Goal: Task Accomplishment & Management: Manage account settings

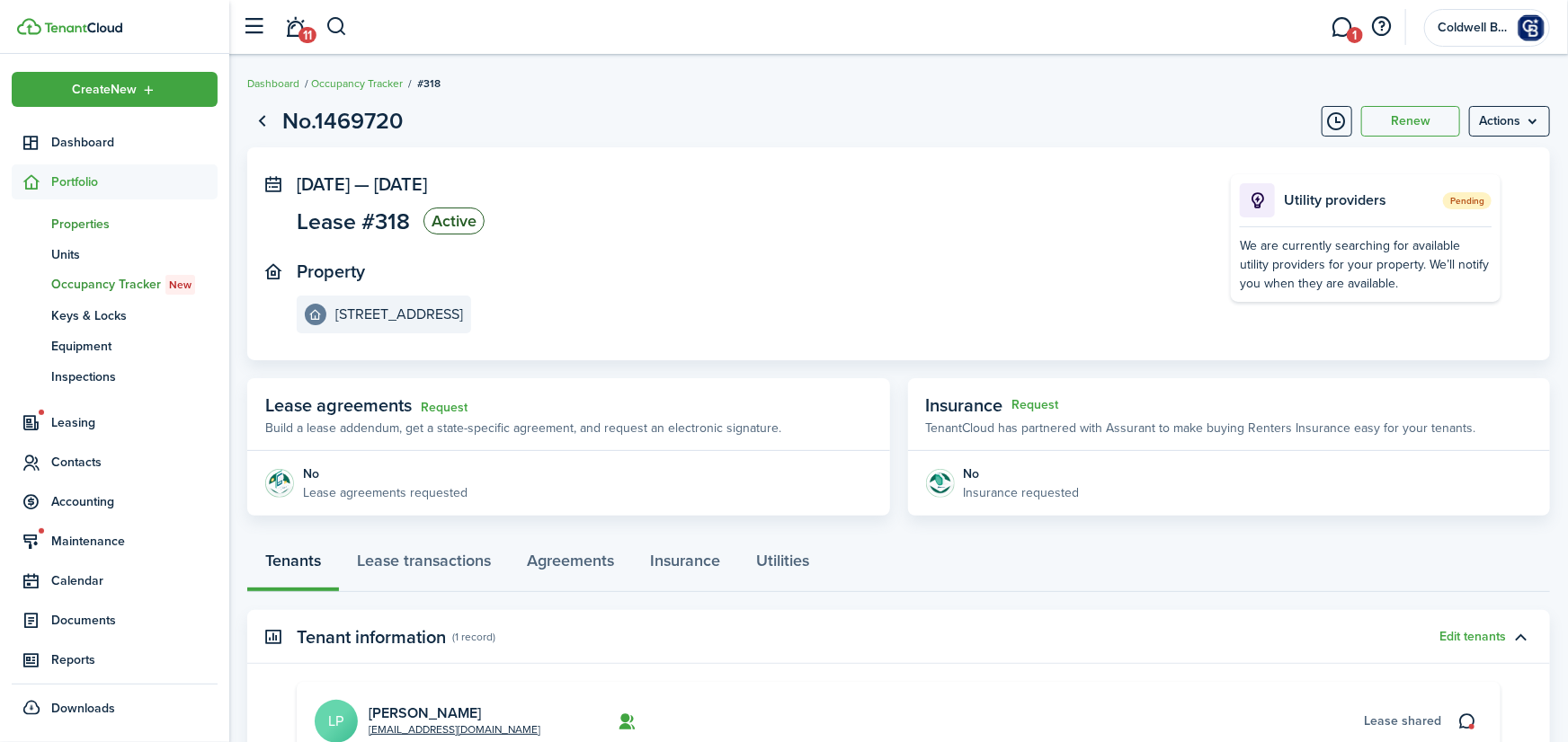
click at [82, 223] on span "Properties" at bounding box center [135, 224] width 166 height 19
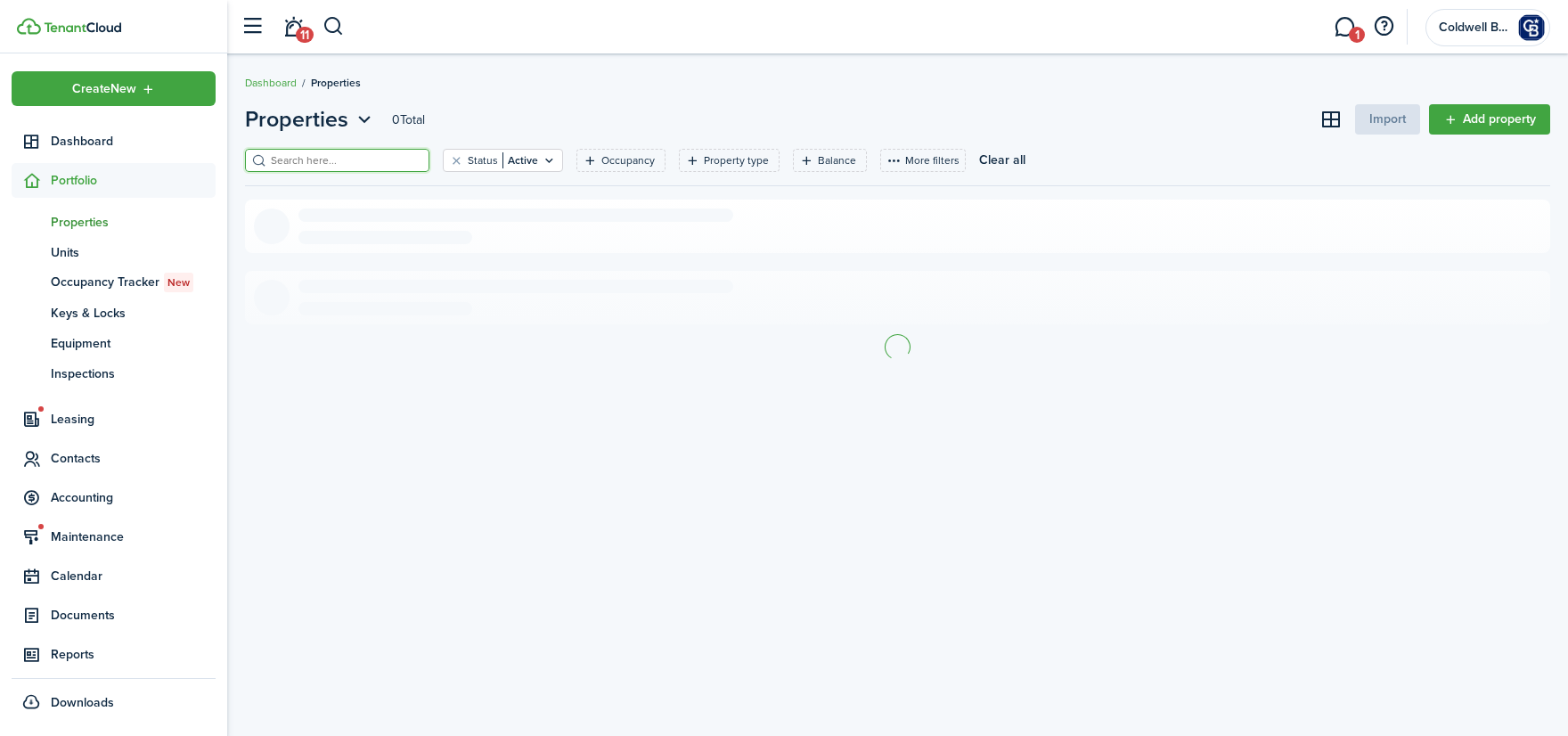
click at [333, 162] on input "search" at bounding box center [344, 161] width 156 height 17
type input "1108"
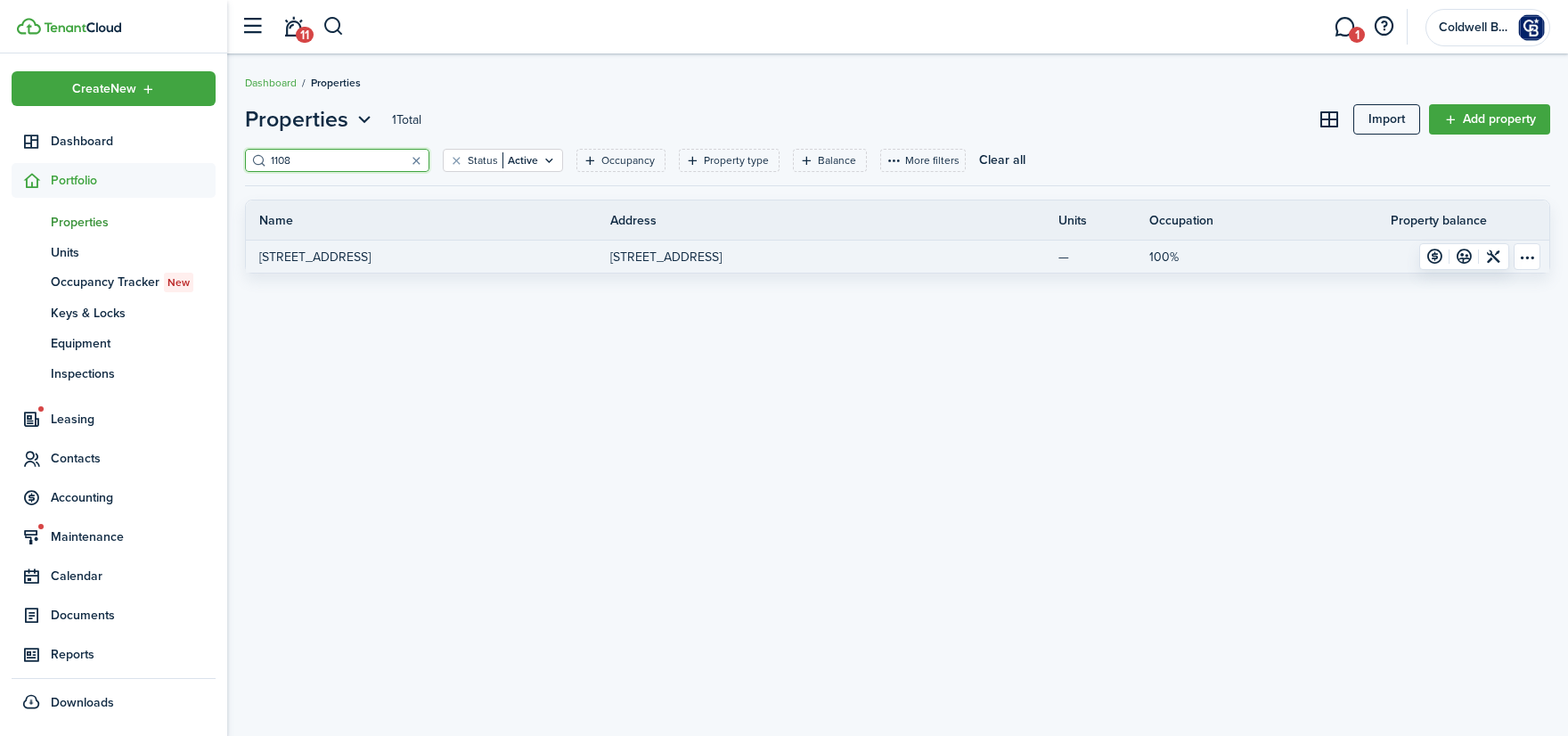
click at [318, 257] on p "[STREET_ADDRESS]" at bounding box center [315, 257] width 111 height 19
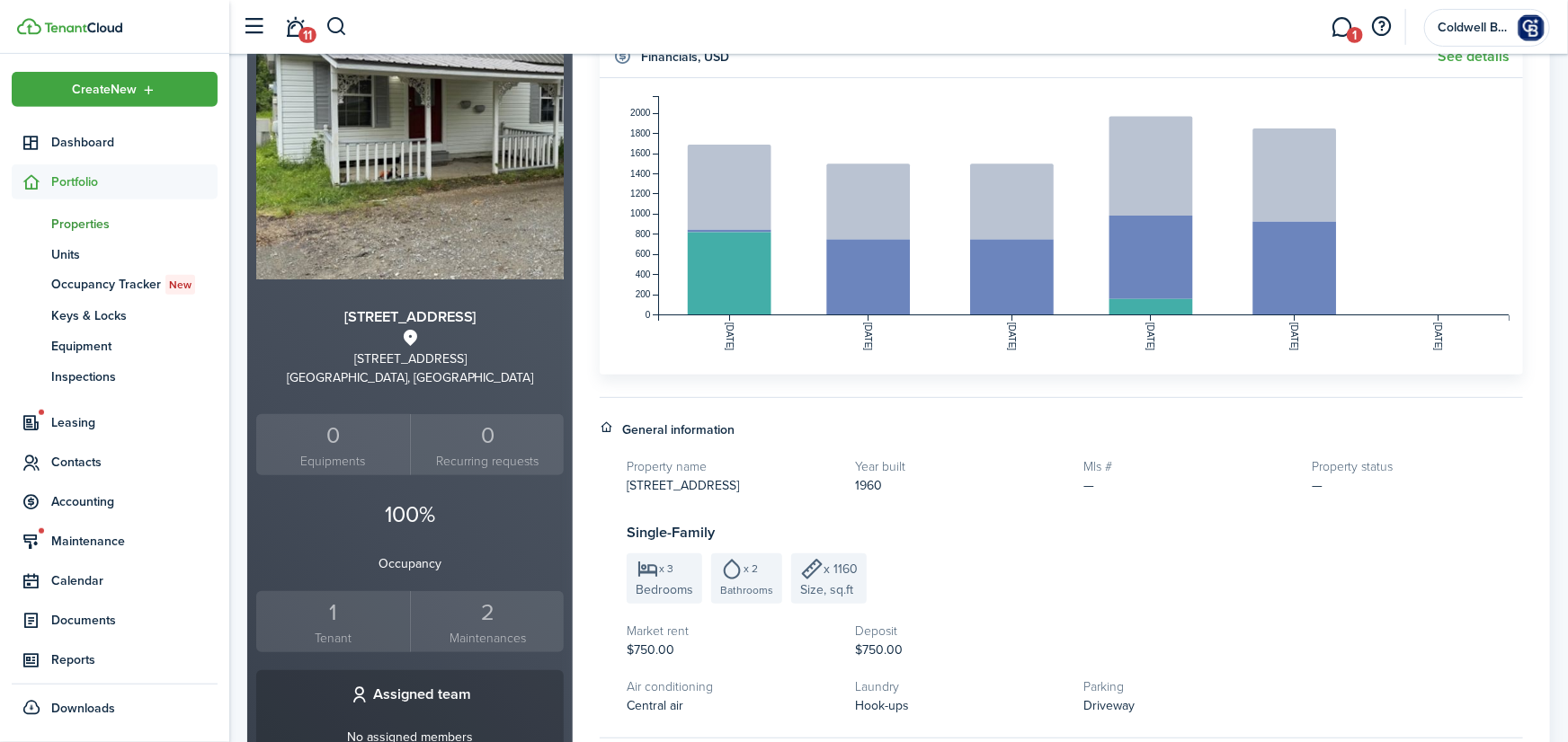
scroll to position [197, 0]
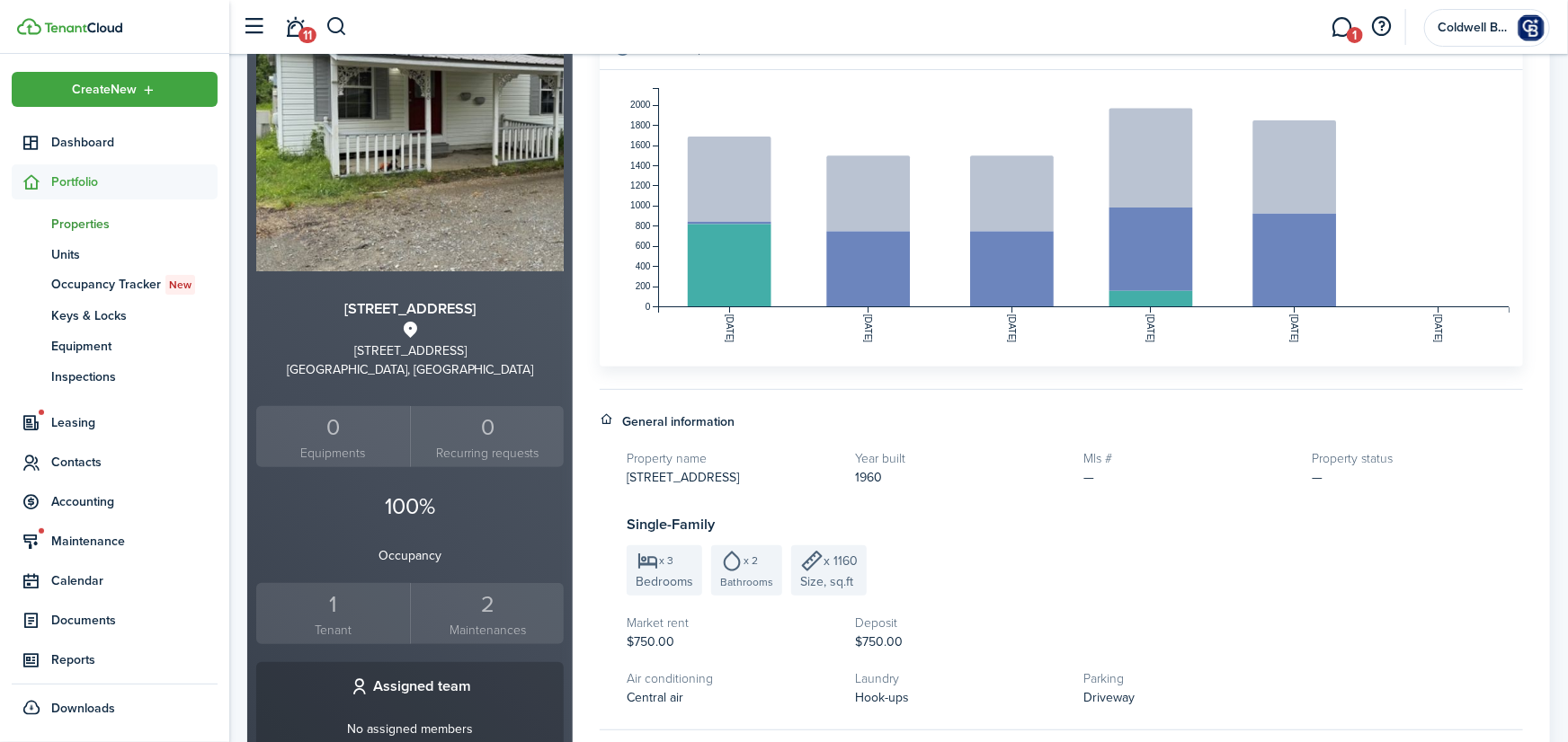
click at [334, 612] on div "1" at bounding box center [333, 604] width 145 height 34
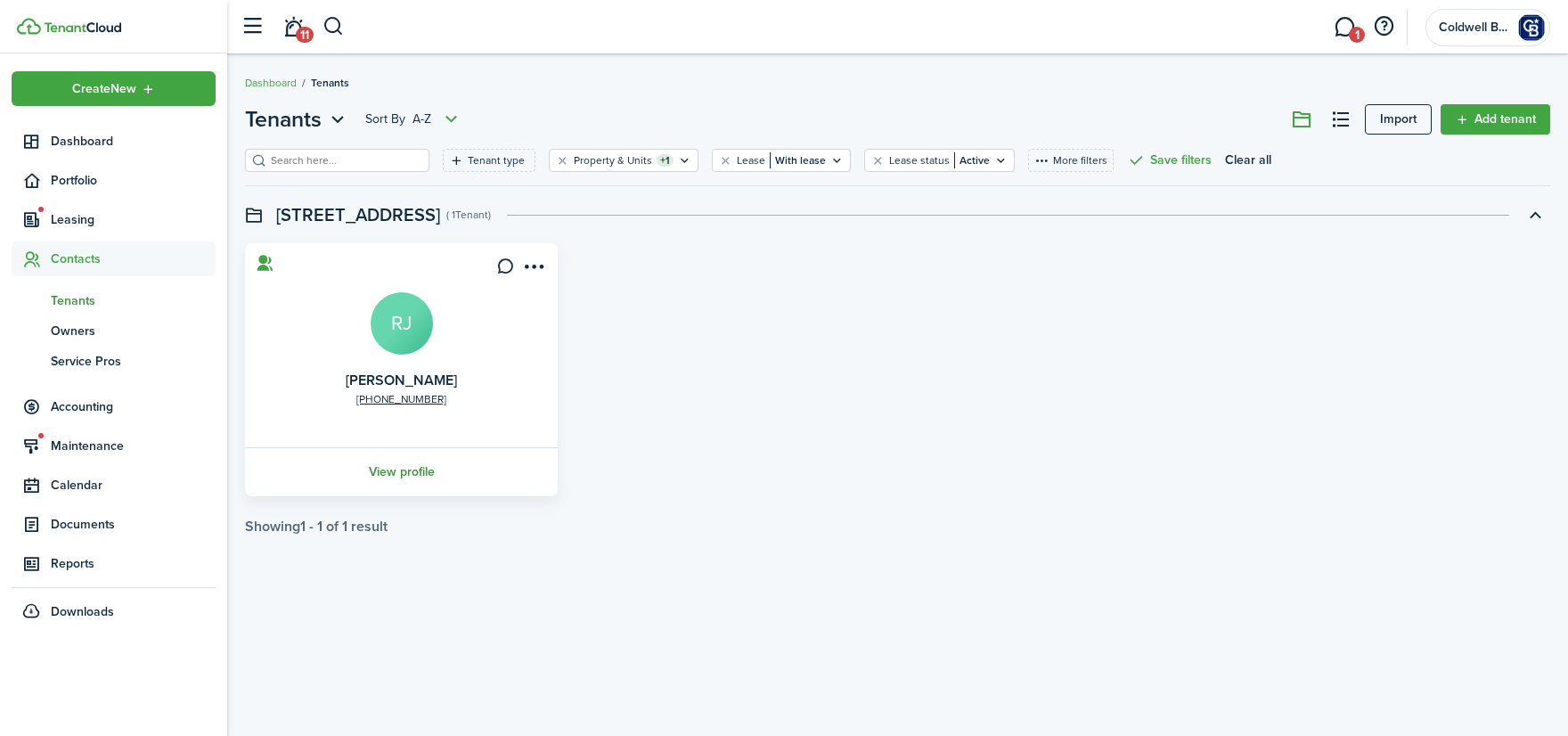
click at [407, 477] on link "View profile" at bounding box center [402, 471] width 318 height 49
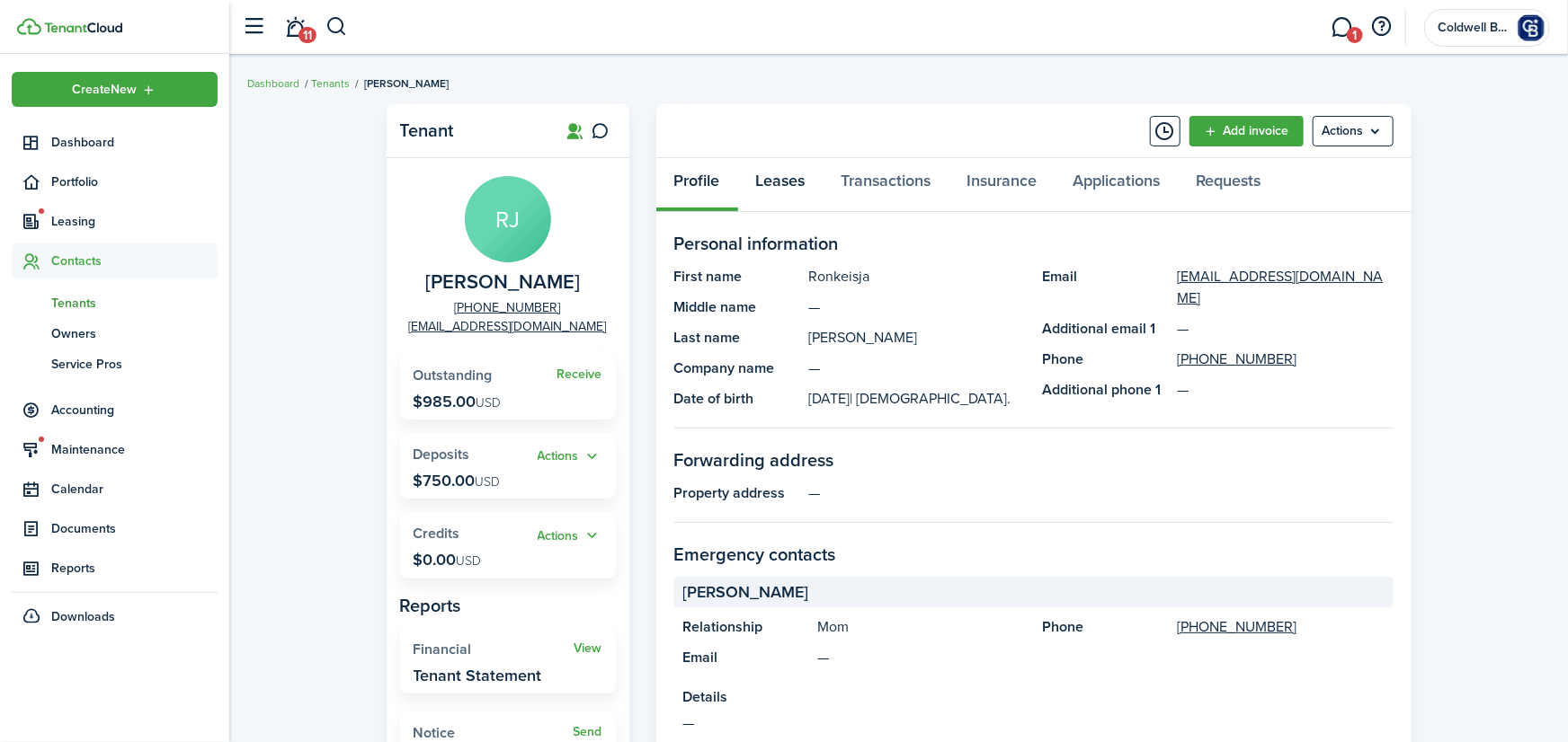
click at [776, 173] on link "Leases" at bounding box center [781, 185] width 85 height 54
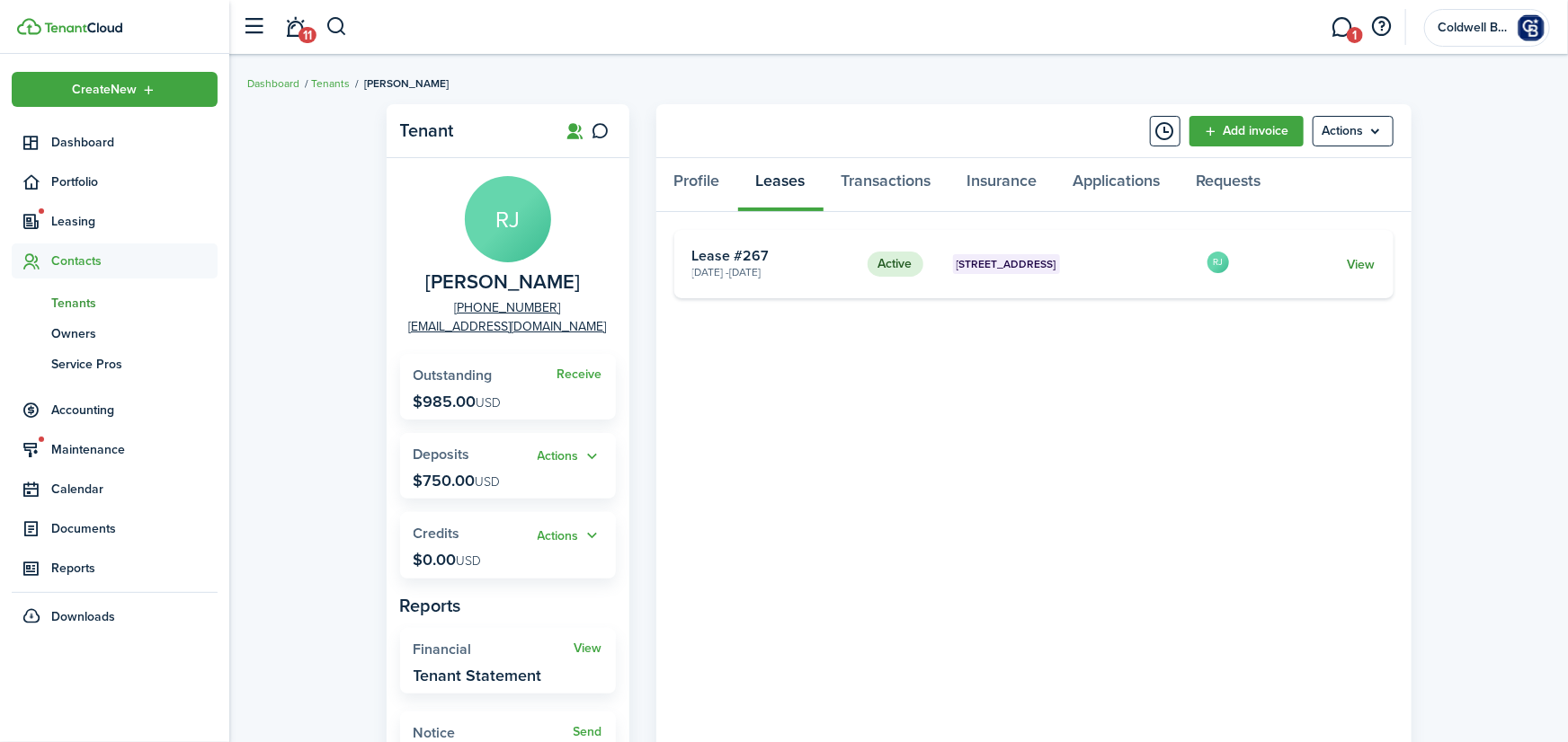
click at [1361, 265] on link "View" at bounding box center [1360, 265] width 28 height 19
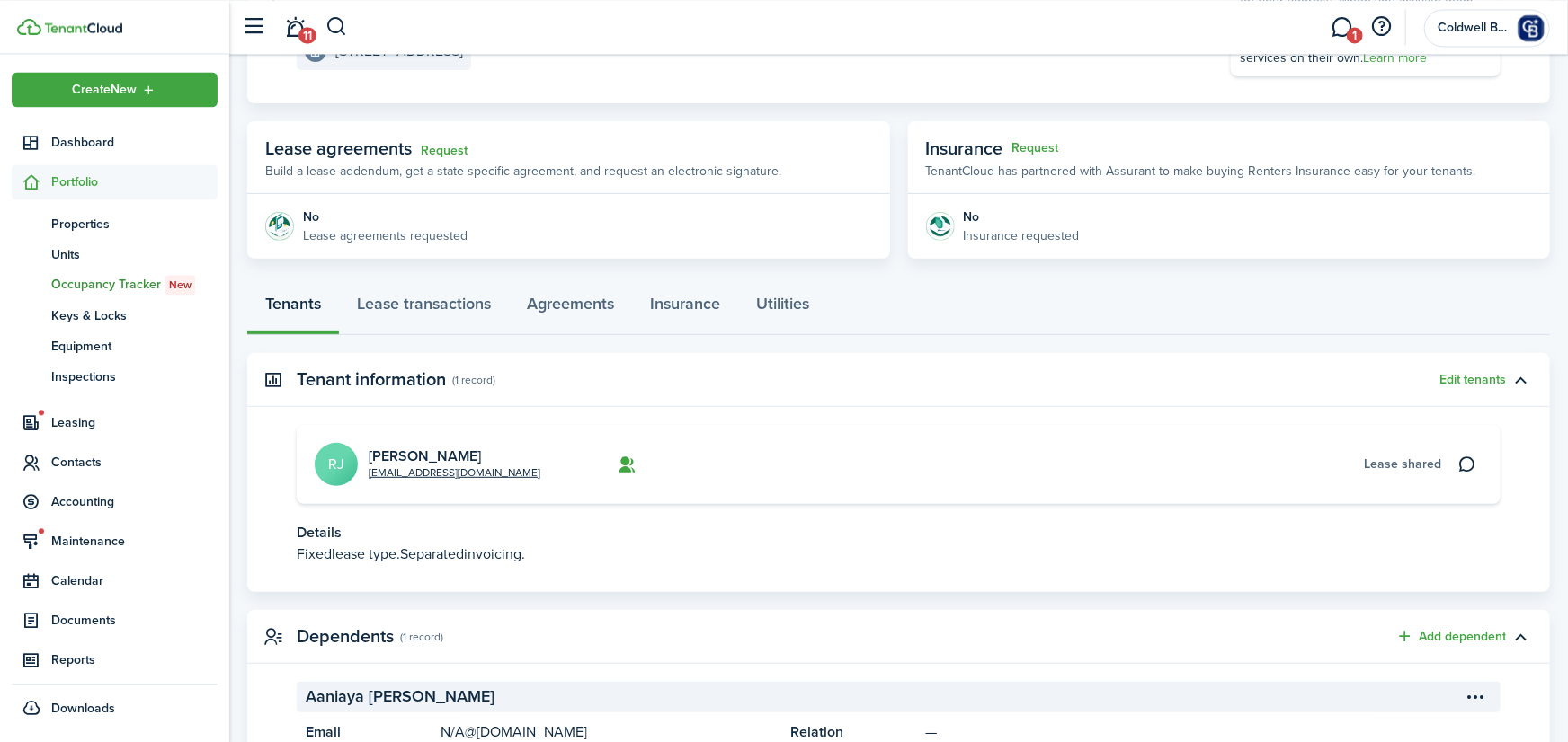
scroll to position [297, 0]
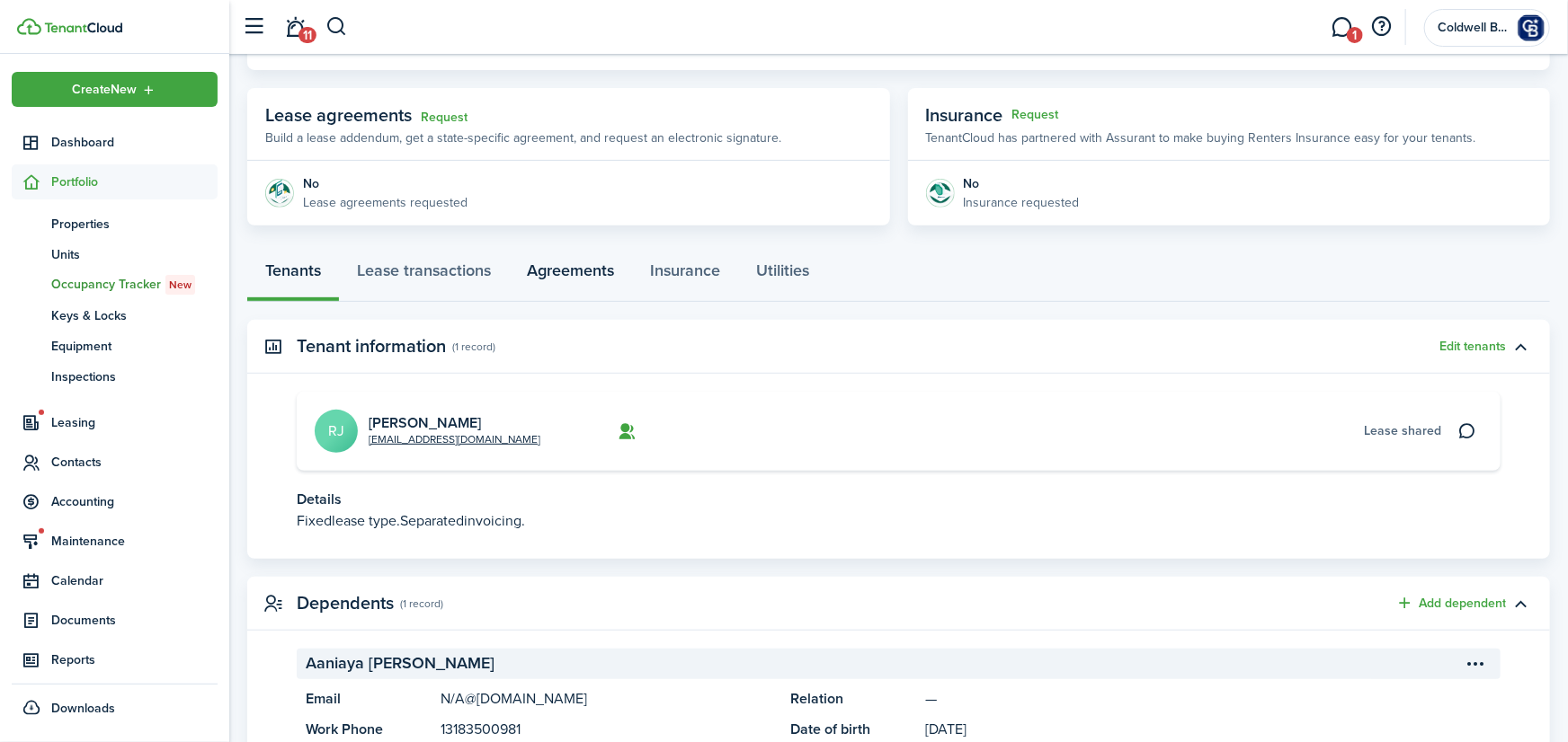
click at [588, 274] on link "Agreements" at bounding box center [570, 275] width 123 height 54
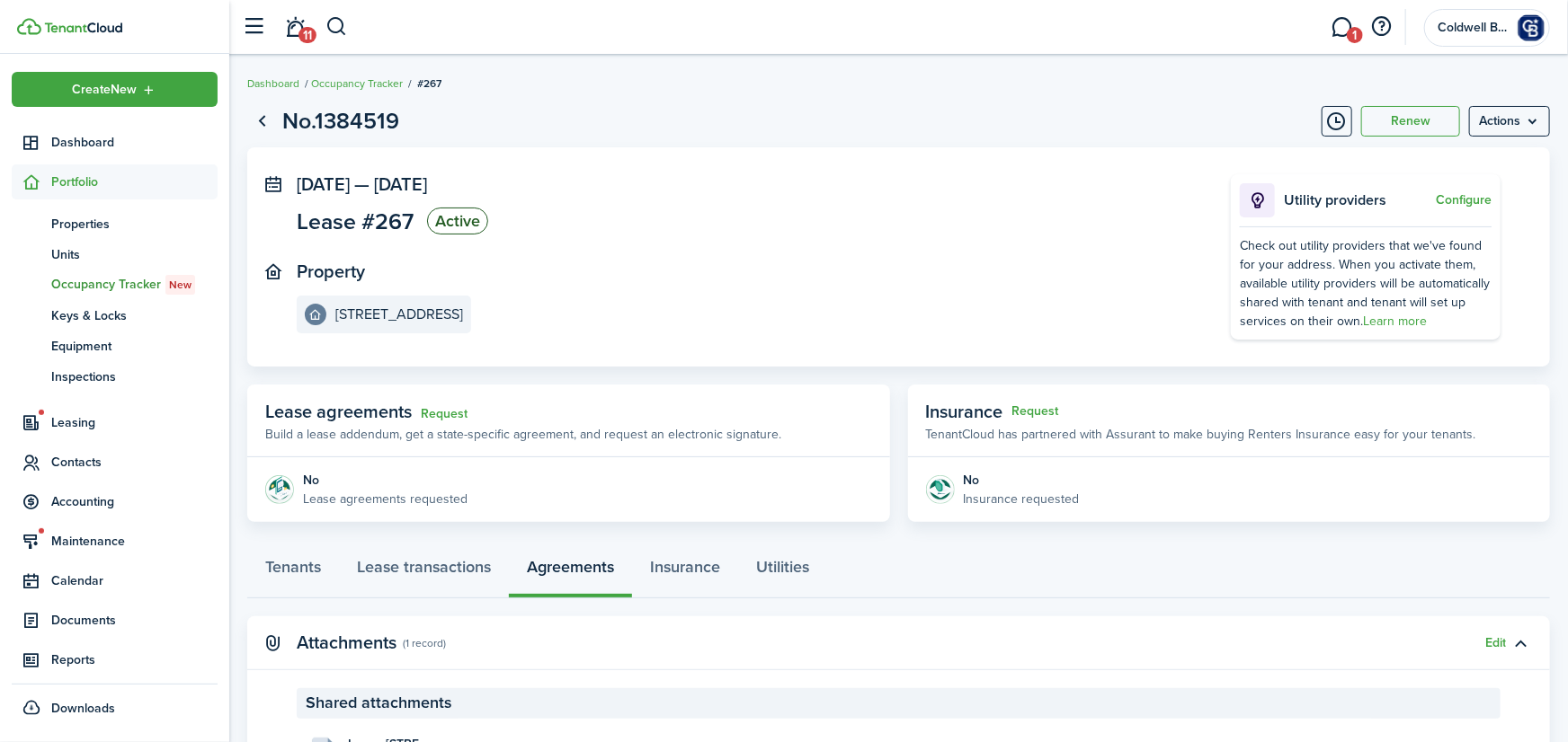
scroll to position [240, 0]
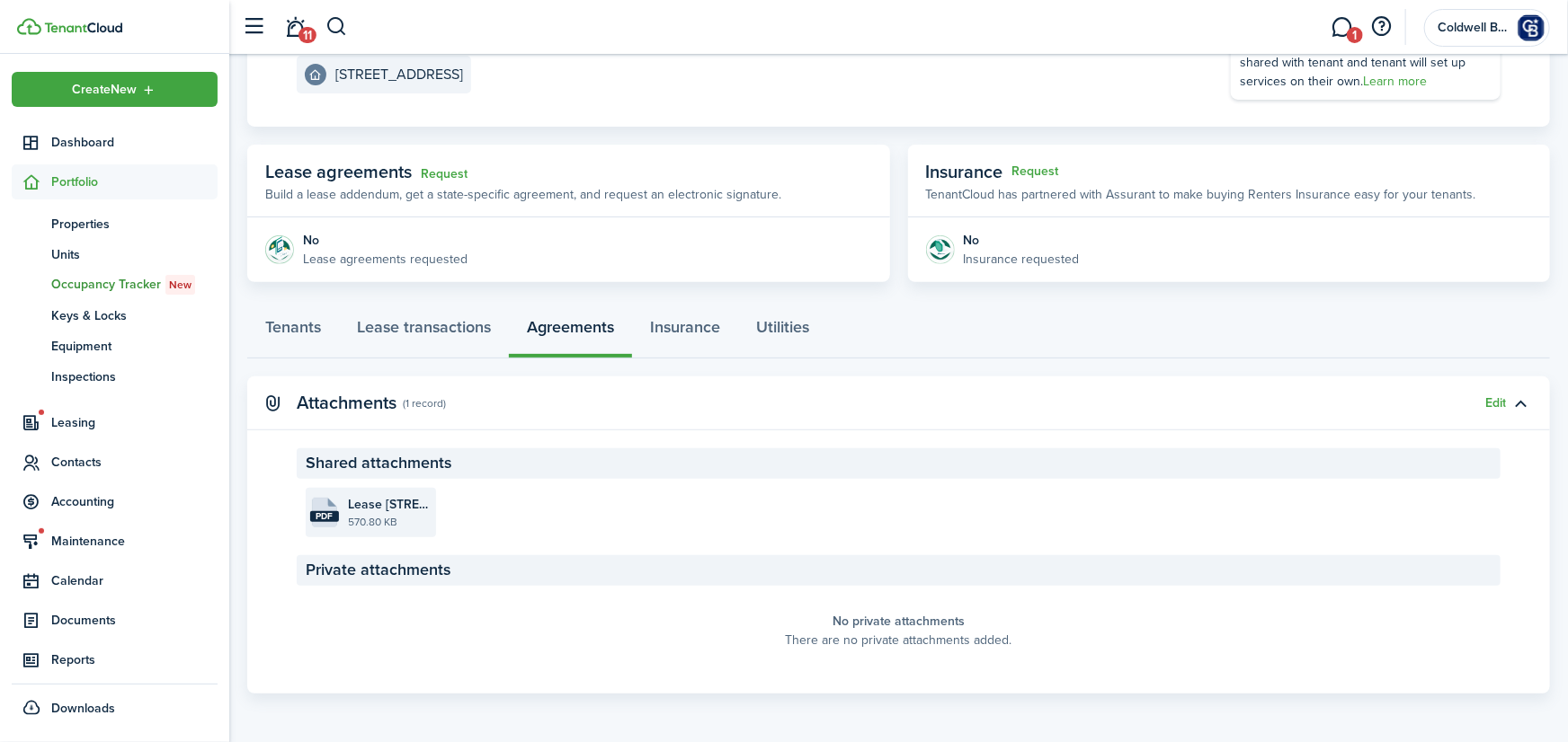
click at [381, 512] on span "Lease [STREET_ADDRESS][GEOGRAPHIC_DATA][PERSON_NAME].pdf" at bounding box center [389, 505] width 83 height 19
click at [399, 328] on link "Lease transactions" at bounding box center [424, 332] width 170 height 54
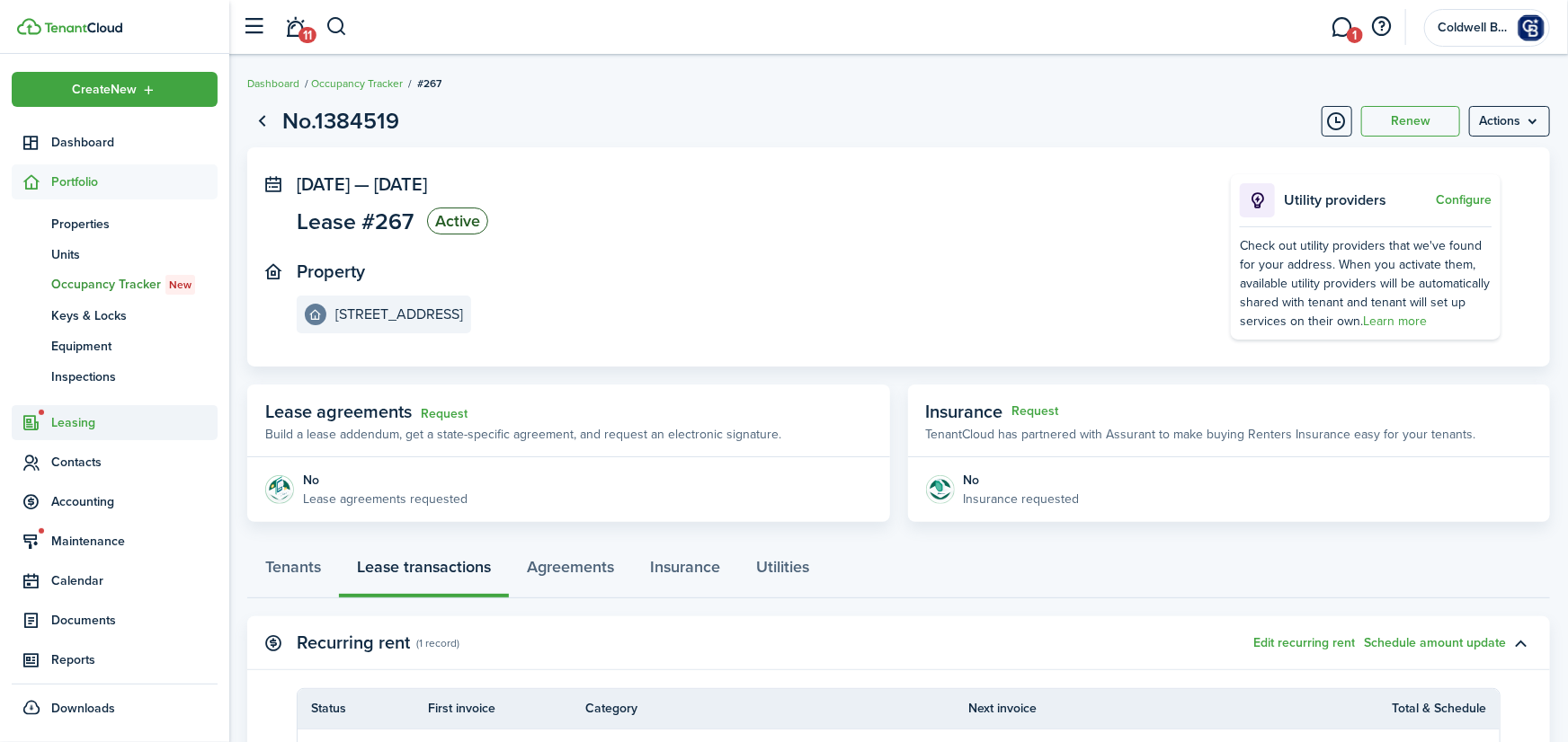
click at [73, 419] on span "Leasing" at bounding box center [135, 423] width 166 height 19
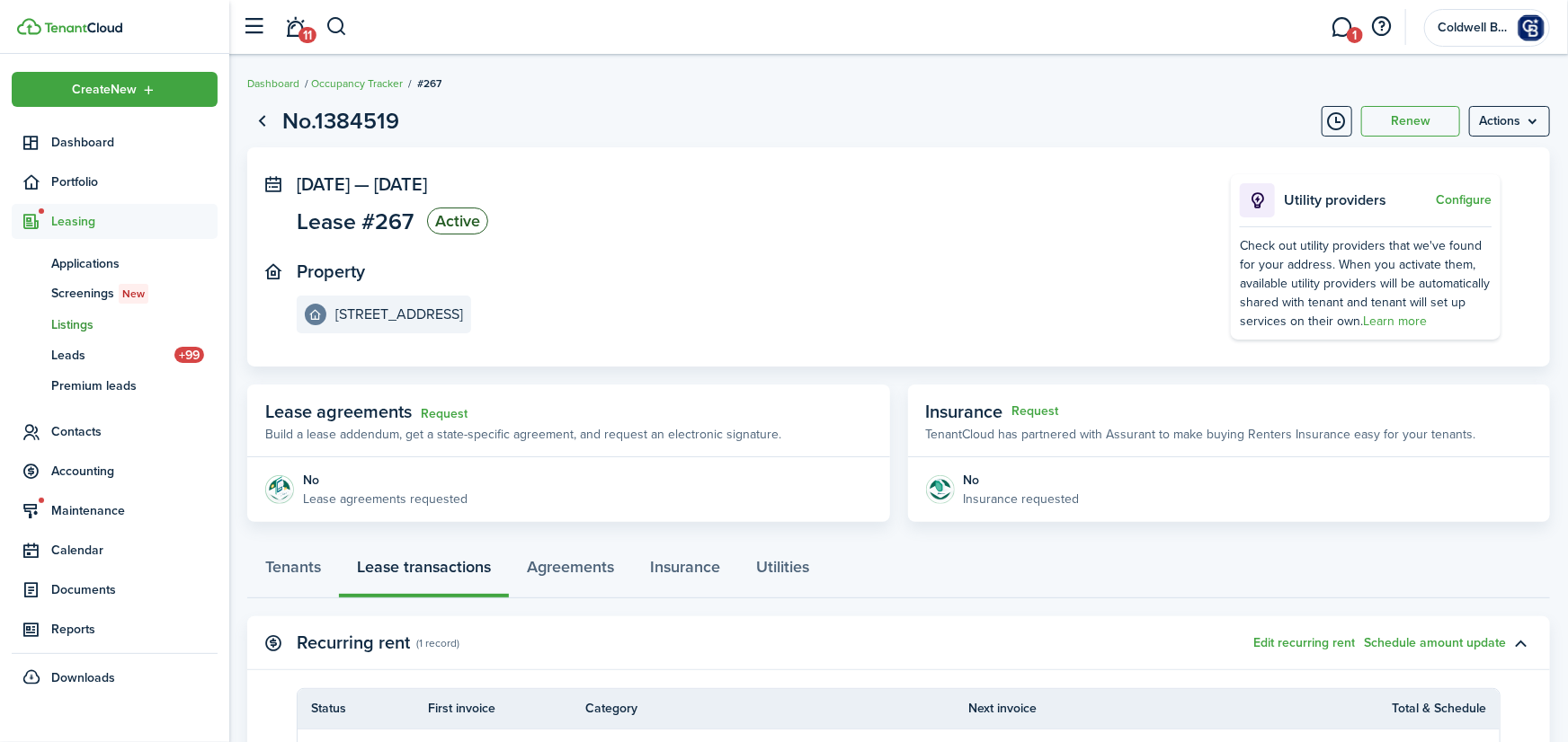
click at [73, 324] on span "Listings" at bounding box center [135, 325] width 166 height 19
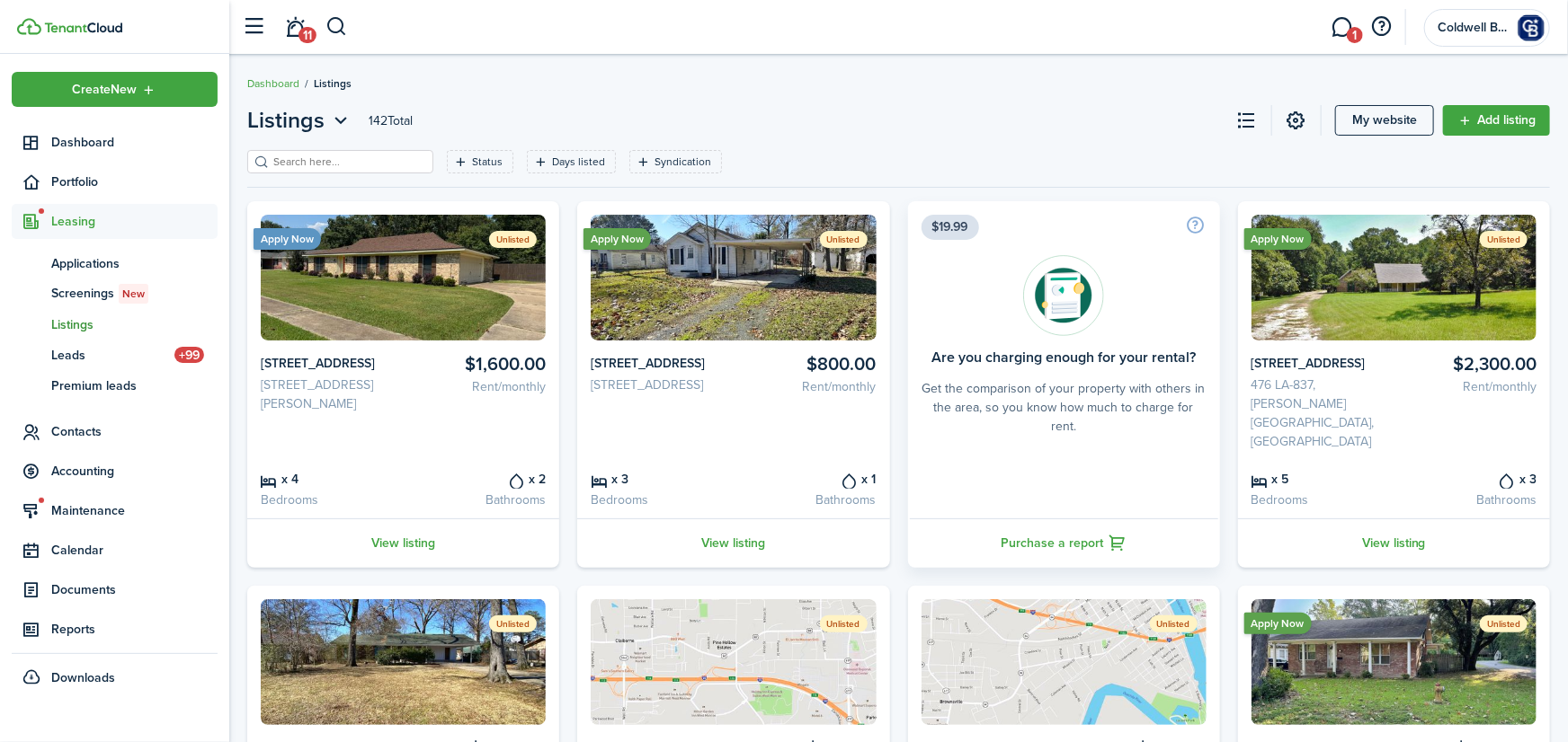
click at [337, 157] on input "search" at bounding box center [347, 163] width 158 height 17
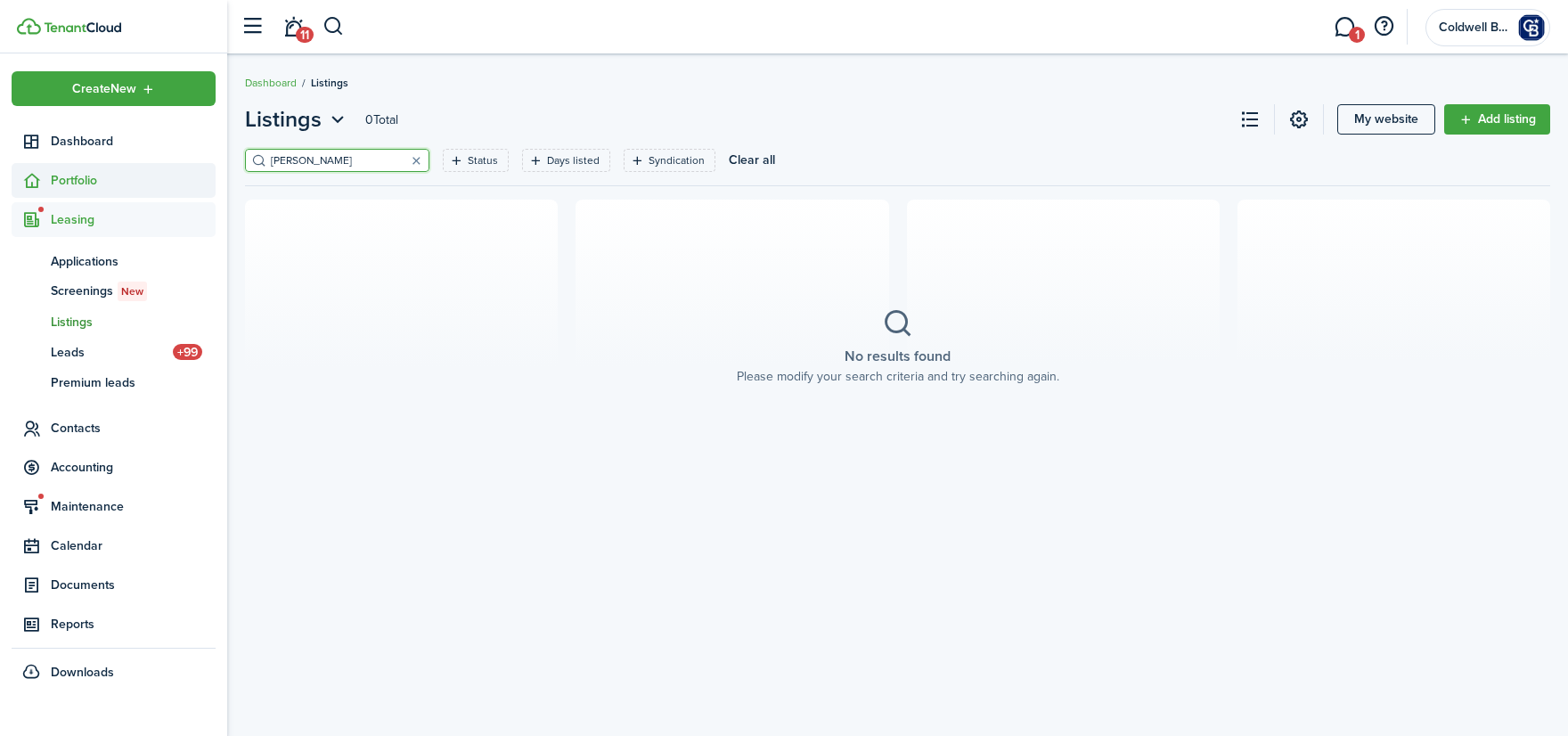
drag, startPoint x: 361, startPoint y: 155, endPoint x: 82, endPoint y: 165, distance: 279.2
click at [267, 165] on input "[PERSON_NAME]" at bounding box center [344, 161] width 156 height 17
type input "[PERSON_NAME]"
drag, startPoint x: 334, startPoint y: 167, endPoint x: 177, endPoint y: 166, distance: 157.0
click at [267, 166] on input "[PERSON_NAME]" at bounding box center [344, 161] width 156 height 17
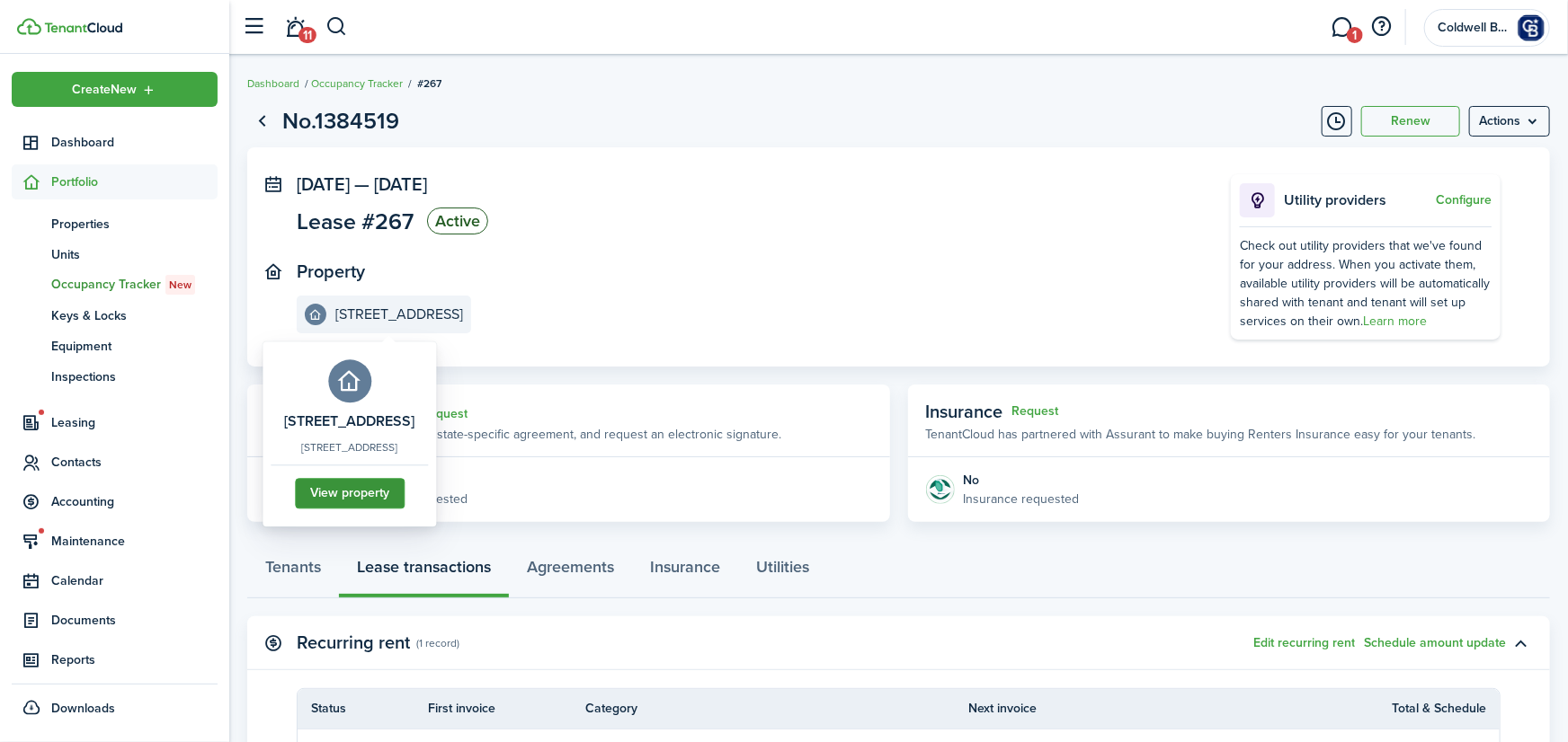
click at [389, 510] on link "View property" at bounding box center [349, 494] width 109 height 31
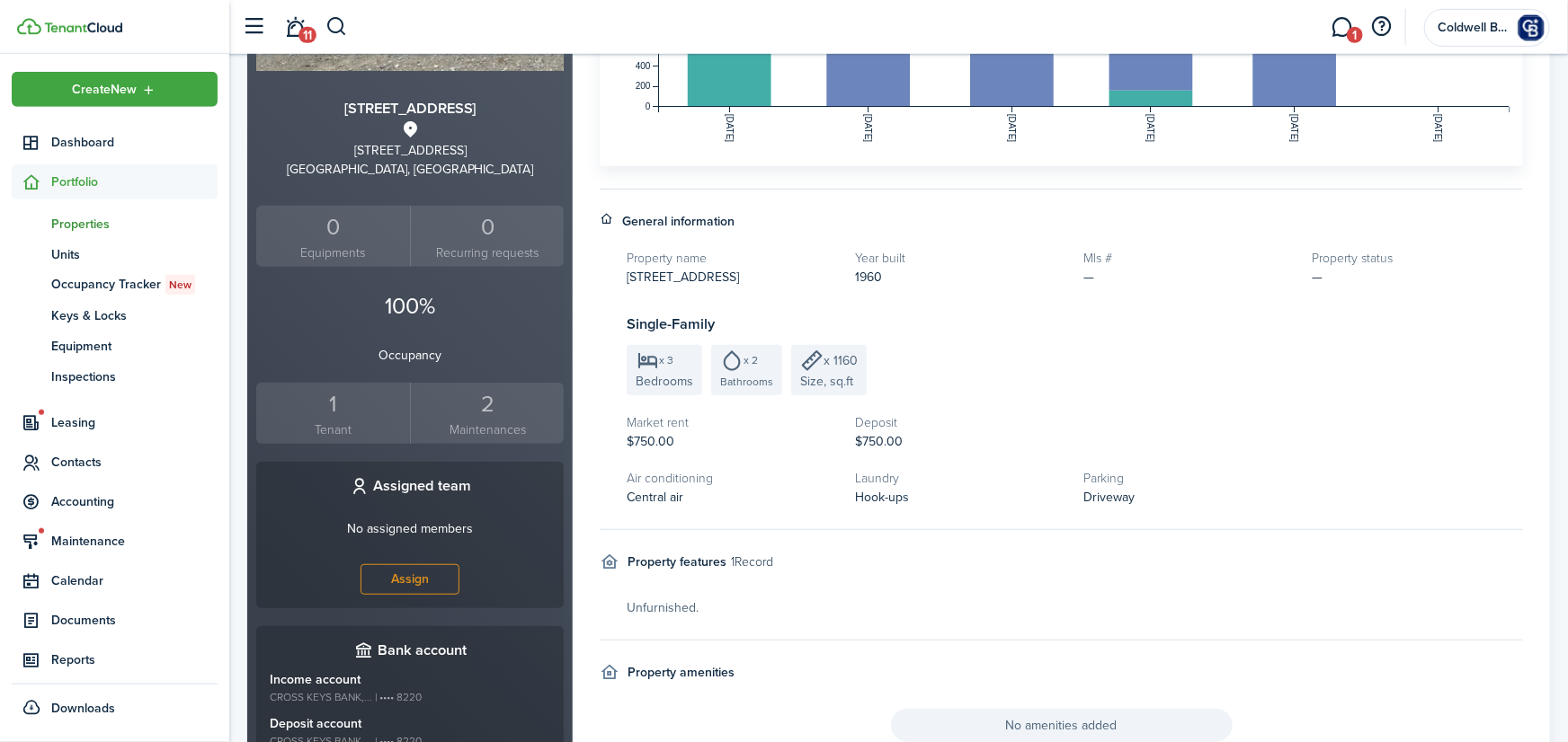
scroll to position [494, 0]
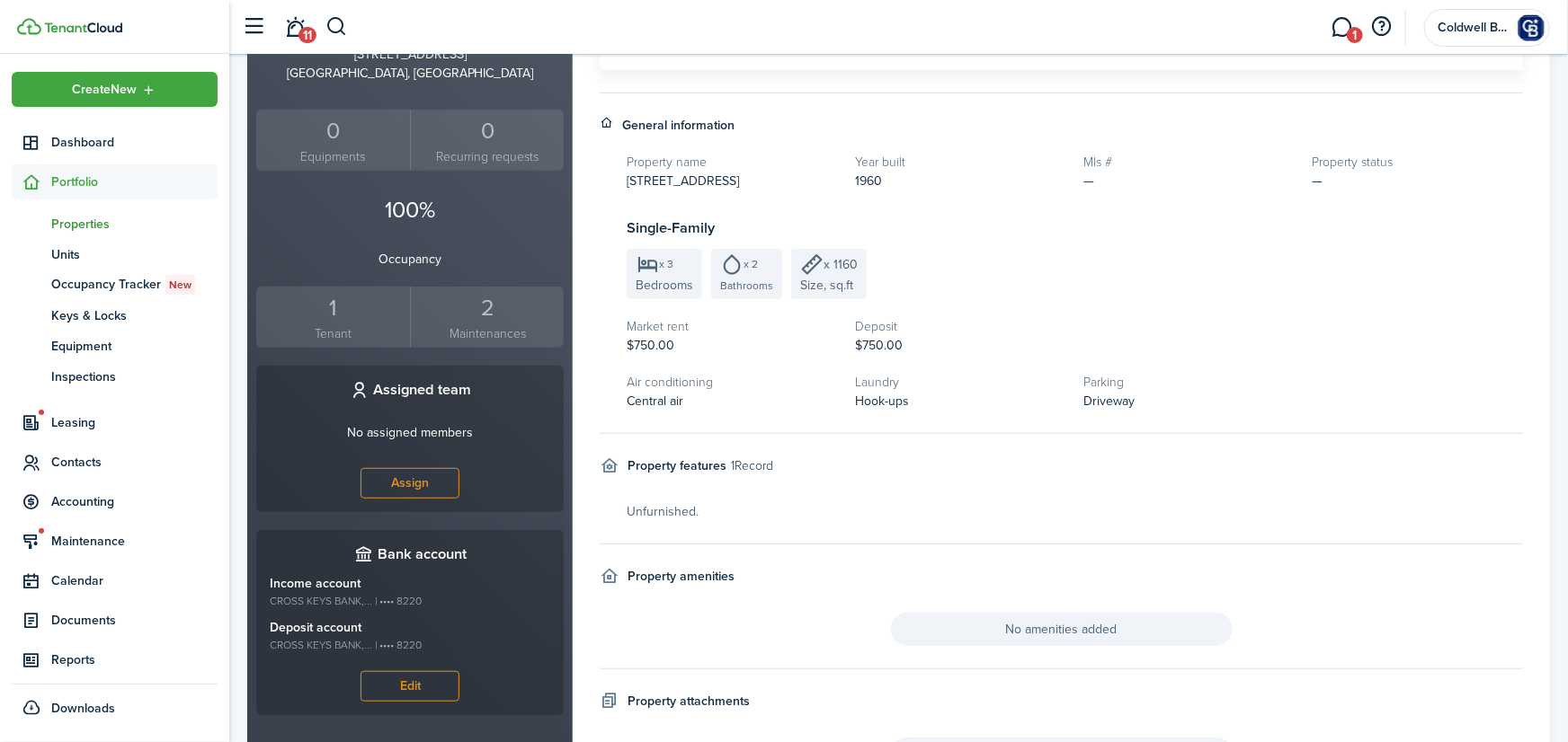
click at [333, 311] on div "1" at bounding box center [333, 308] width 145 height 34
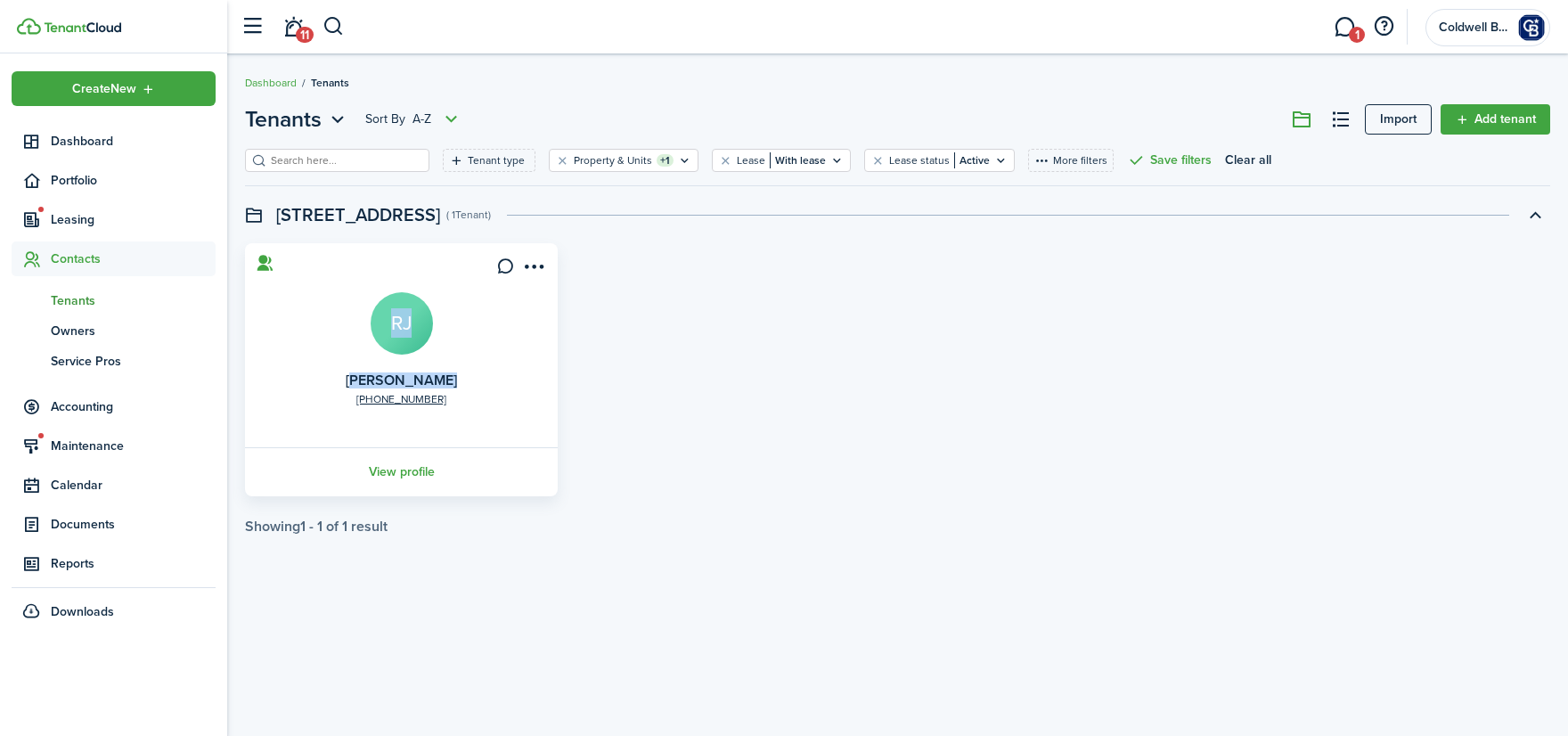
drag, startPoint x: 484, startPoint y: 380, endPoint x: 348, endPoint y: 384, distance: 136.1
click at [357, 380] on card "[PHONE_NUMBER] [PERSON_NAME] View profile" at bounding box center [401, 370] width 313 height 253
click at [326, 381] on card "[PHONE_NUMBER] [PERSON_NAME] View profile" at bounding box center [401, 370] width 313 height 253
drag, startPoint x: 346, startPoint y: 380, endPoint x: 398, endPoint y: 380, distance: 52.0
click at [398, 380] on card "[PHONE_NUMBER] [PERSON_NAME] View profile" at bounding box center [401, 370] width 313 height 253
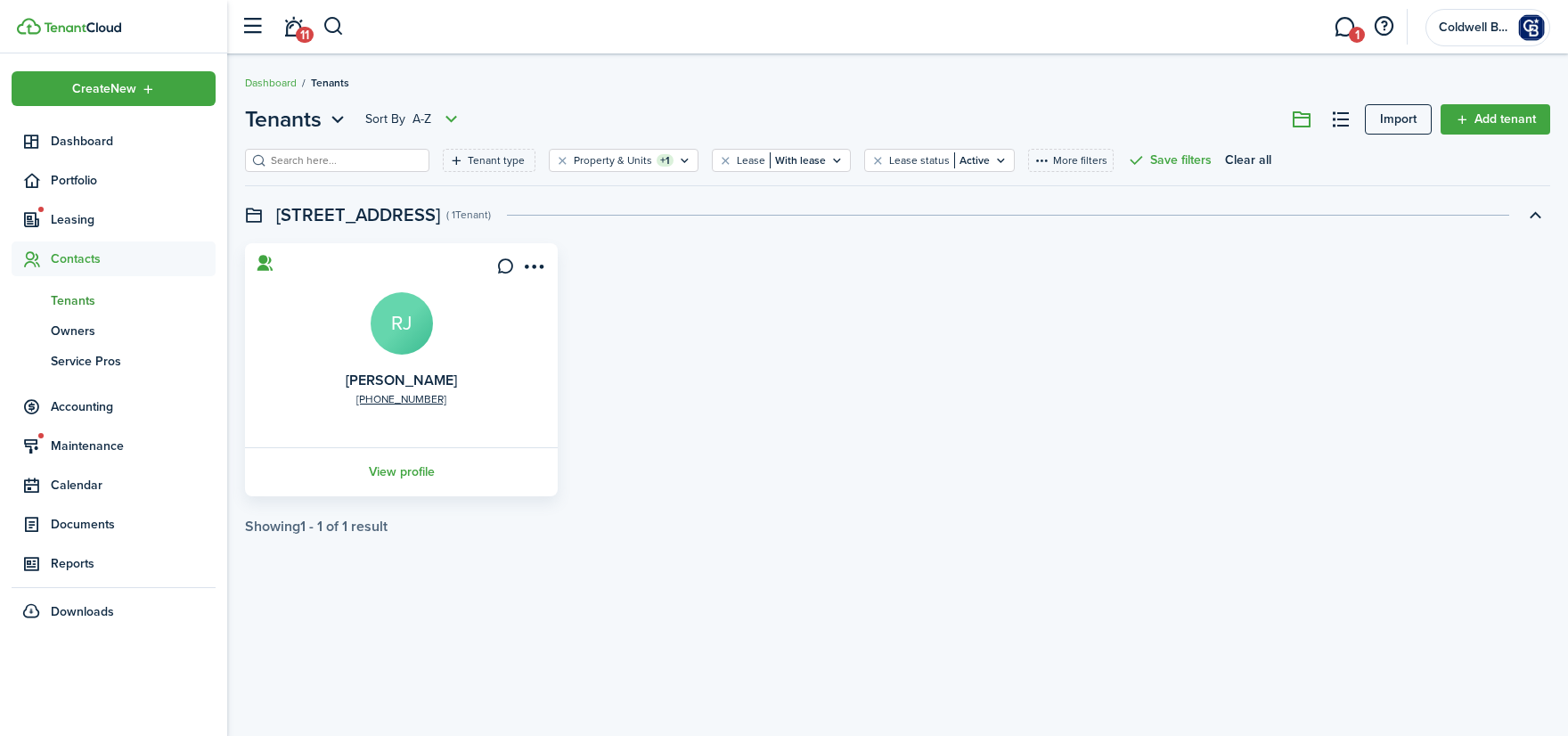
click at [484, 367] on card "[PHONE_NUMBER] [PERSON_NAME] View profile" at bounding box center [401, 370] width 313 height 253
click at [81, 216] on span "Leasing" at bounding box center [133, 220] width 165 height 19
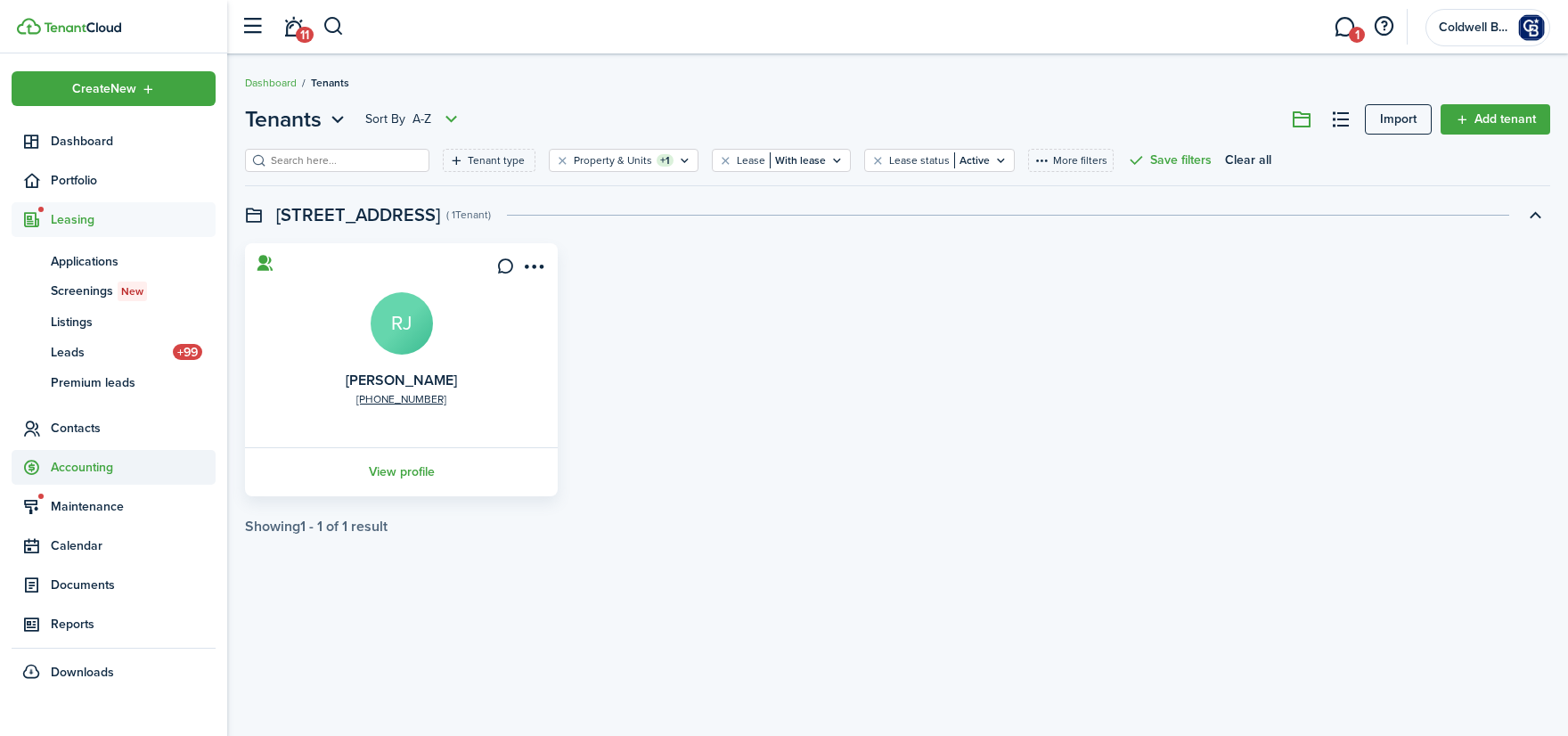
click at [68, 437] on span "Contacts" at bounding box center [133, 429] width 165 height 19
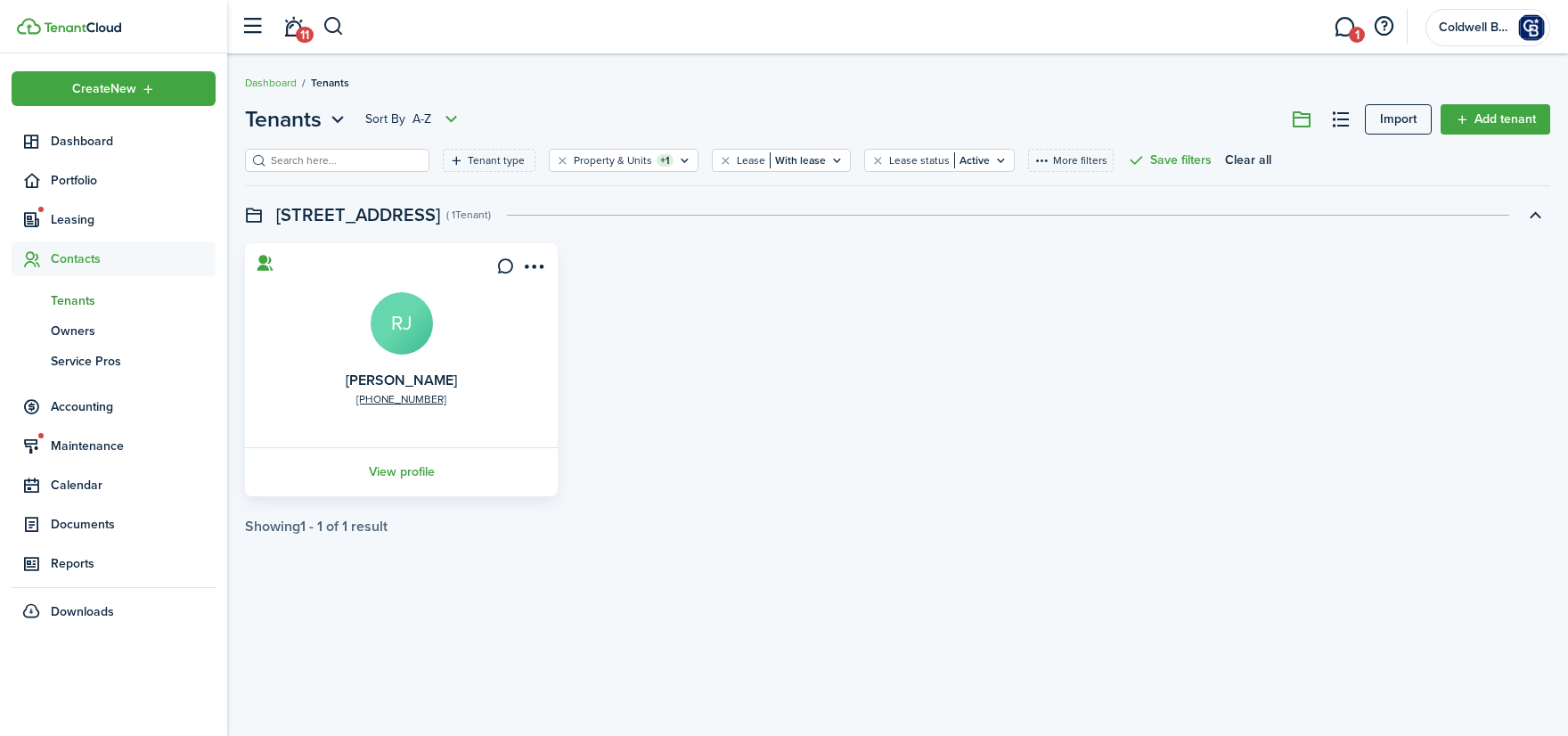
click at [78, 299] on span "Tenants" at bounding box center [133, 301] width 165 height 19
click at [94, 220] on span "Leasing" at bounding box center [133, 220] width 165 height 19
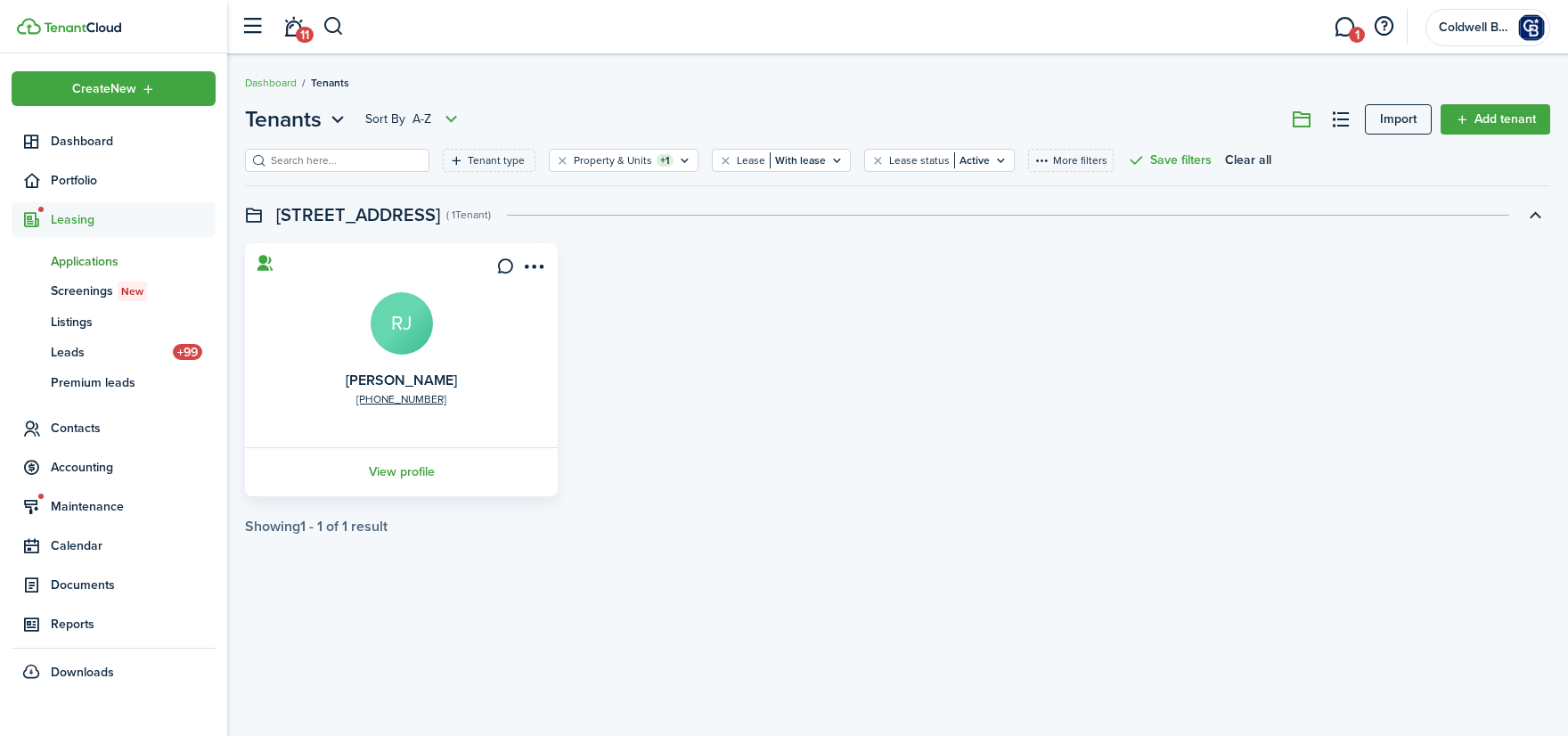
click at [86, 266] on span "Applications" at bounding box center [133, 262] width 165 height 19
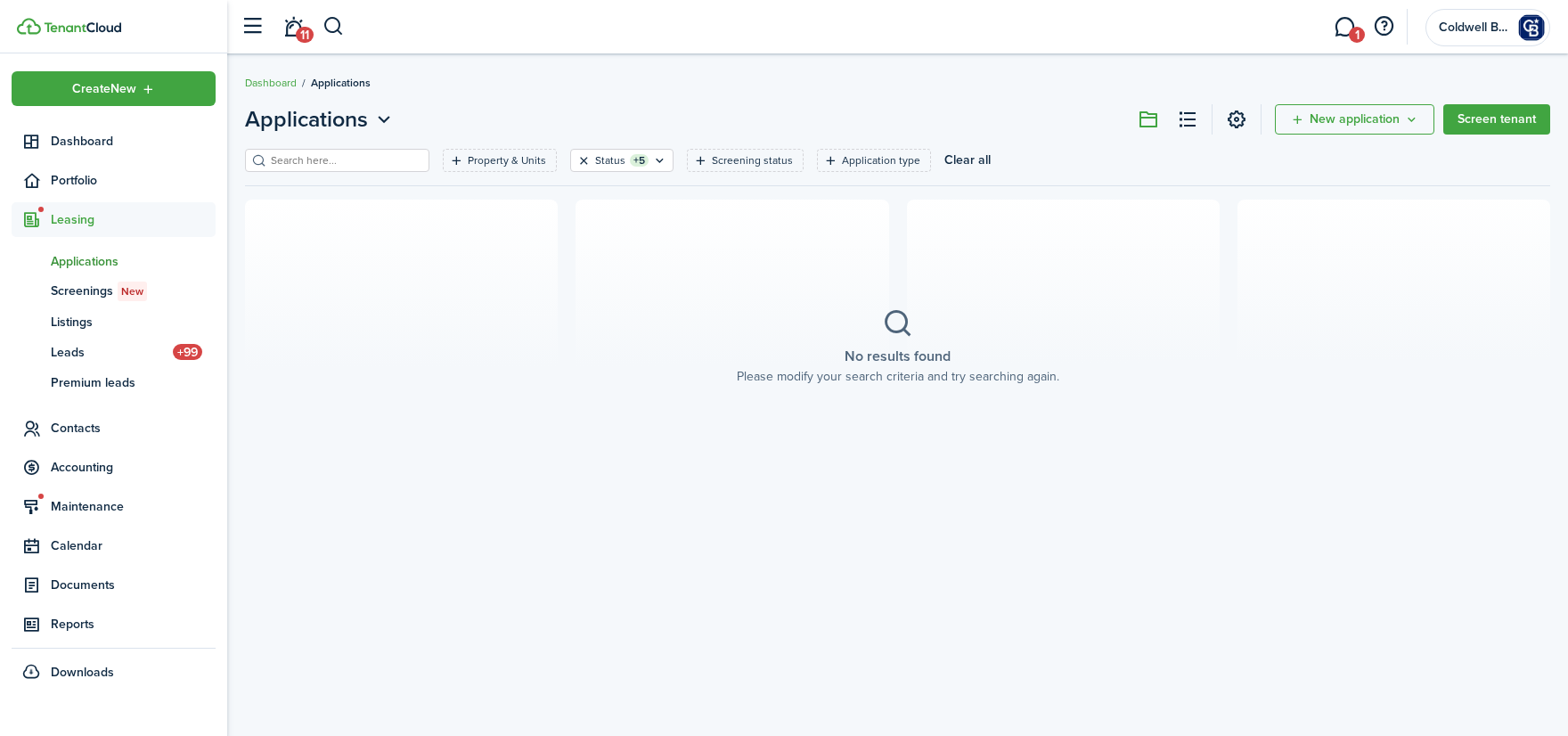
click at [583, 162] on button "Clear filter" at bounding box center [584, 160] width 15 height 14
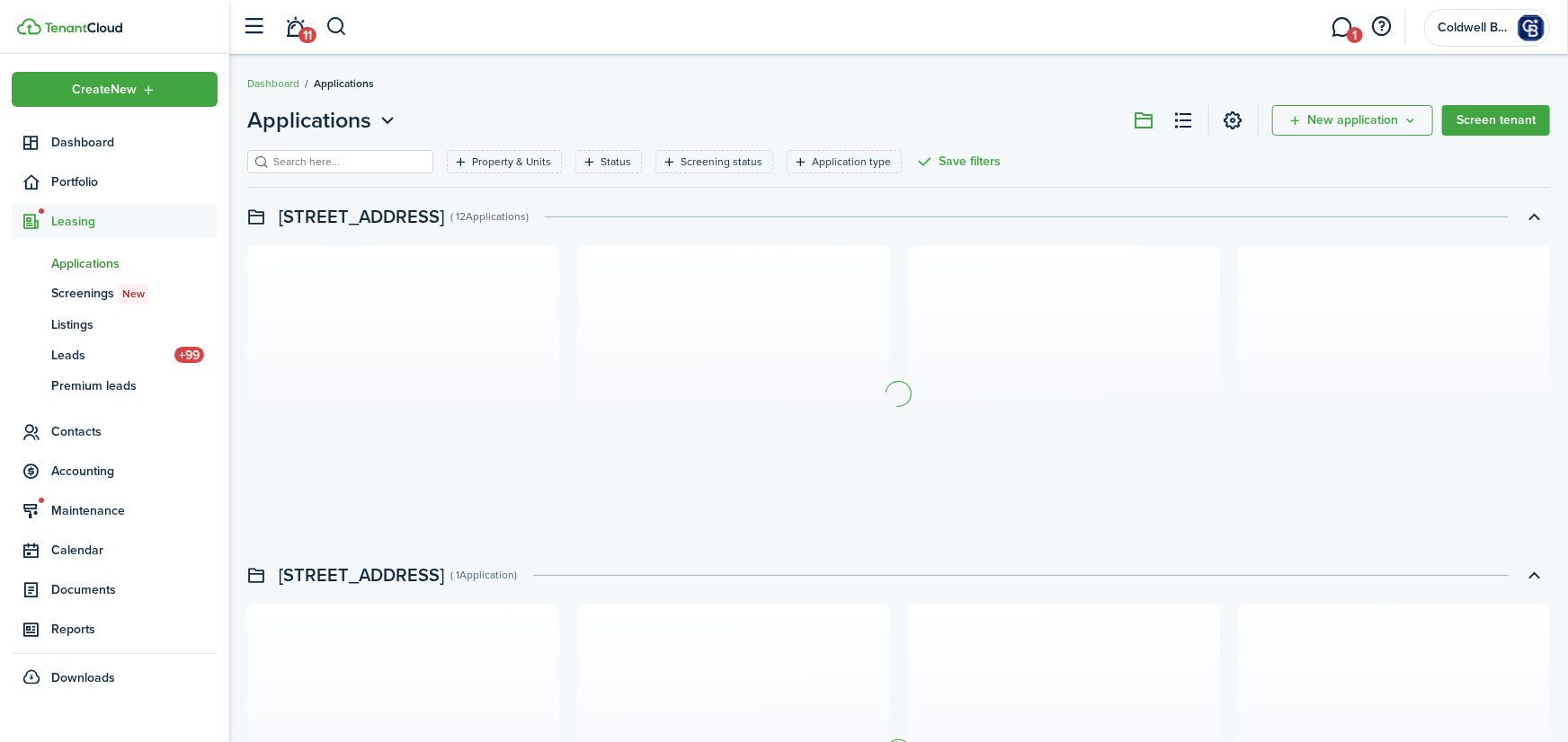
click at [354, 163] on input "search" at bounding box center [347, 163] width 158 height 17
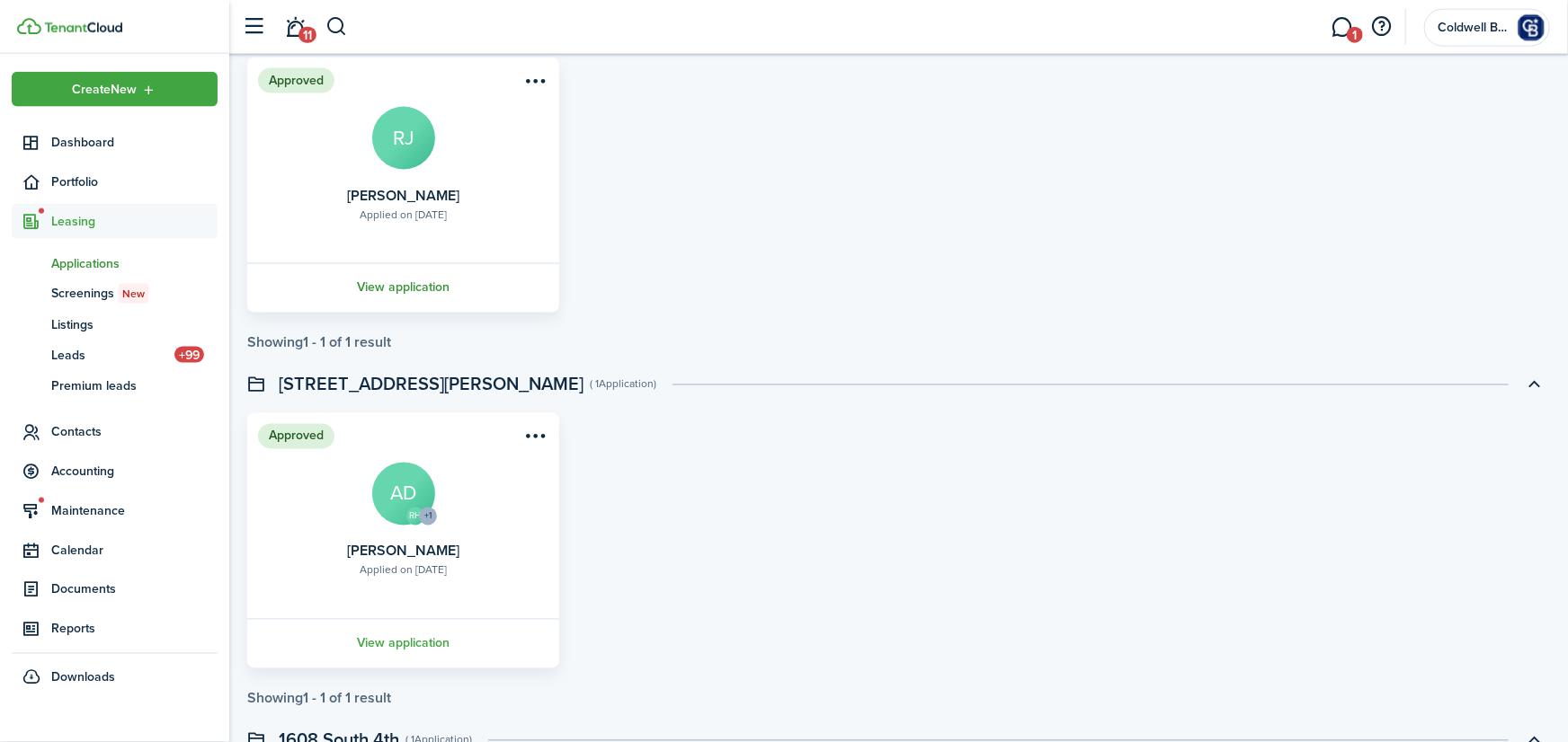
scroll to position [1582, 0]
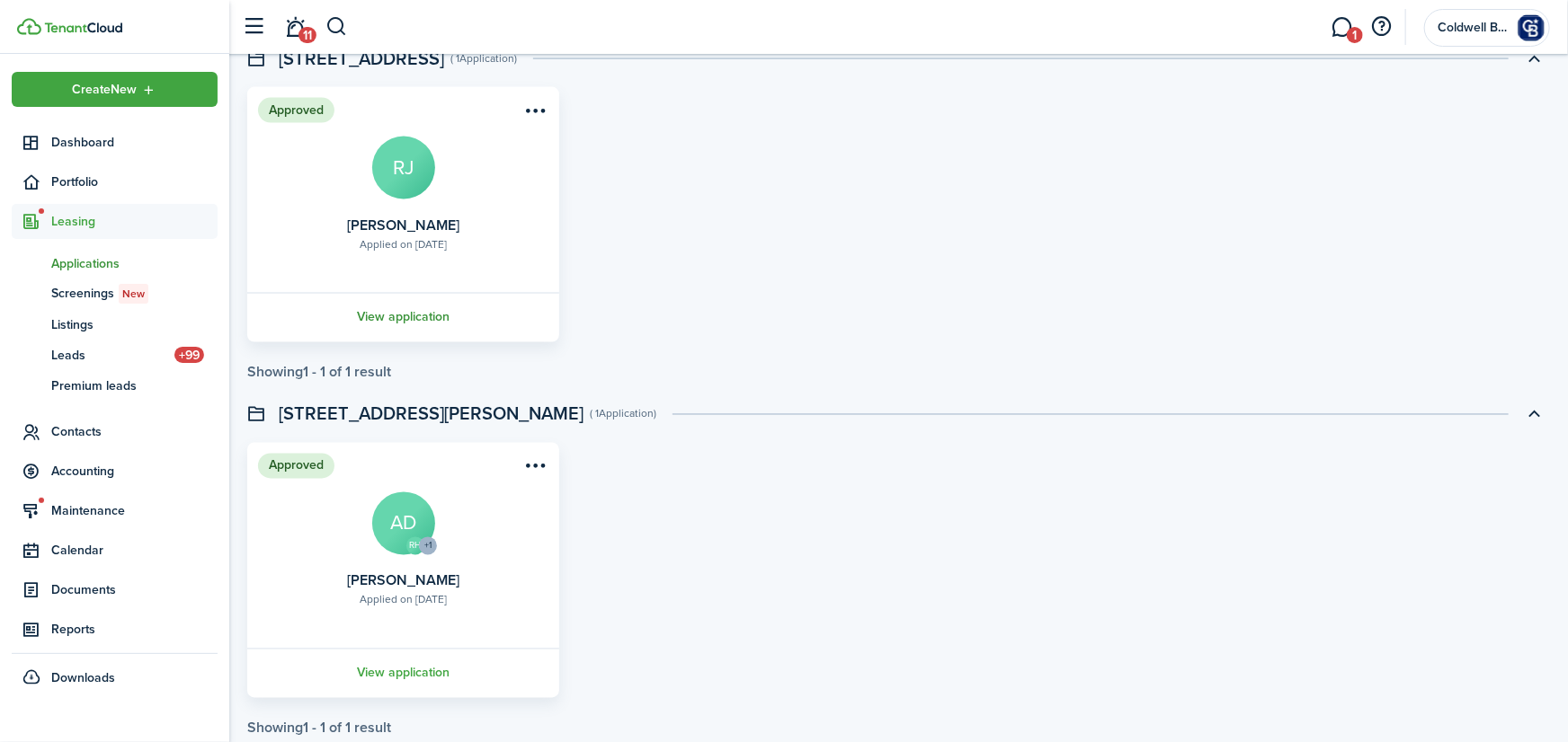
type input "[PERSON_NAME]"
click at [413, 320] on link "View application" at bounding box center [404, 317] width 317 height 49
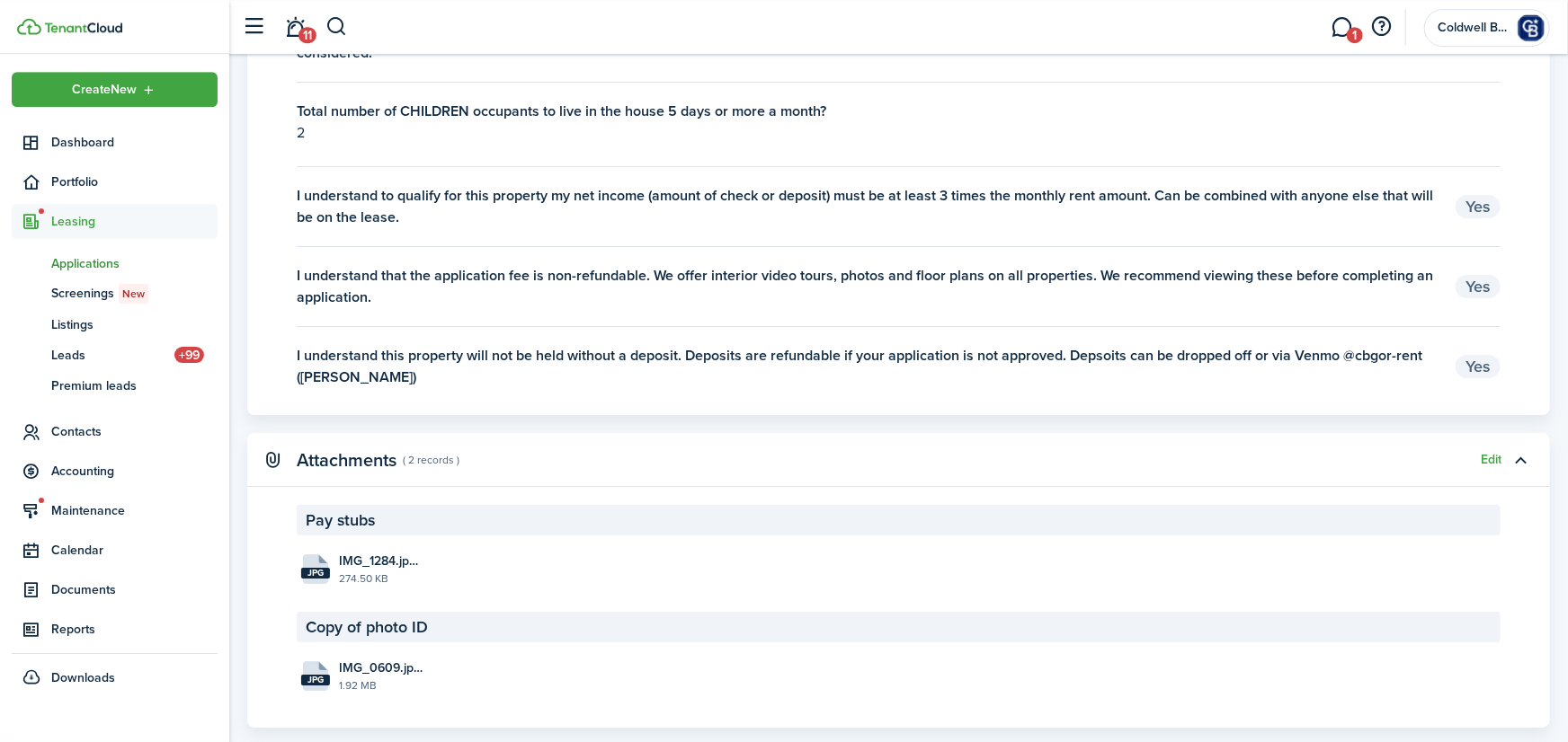
scroll to position [3756, 0]
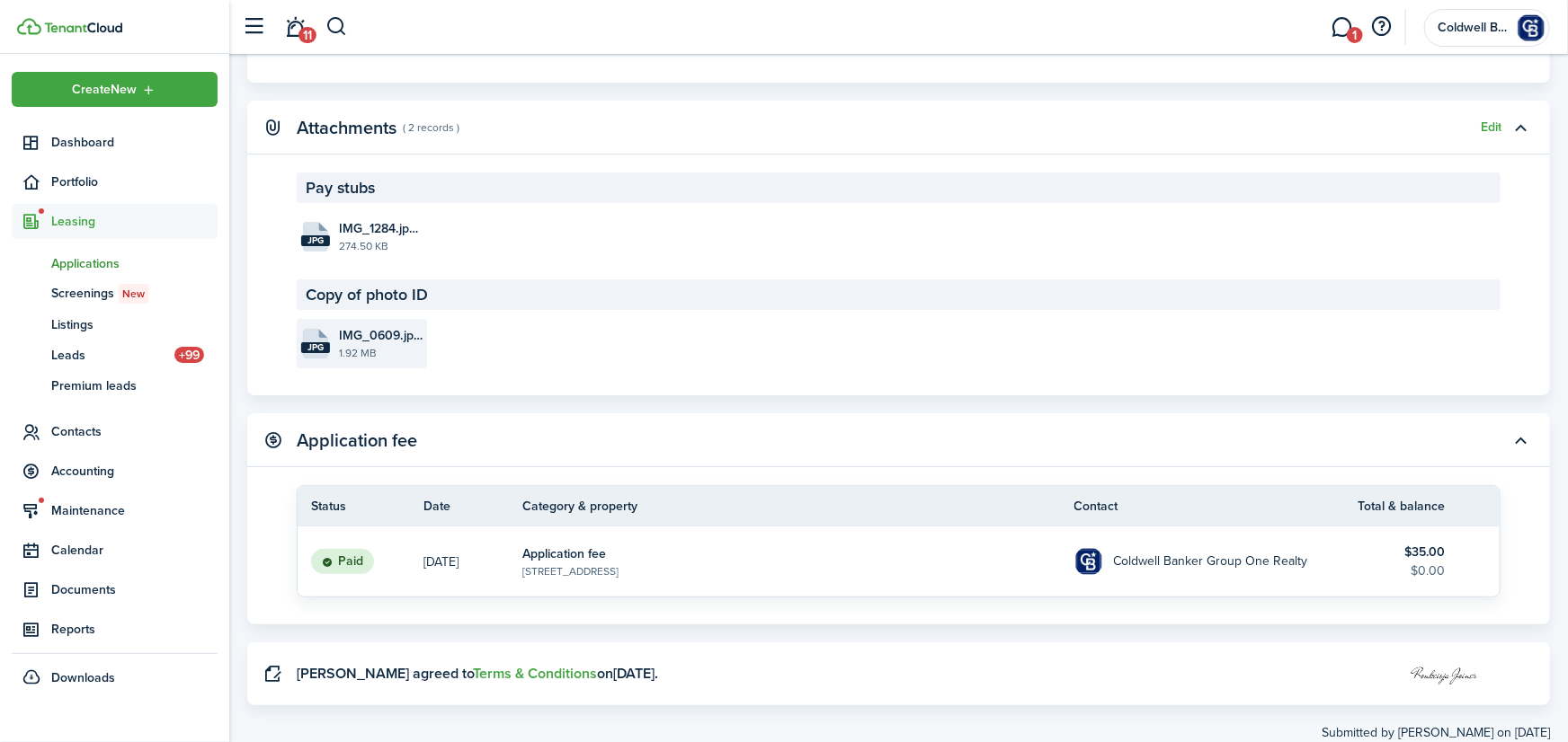
click at [353, 326] on span "IMG_0609.jpeg" at bounding box center [380, 336] width 83 height 19
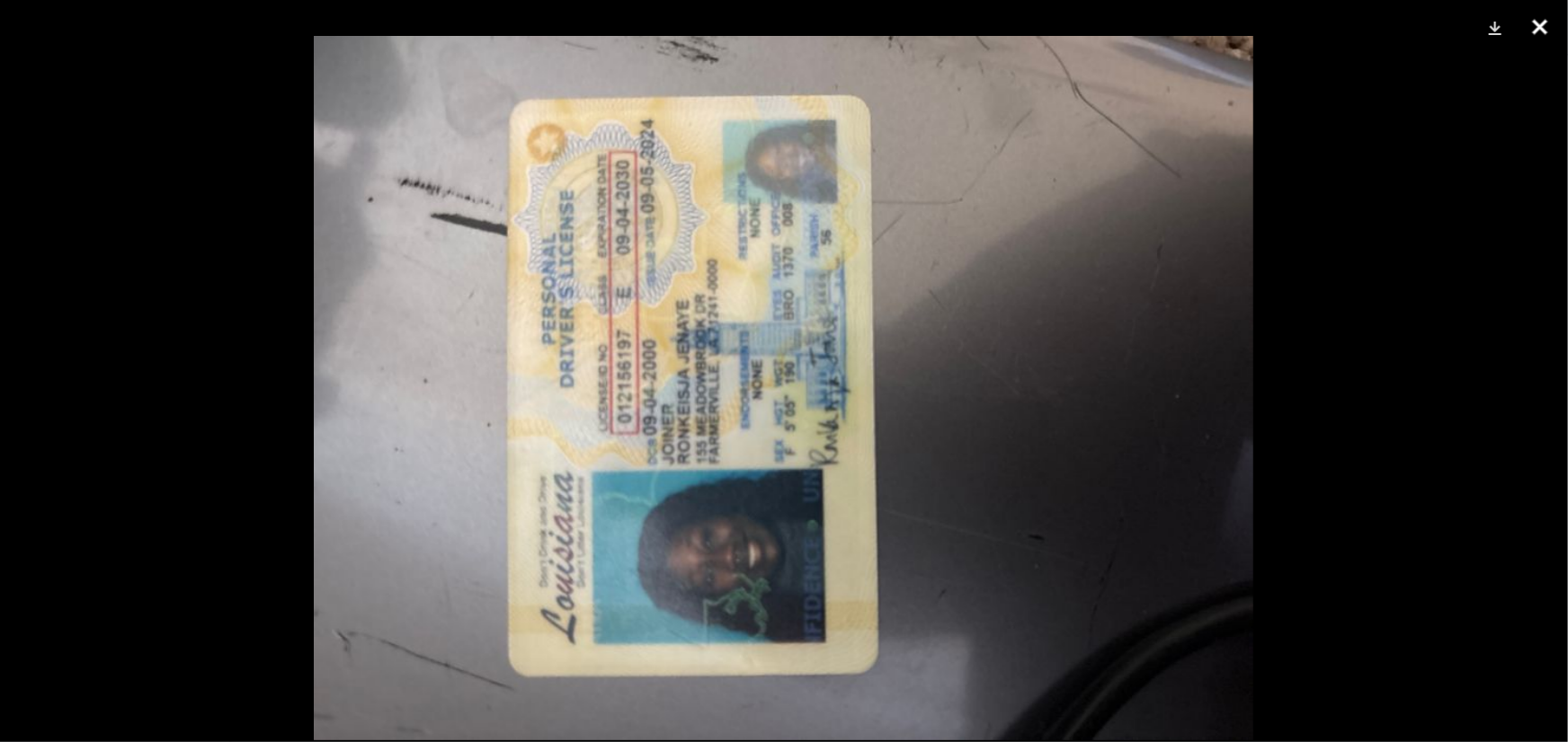
click at [1554, 23] on button "Close" at bounding box center [1540, 27] width 45 height 54
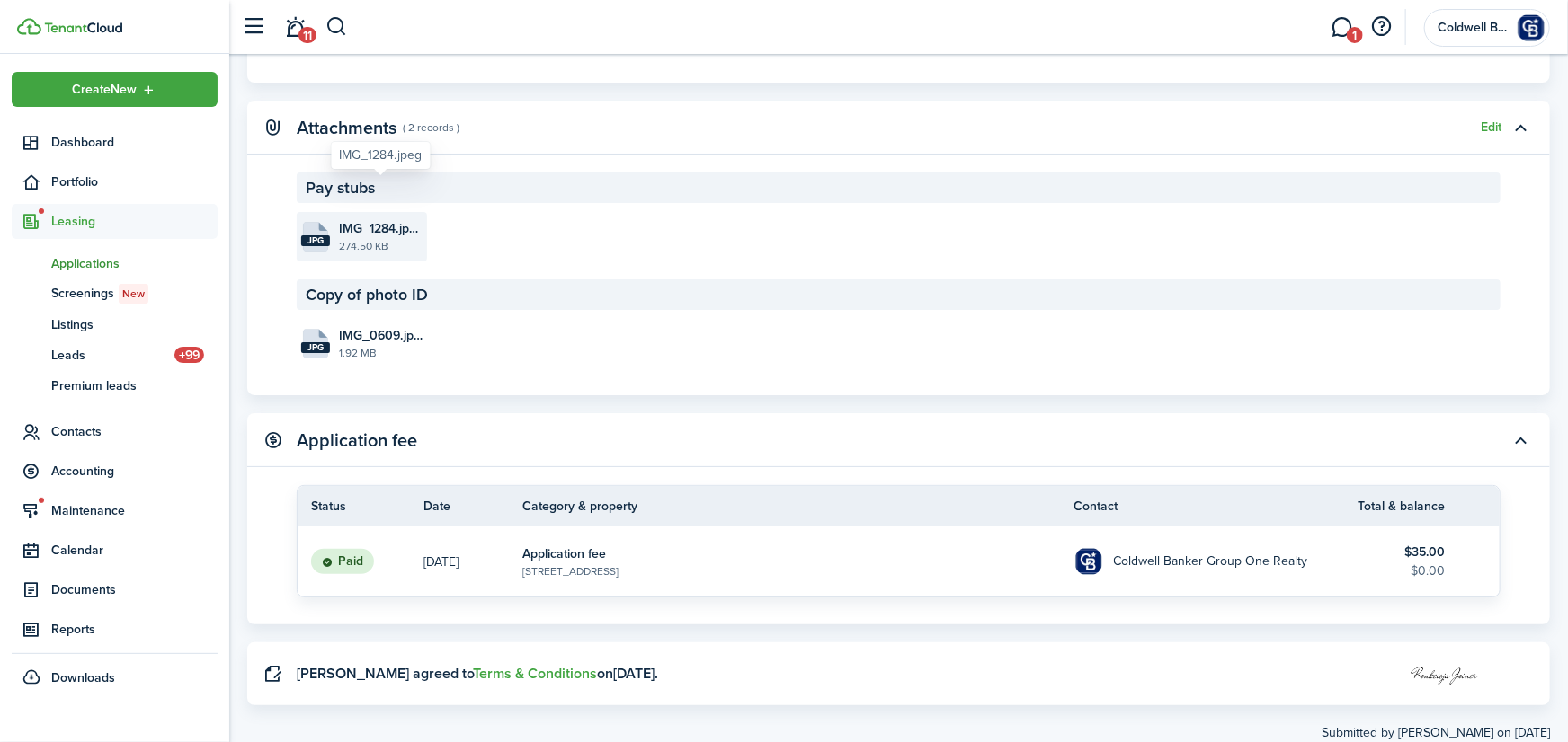
click at [401, 220] on span "IMG_1284.jpeg" at bounding box center [380, 229] width 83 height 19
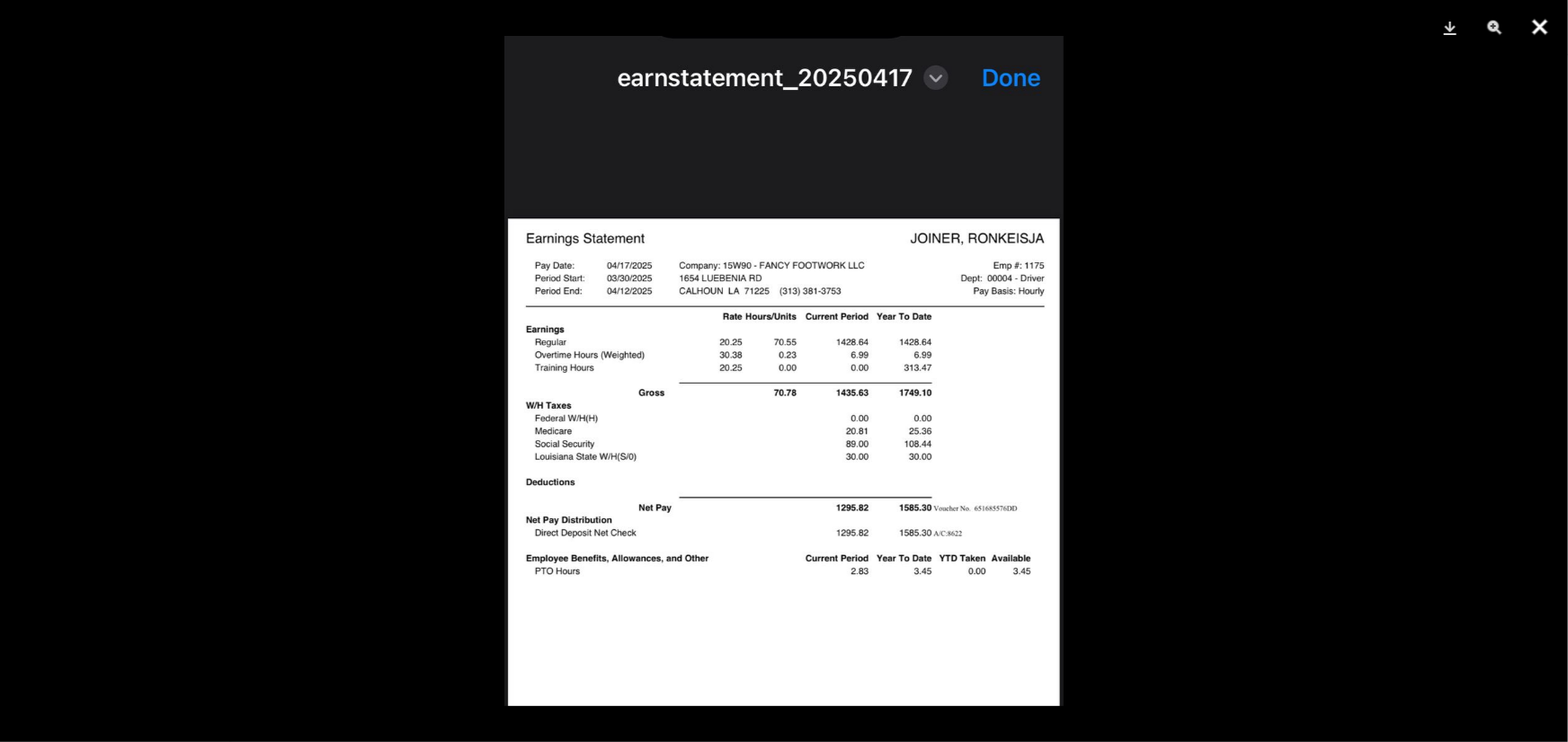
click at [1550, 16] on button "Close" at bounding box center [1540, 27] width 45 height 54
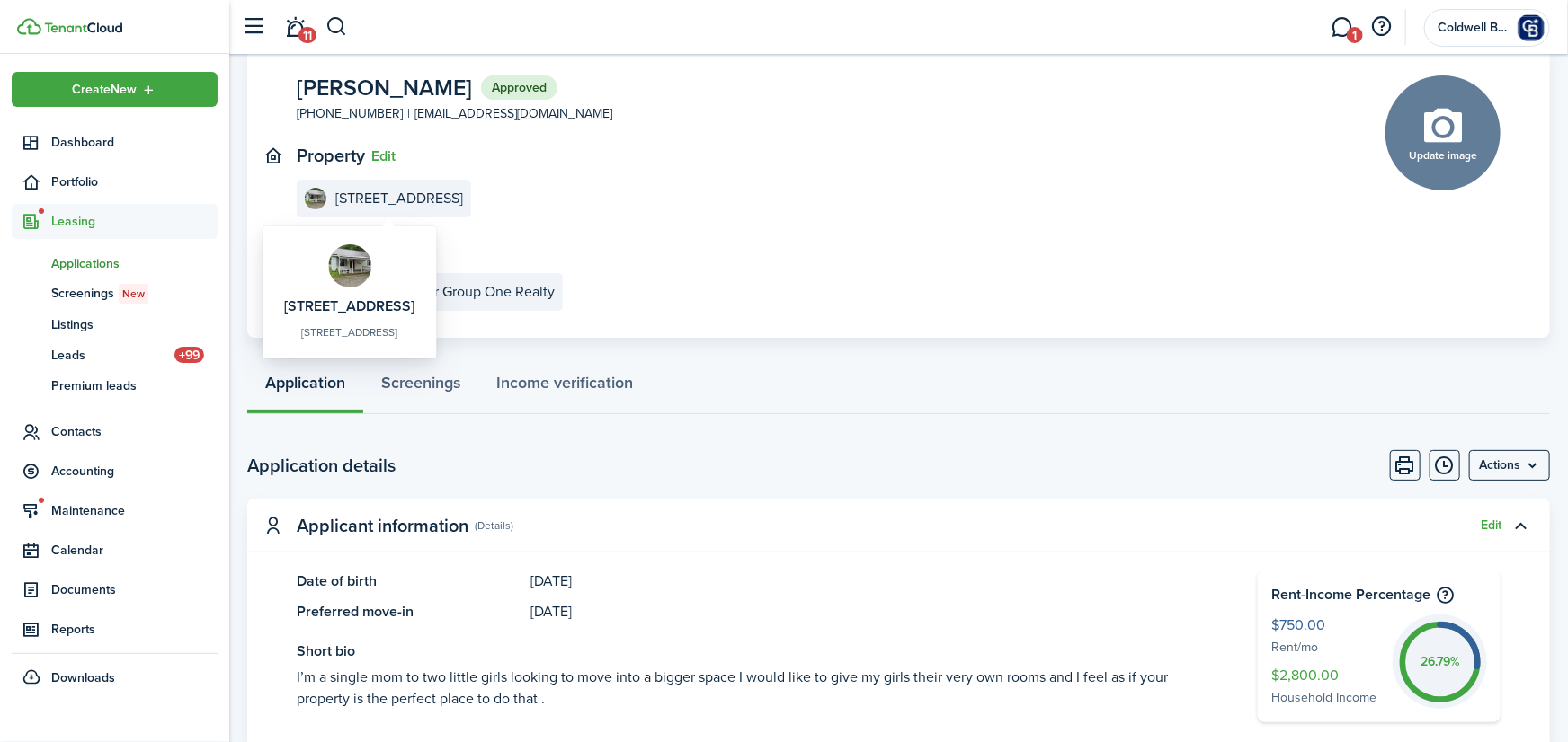
scroll to position [0, 0]
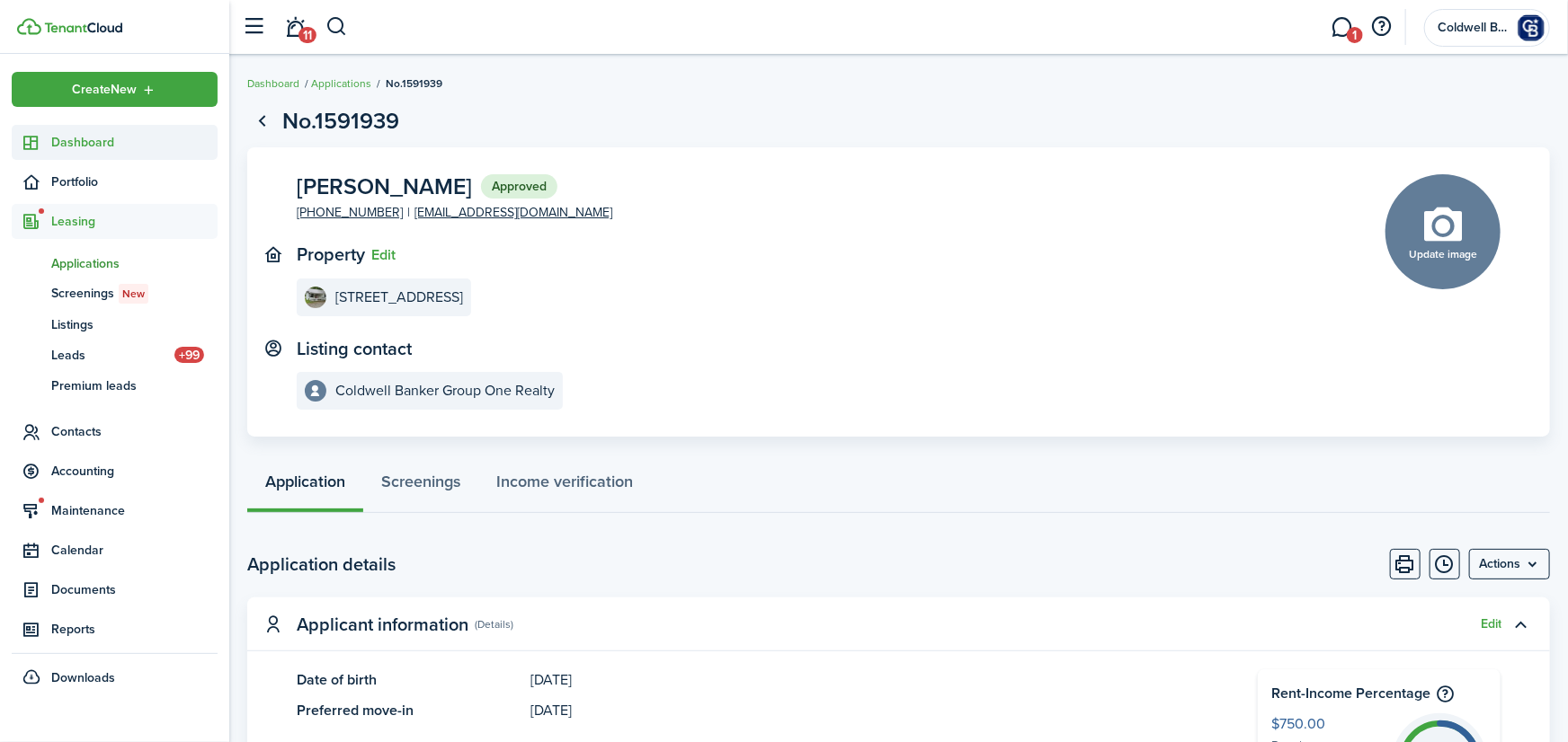
click at [42, 136] on sidebar-link-icon at bounding box center [31, 142] width 40 height 19
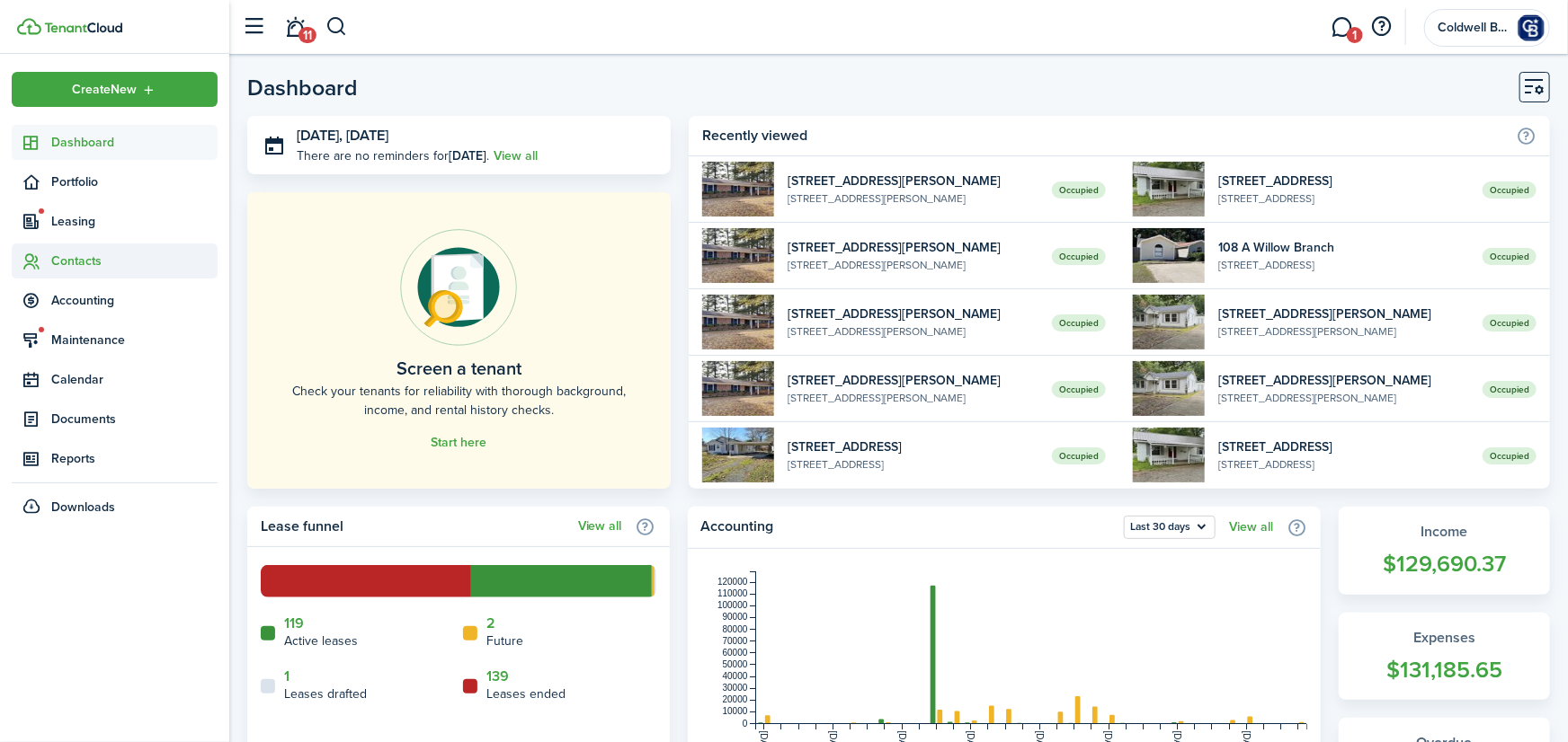
click at [70, 256] on span "Contacts" at bounding box center [135, 261] width 166 height 19
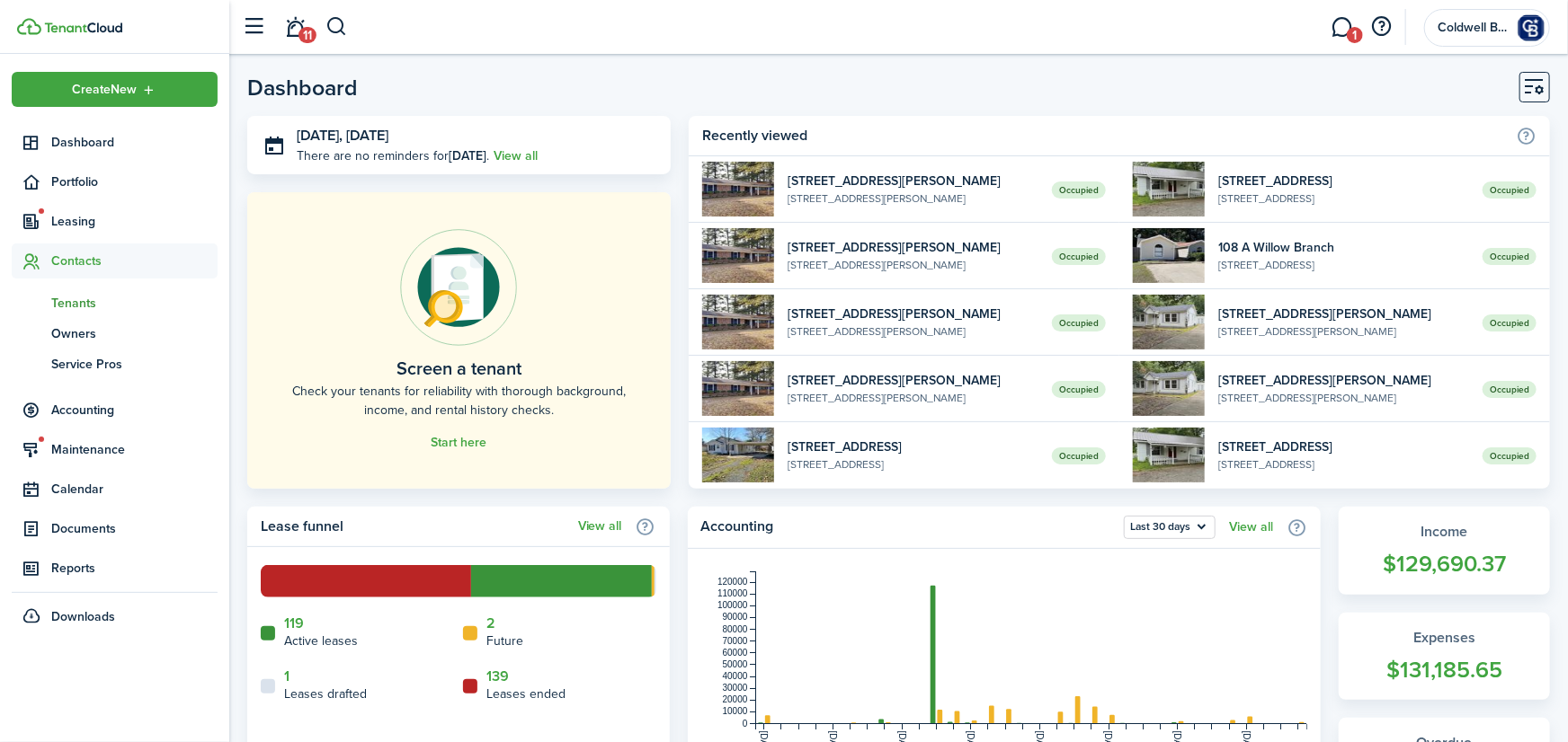
click at [75, 303] on span "Tenants" at bounding box center [135, 304] width 166 height 19
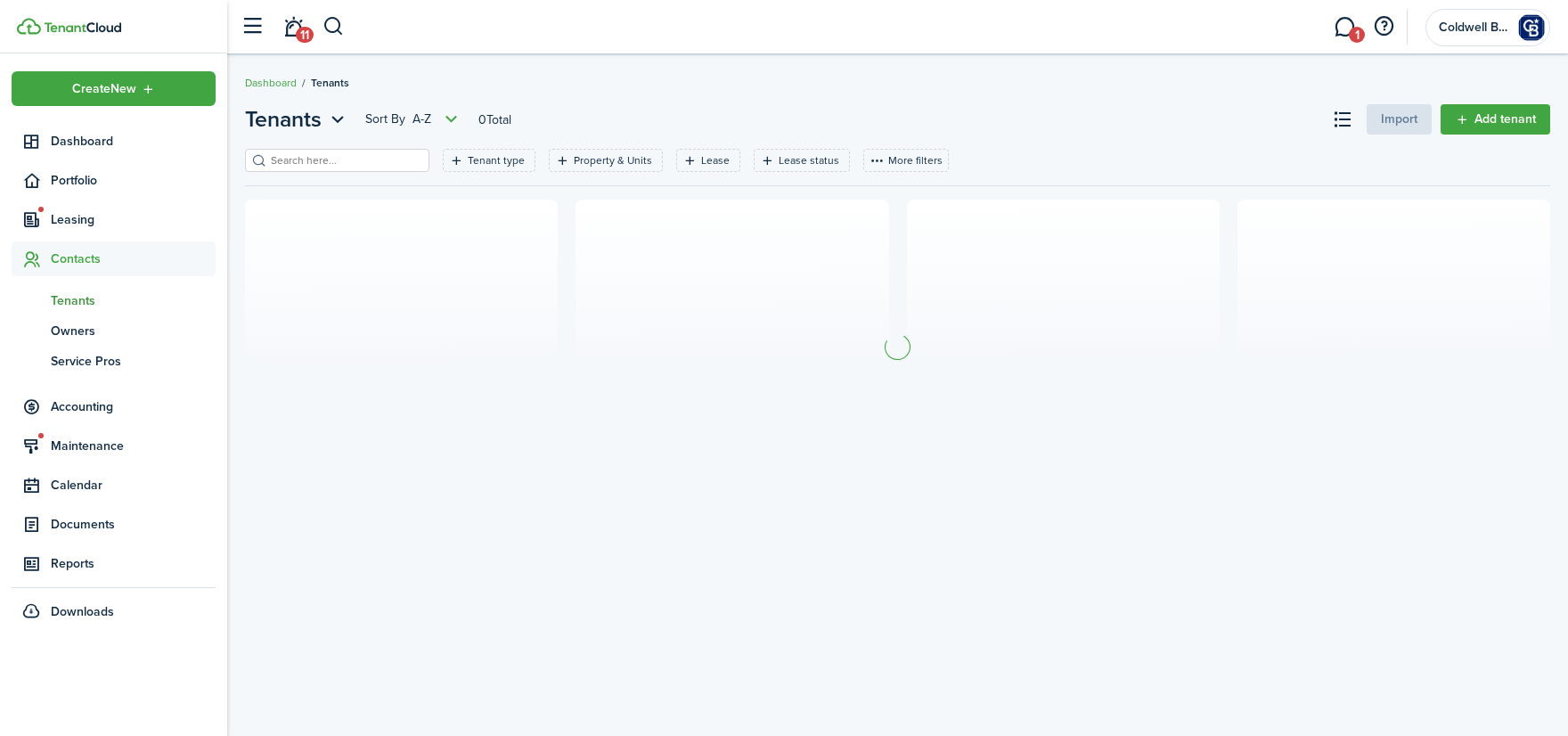
click at [332, 159] on input "search" at bounding box center [344, 161] width 156 height 17
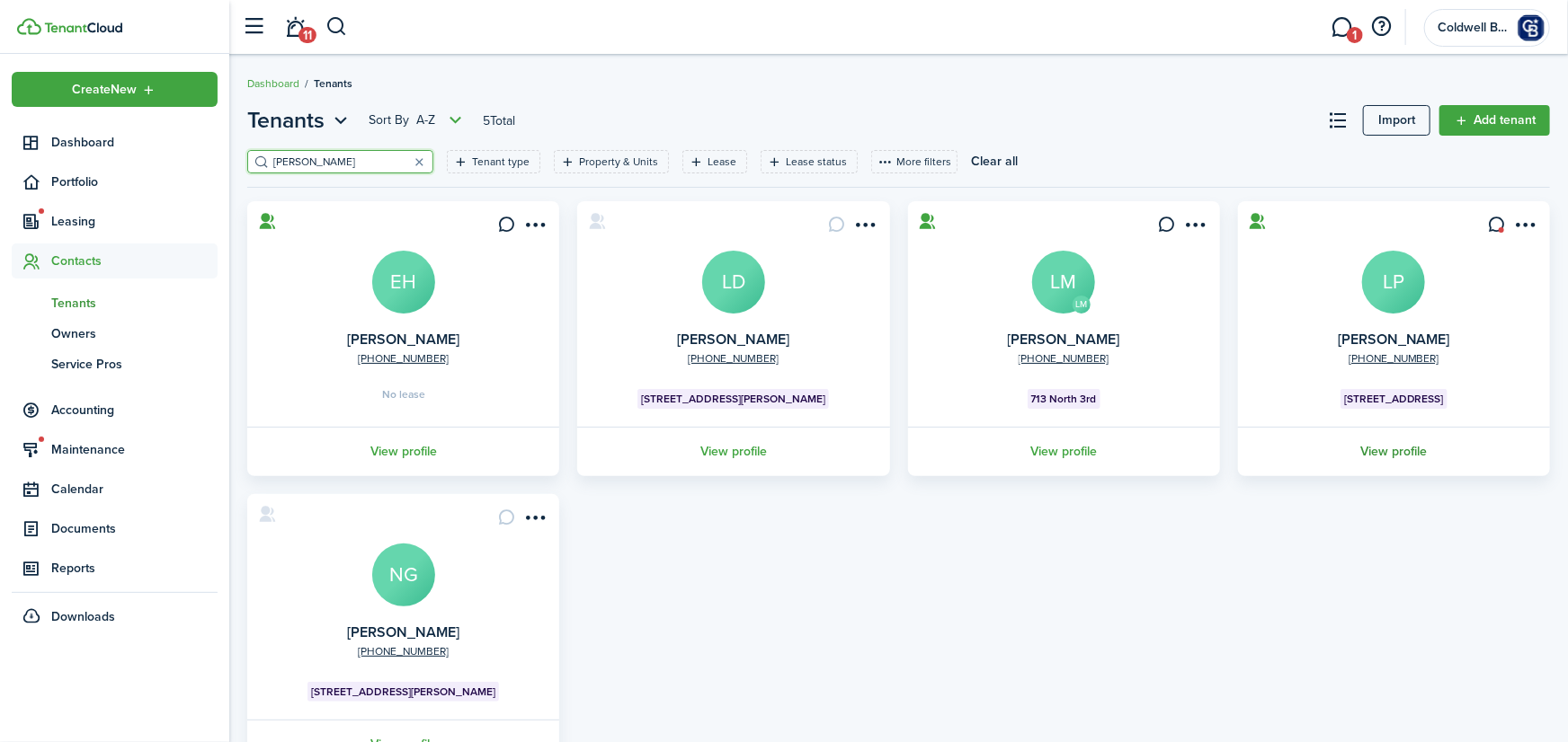
type input "[PERSON_NAME]"
click at [1393, 450] on link "View profile" at bounding box center [1394, 451] width 317 height 49
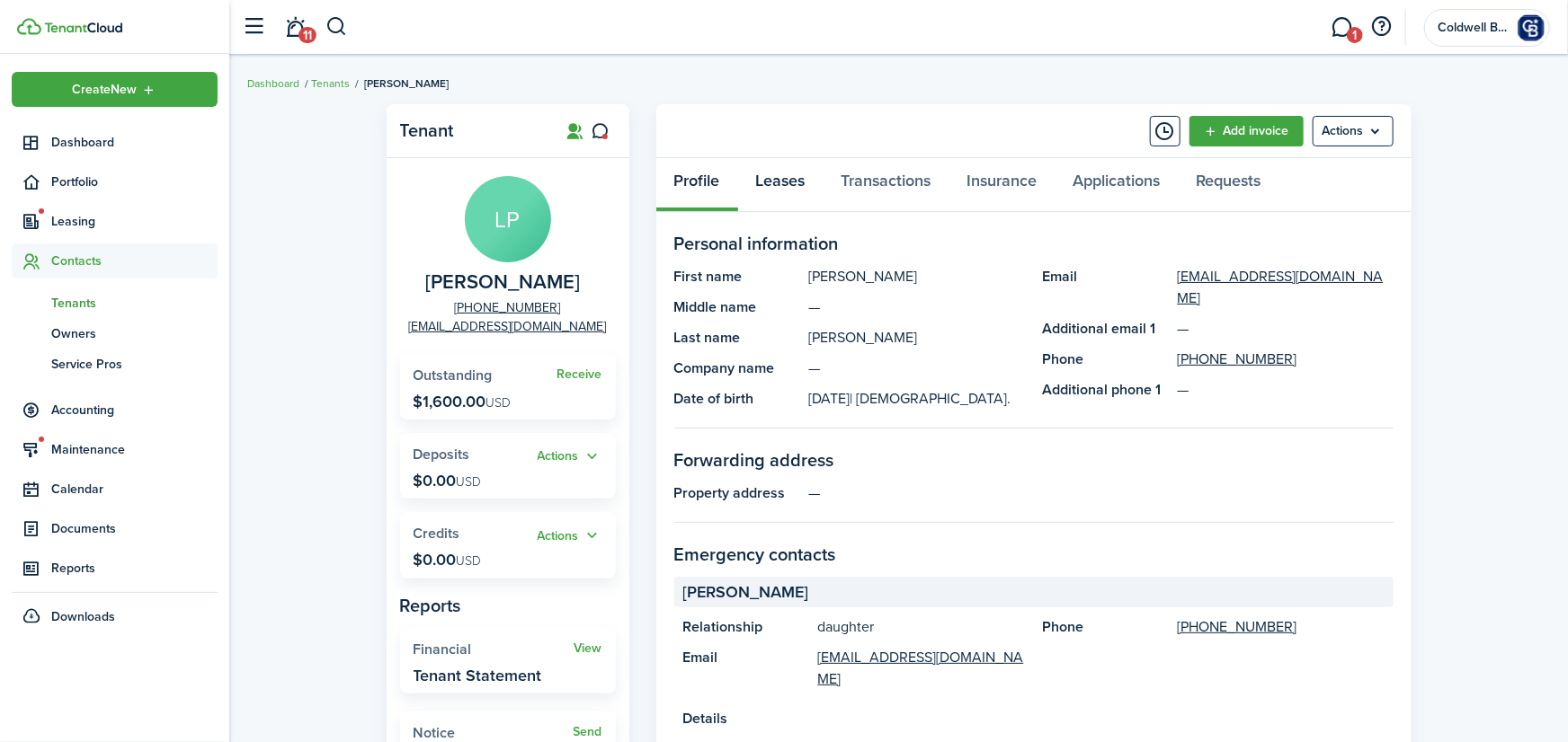
click at [782, 187] on link "Leases" at bounding box center [781, 185] width 85 height 54
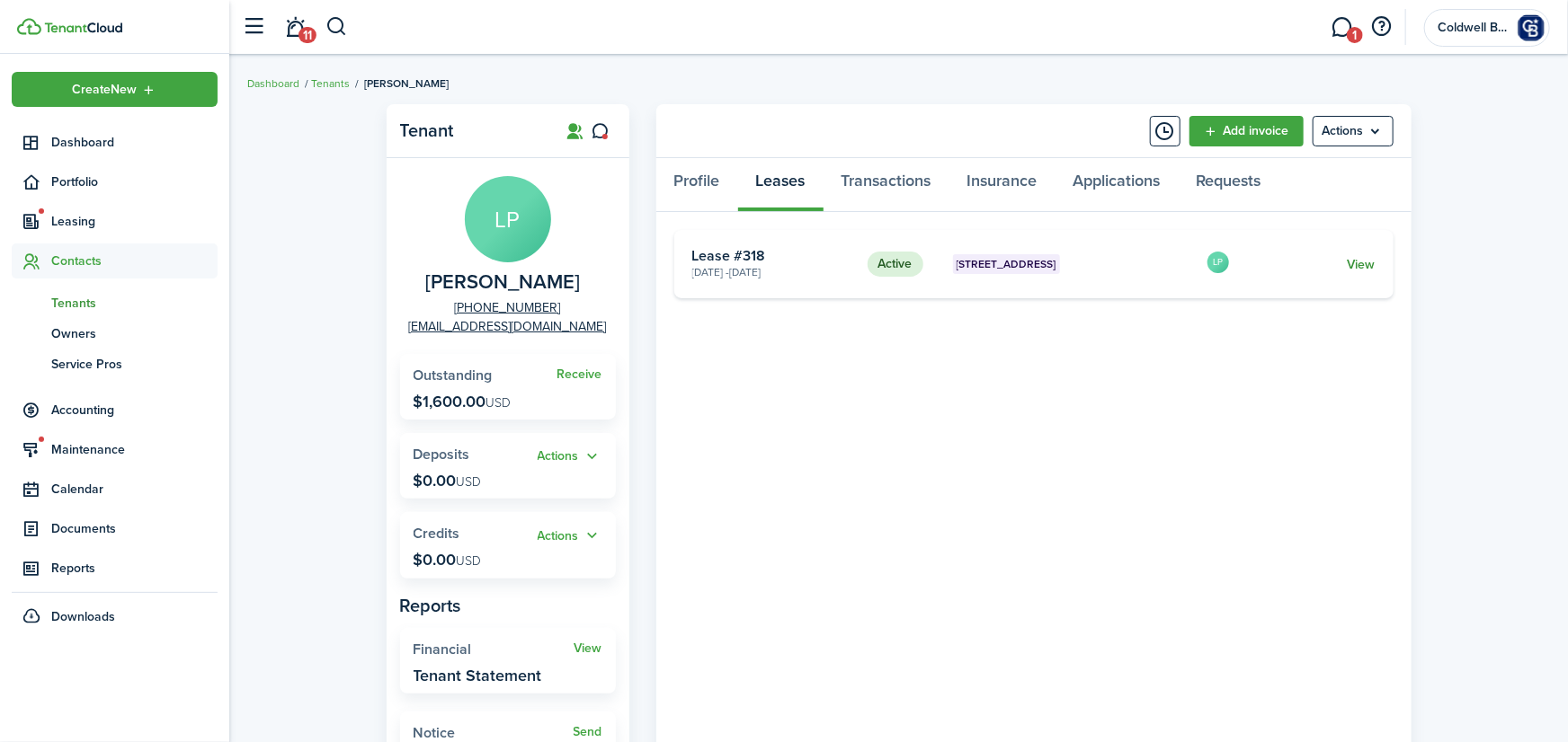
click at [1353, 262] on link "View" at bounding box center [1360, 265] width 28 height 19
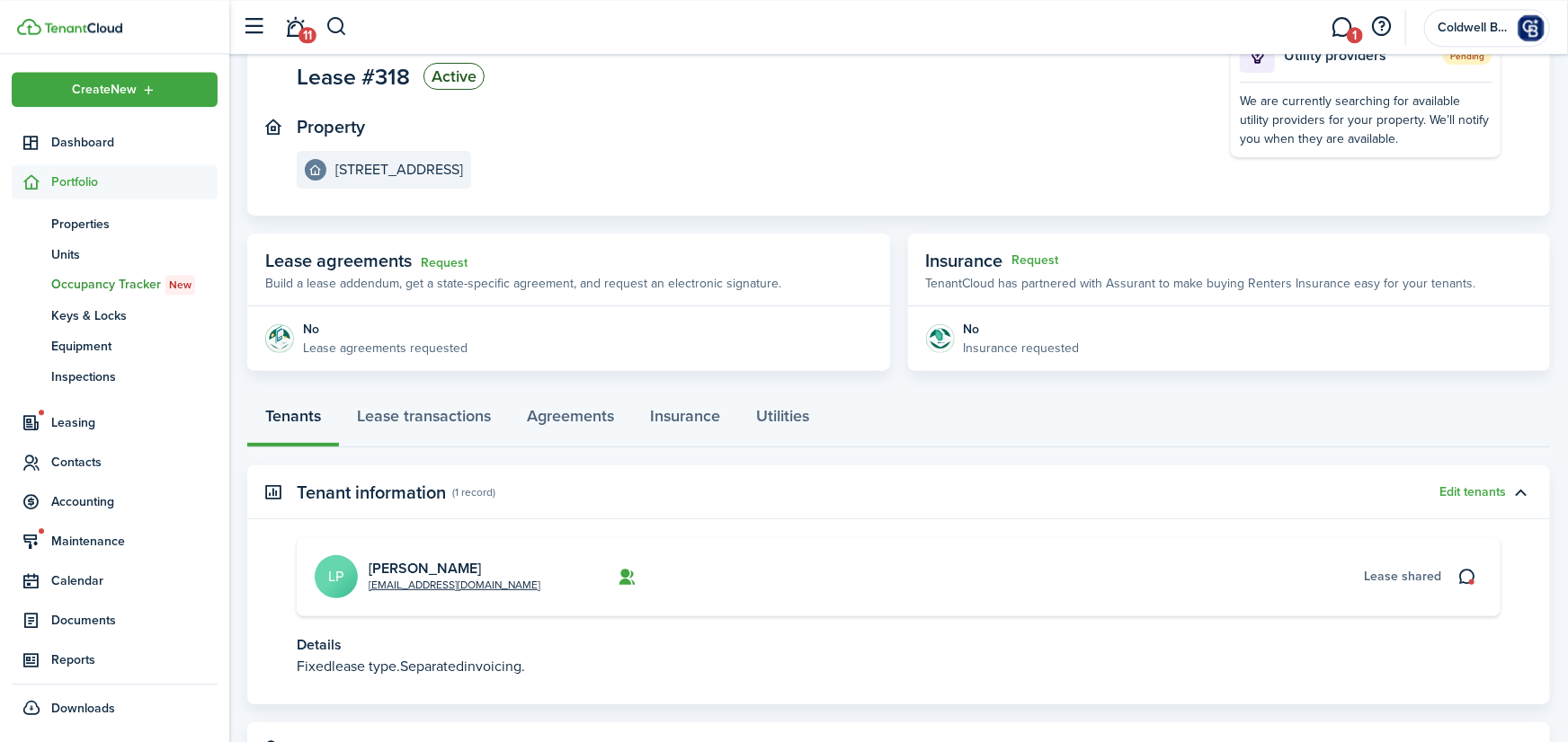
scroll to position [227, 0]
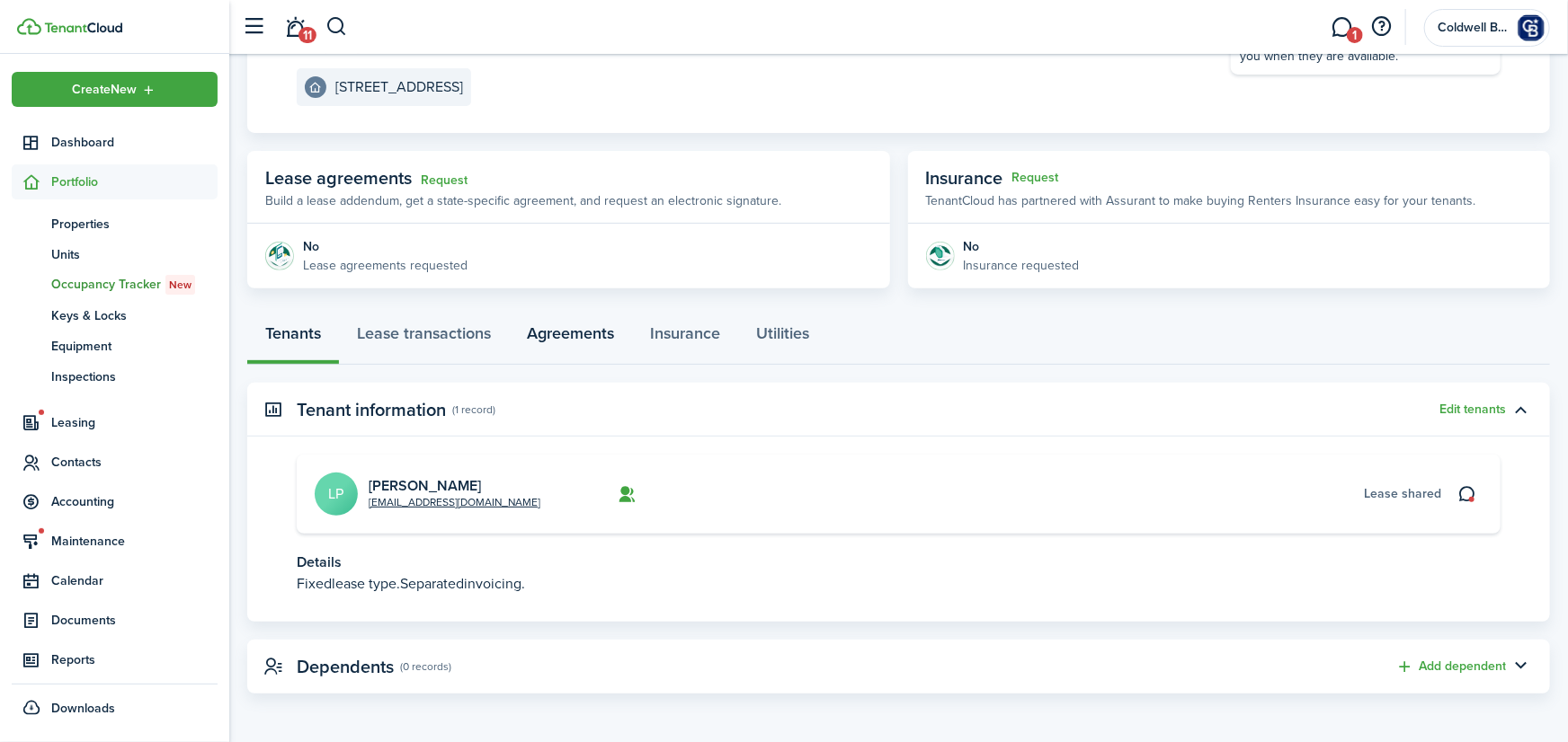
click at [582, 335] on link "Agreements" at bounding box center [570, 338] width 123 height 54
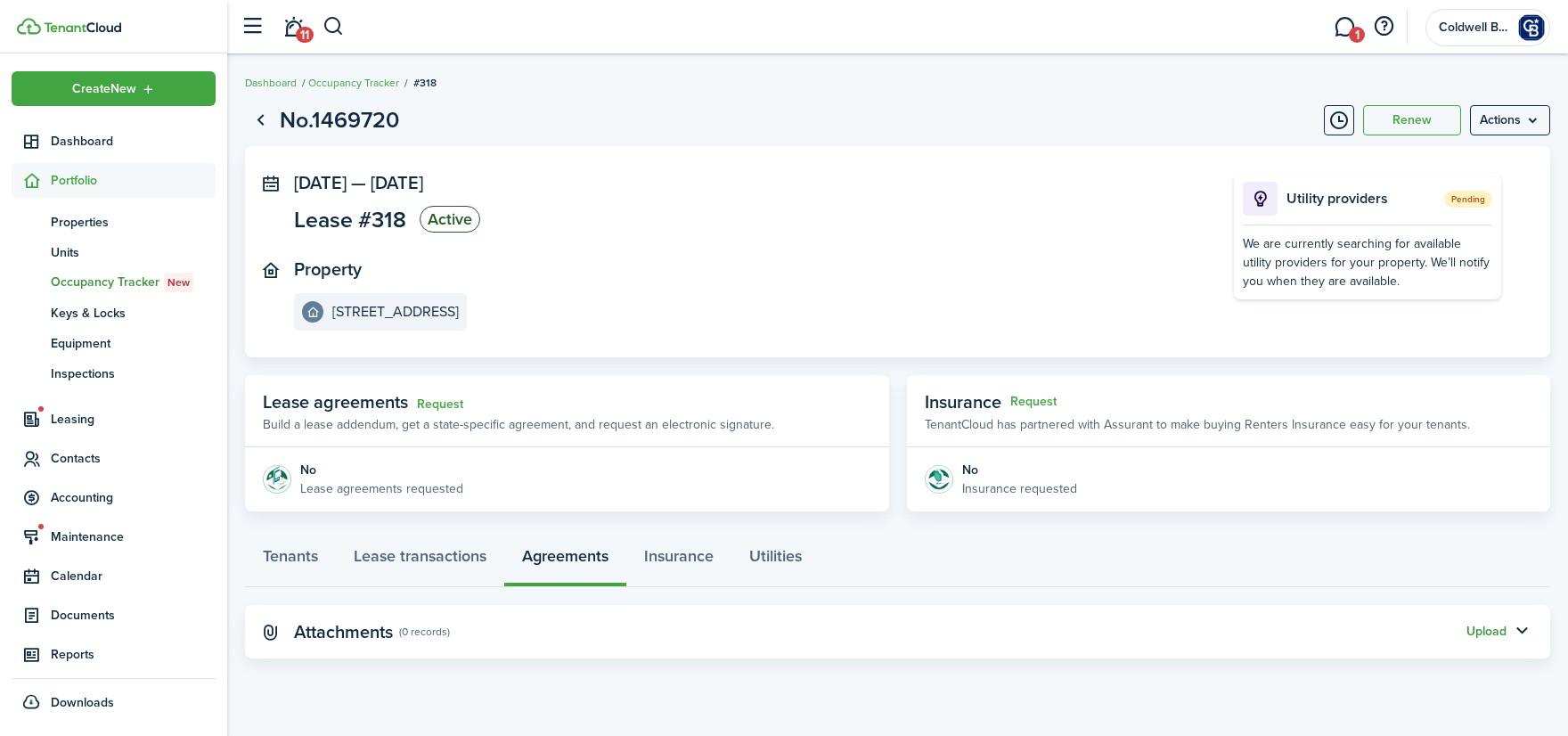
click at [1496, 631] on button "Upload" at bounding box center [1486, 631] width 40 height 14
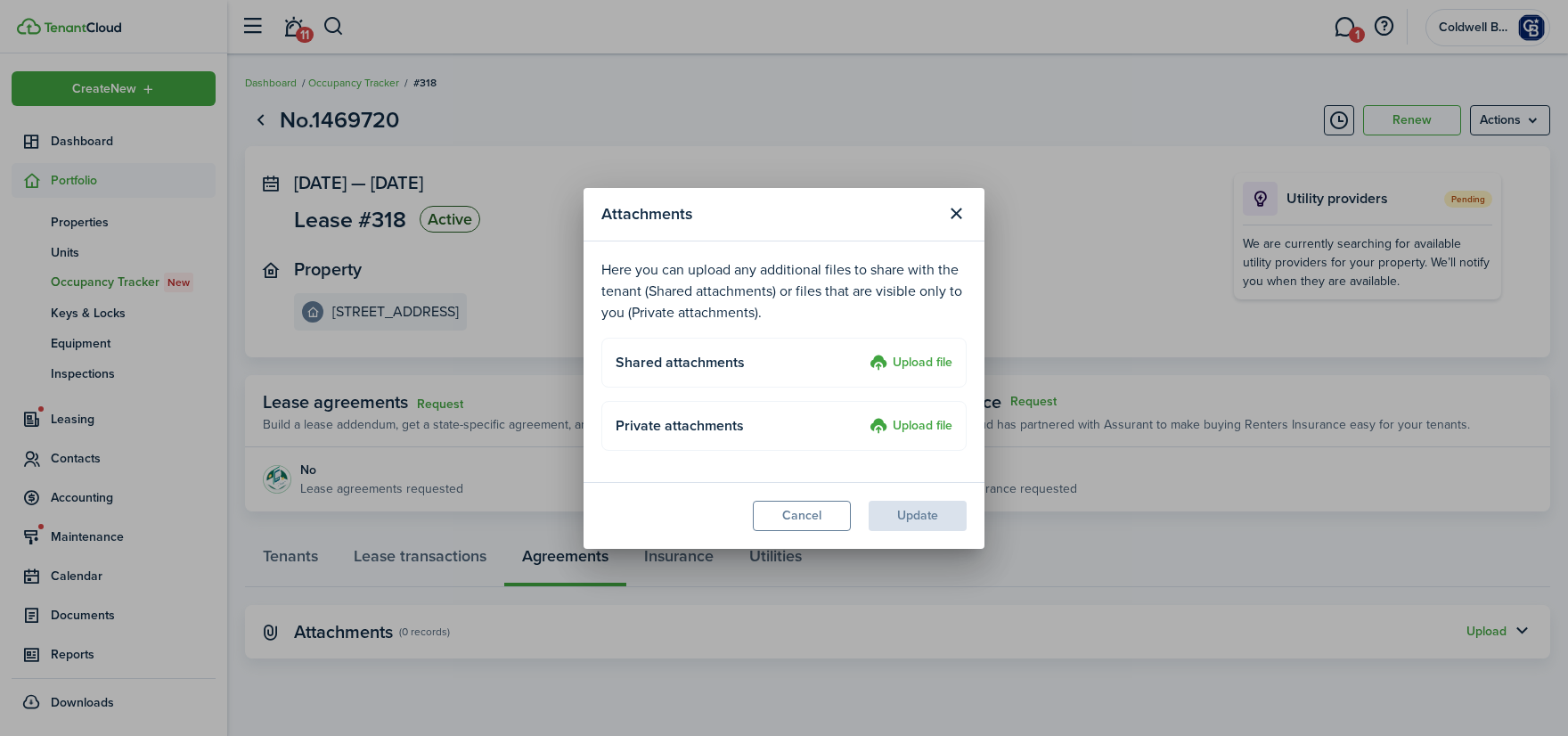
click at [926, 361] on label "Upload file" at bounding box center [911, 364] width 82 height 21
click at [863, 353] on input "Upload file" at bounding box center [863, 353] width 0 height 0
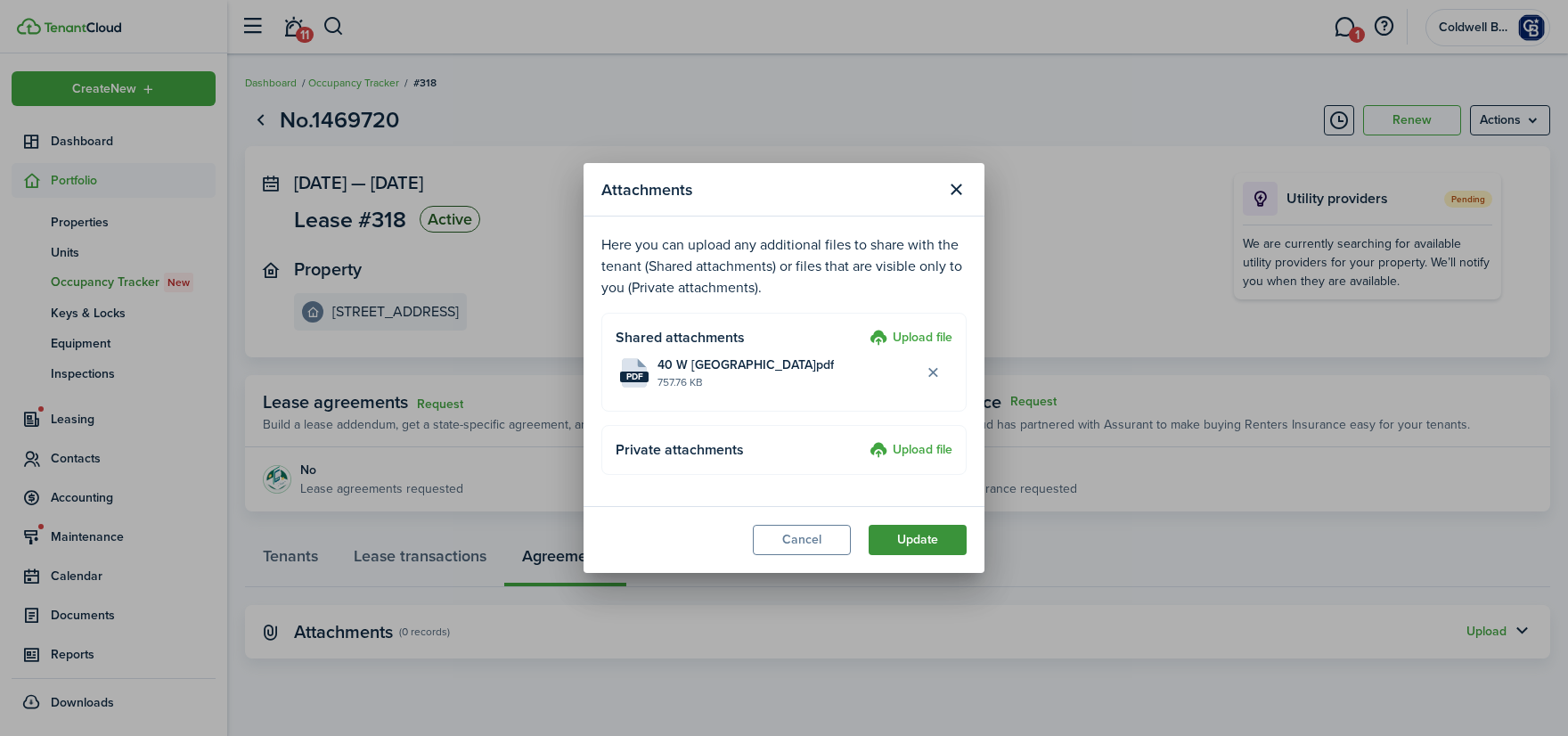
click at [929, 540] on button "Update" at bounding box center [918, 540] width 98 height 31
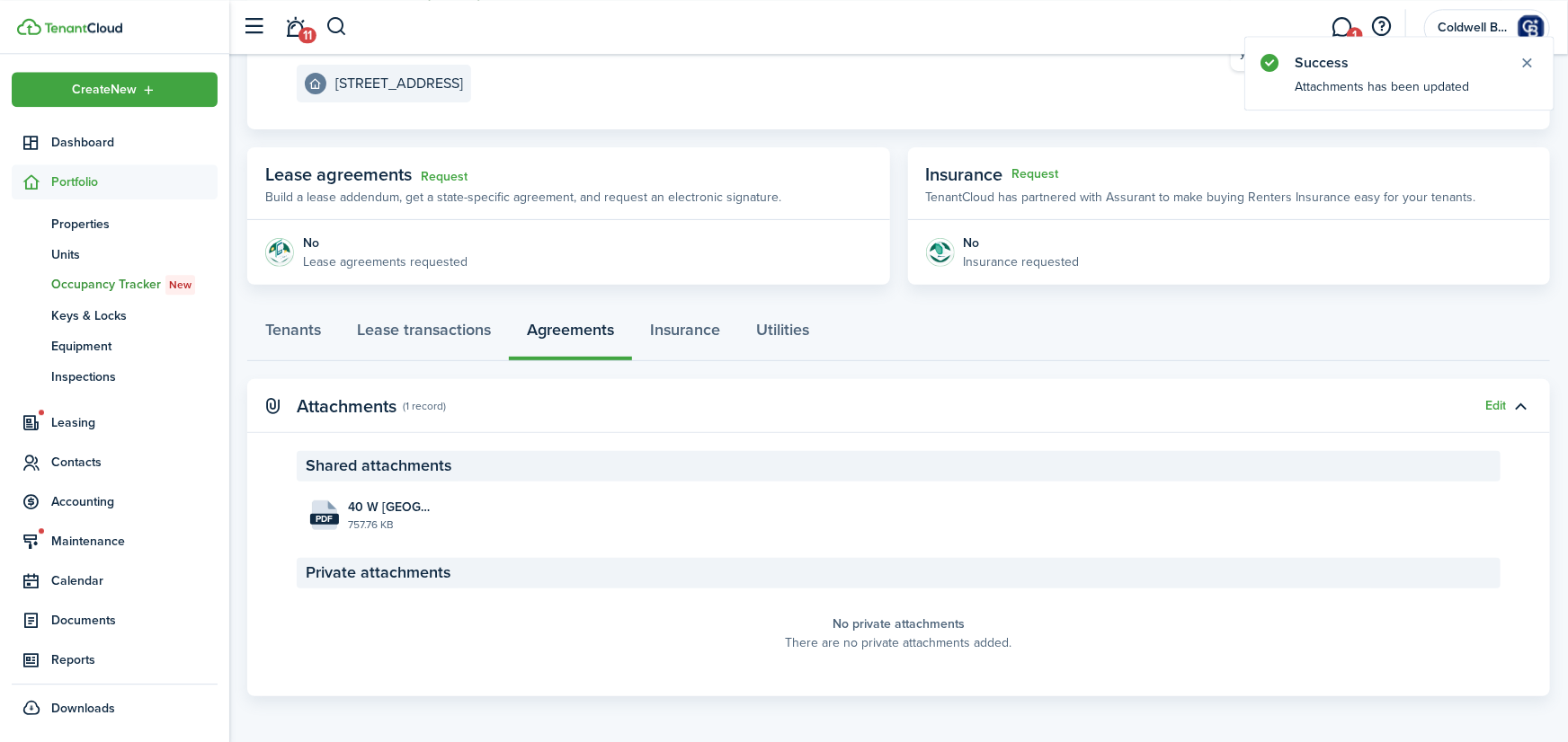
scroll to position [234, 0]
click at [303, 334] on link "Tenants" at bounding box center [292, 332] width 92 height 54
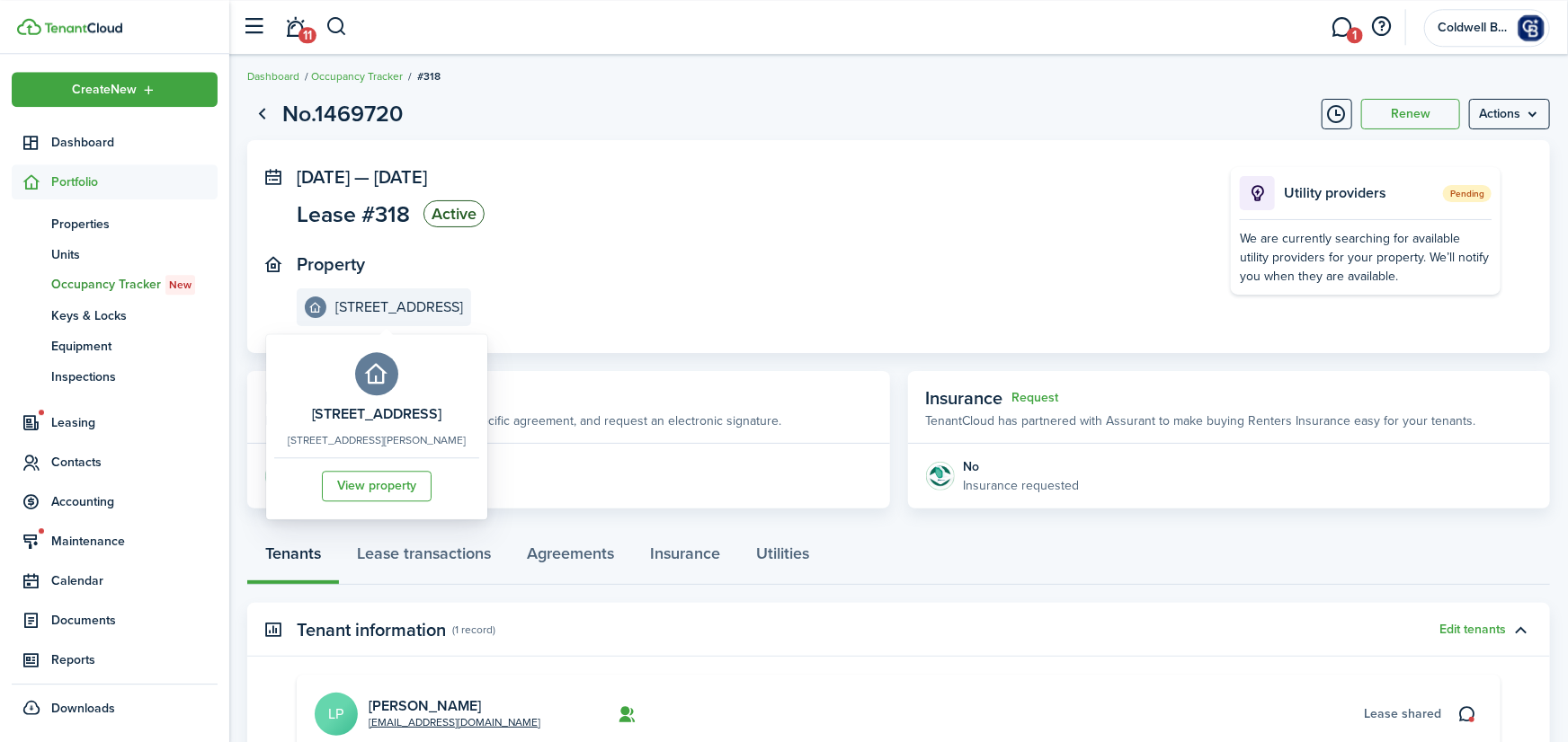
scroll to position [227, 0]
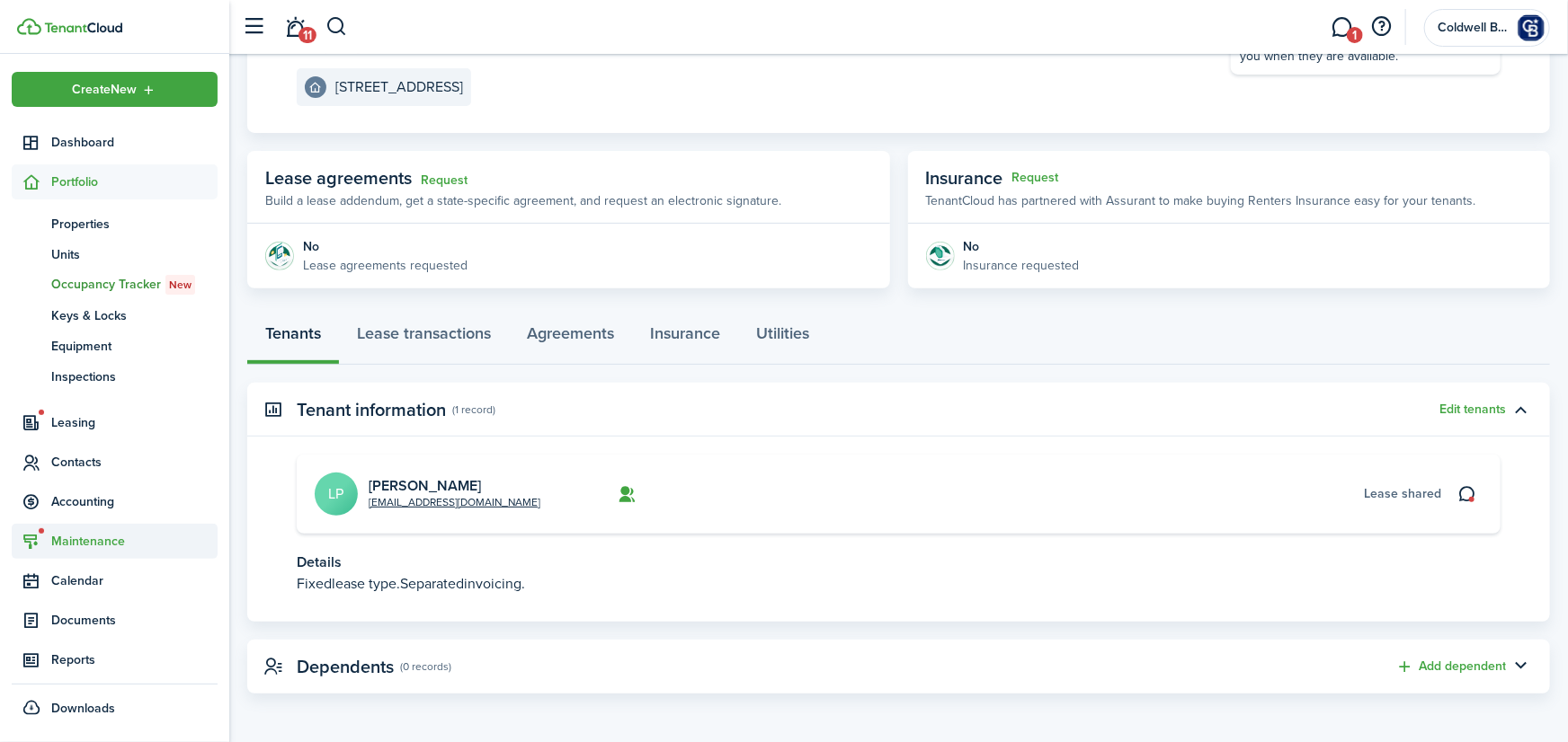
click at [103, 534] on span "Maintenance" at bounding box center [135, 542] width 166 height 19
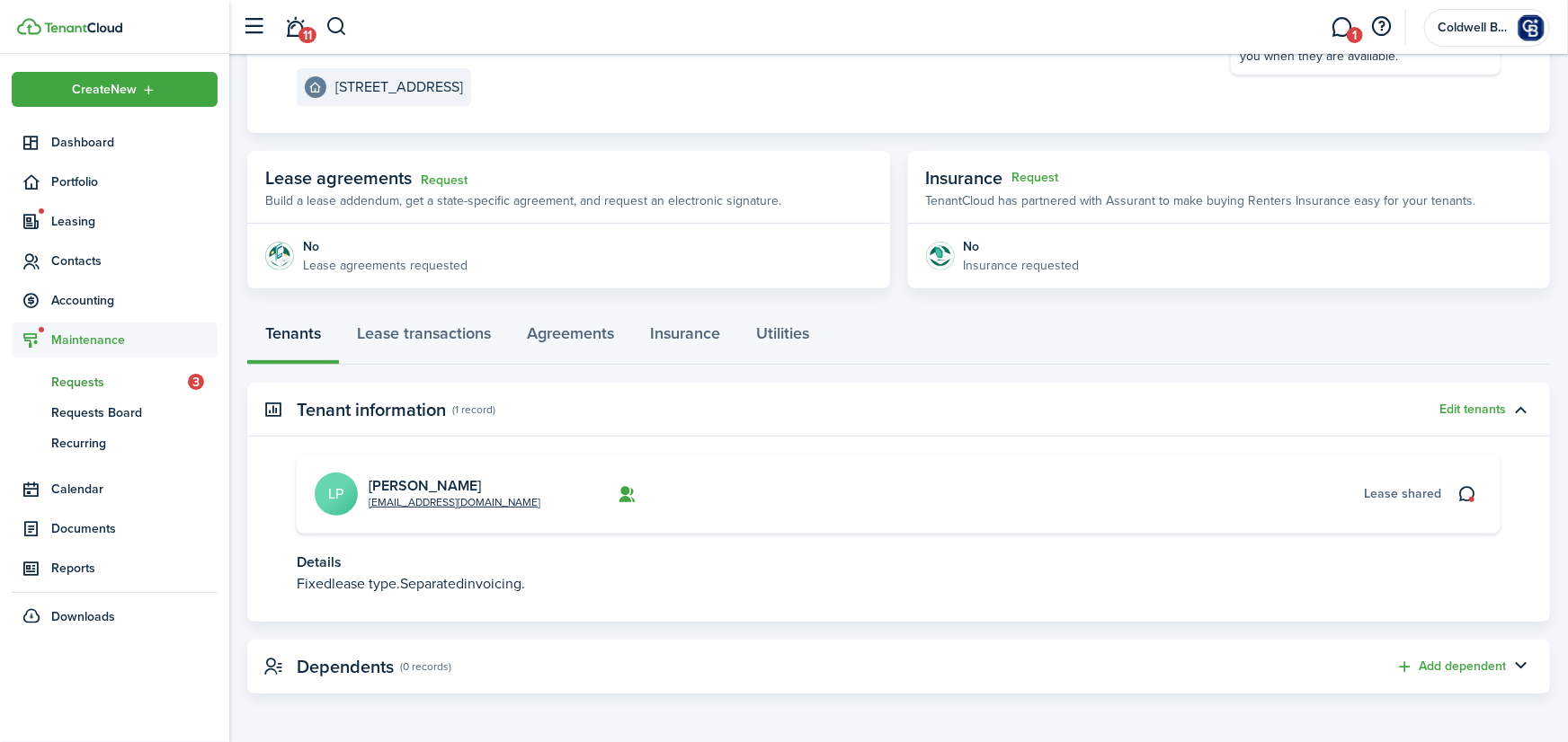
click at [82, 372] on link "rq Requests 3" at bounding box center [114, 382] width 206 height 31
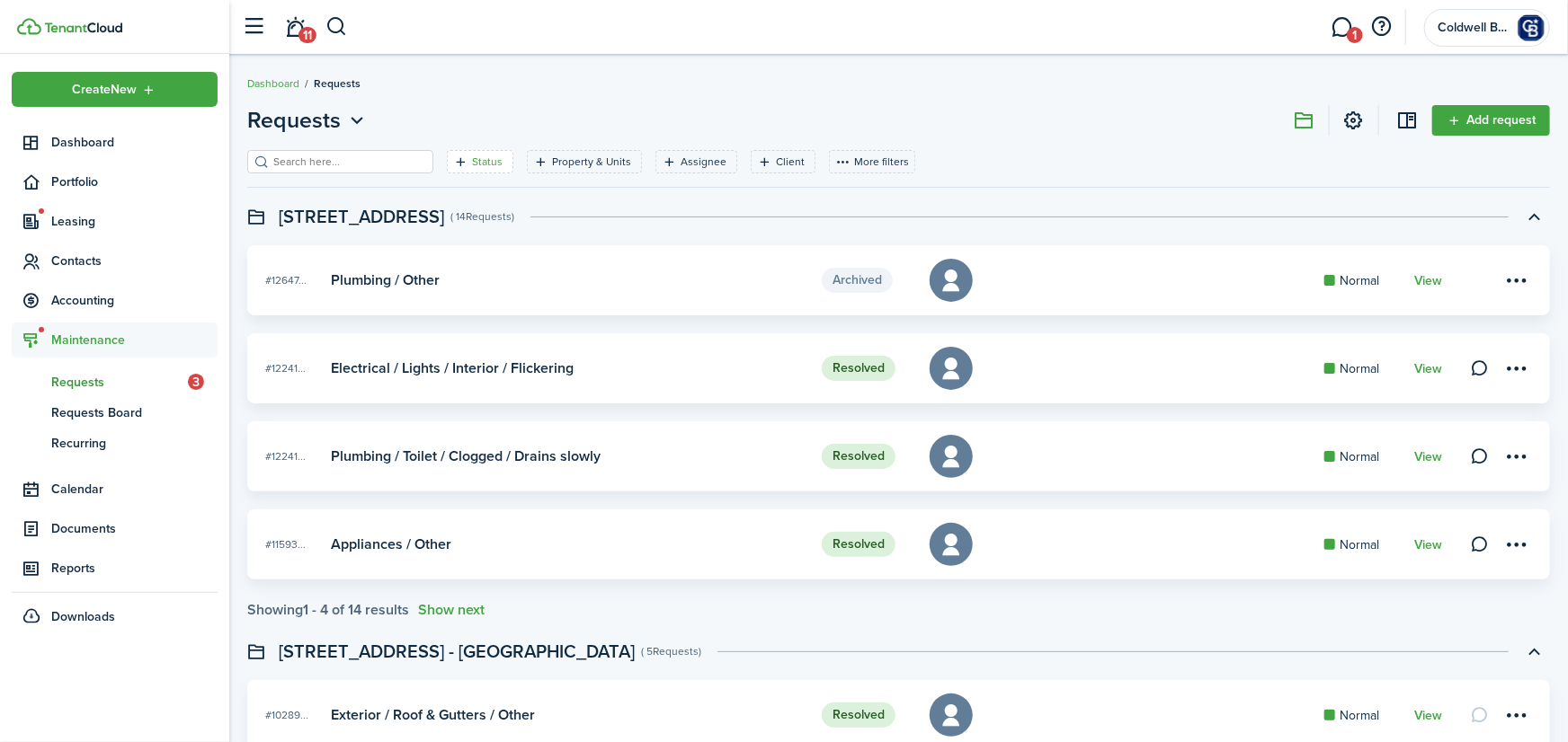
click at [499, 164] on filter-tag-label "Status" at bounding box center [488, 162] width 31 height 16
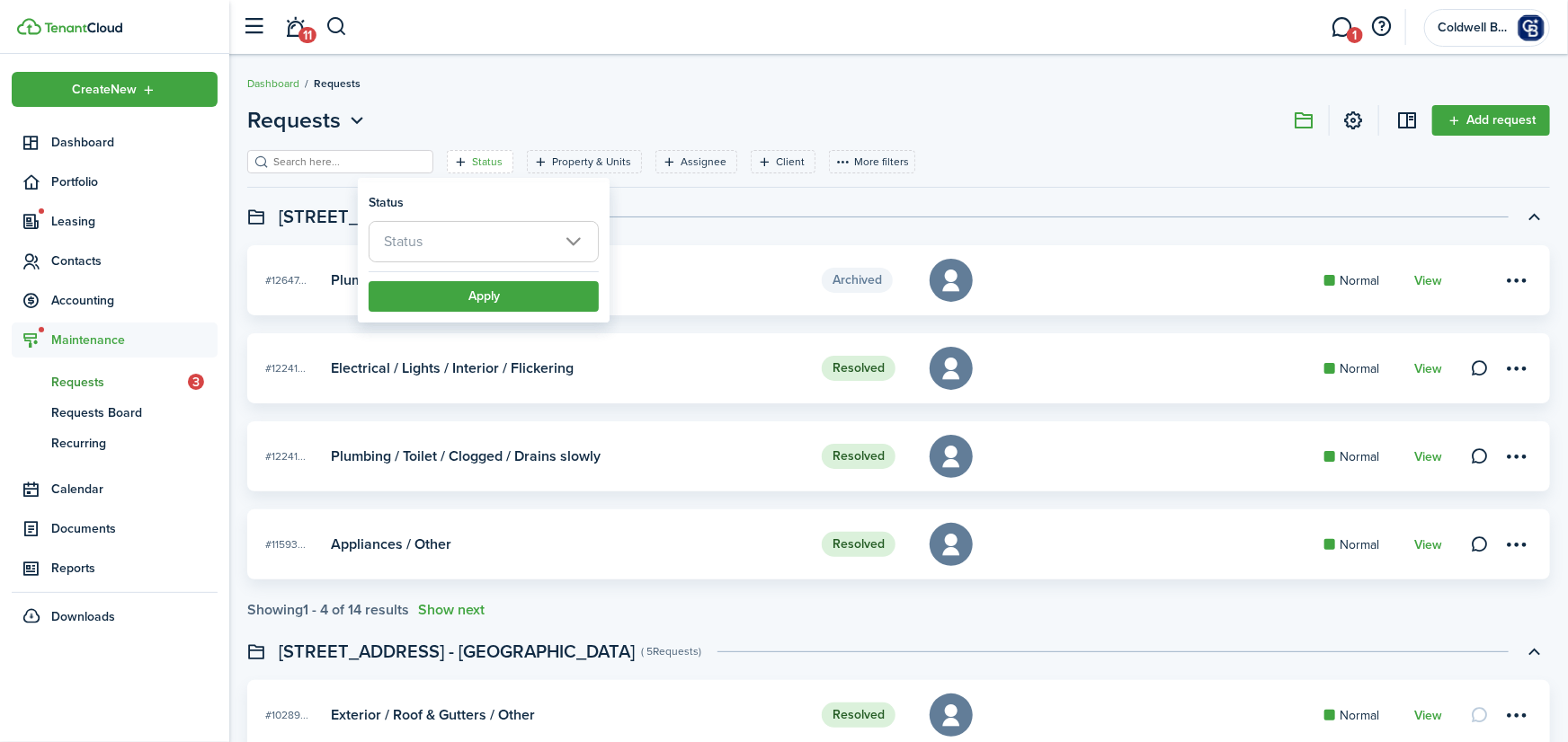
click at [469, 258] on span "Status" at bounding box center [484, 241] width 228 height 40
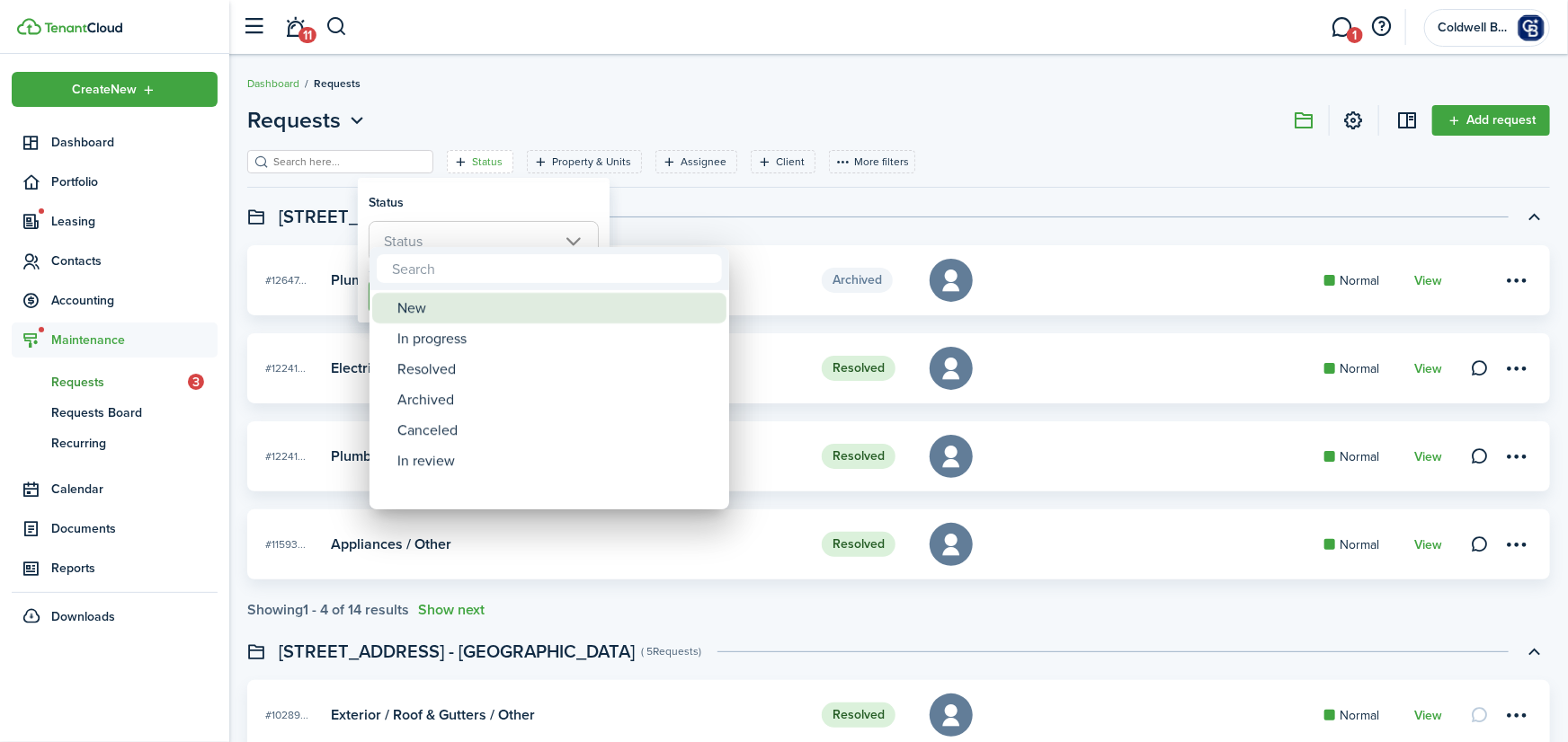
click at [428, 308] on div "New" at bounding box center [557, 309] width 318 height 31
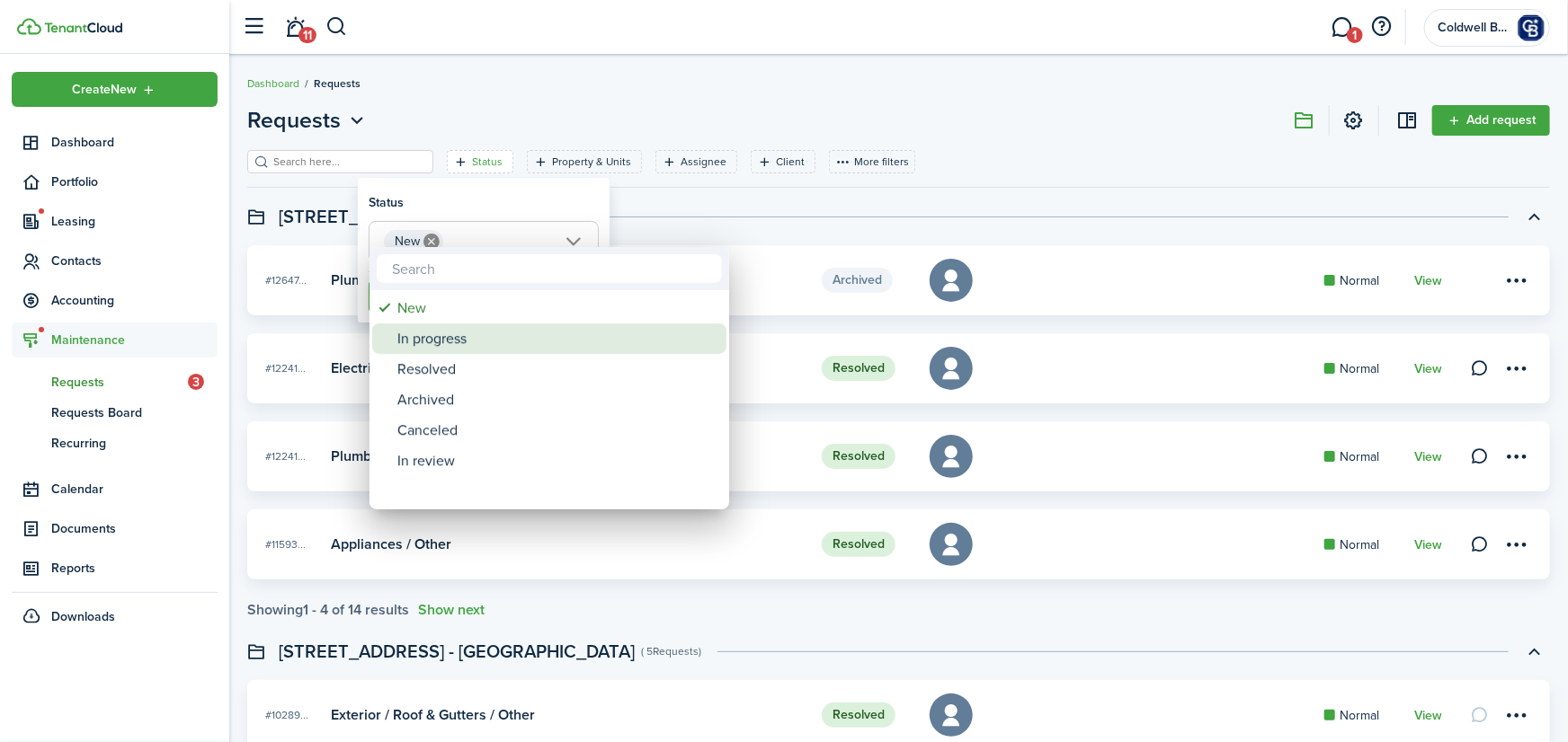
click at [440, 351] on div "In progress" at bounding box center [557, 339] width 318 height 31
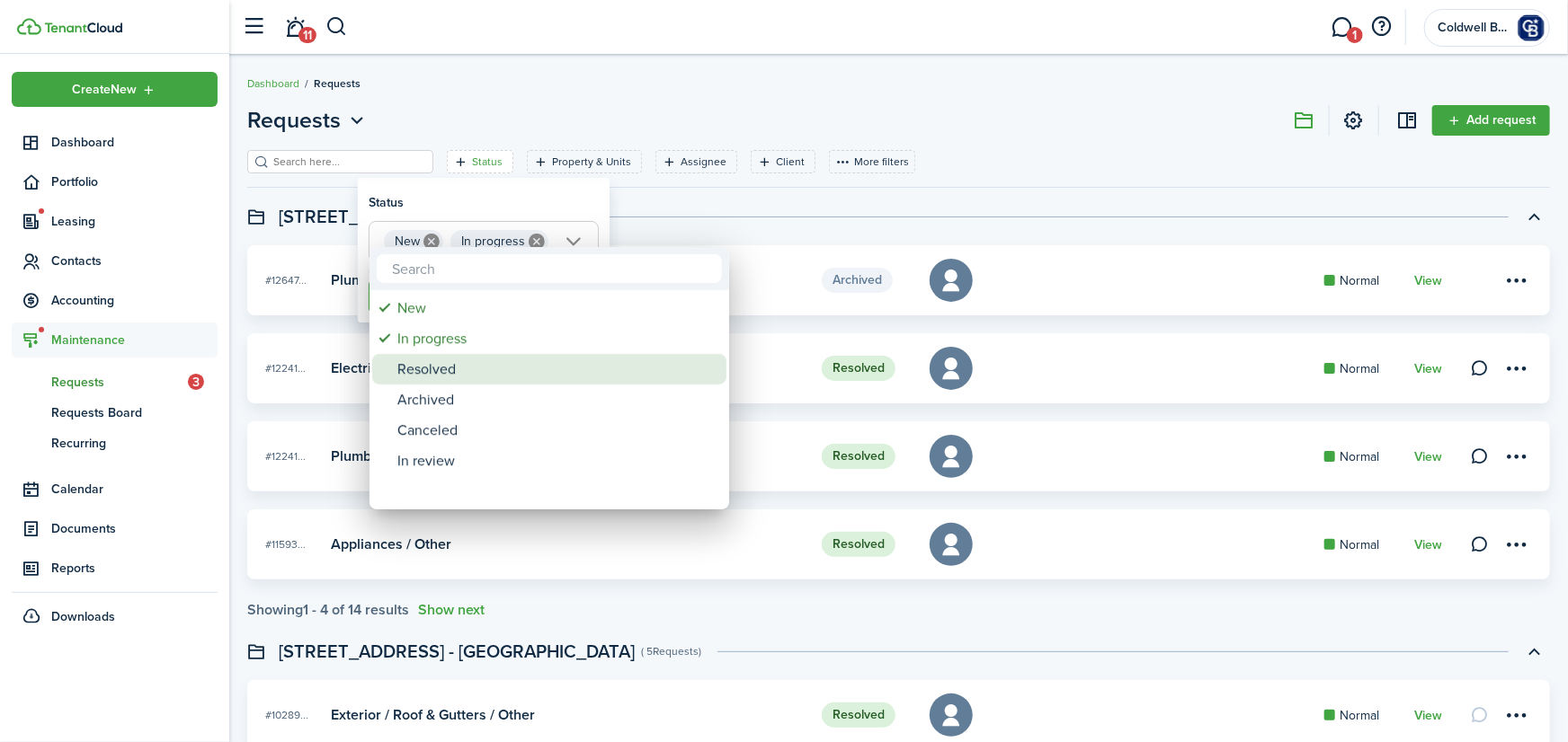
click at [437, 371] on div "Resolved" at bounding box center [557, 370] width 318 height 31
type input "New, In progress"
click at [500, 202] on div at bounding box center [783, 371] width 1855 height 1029
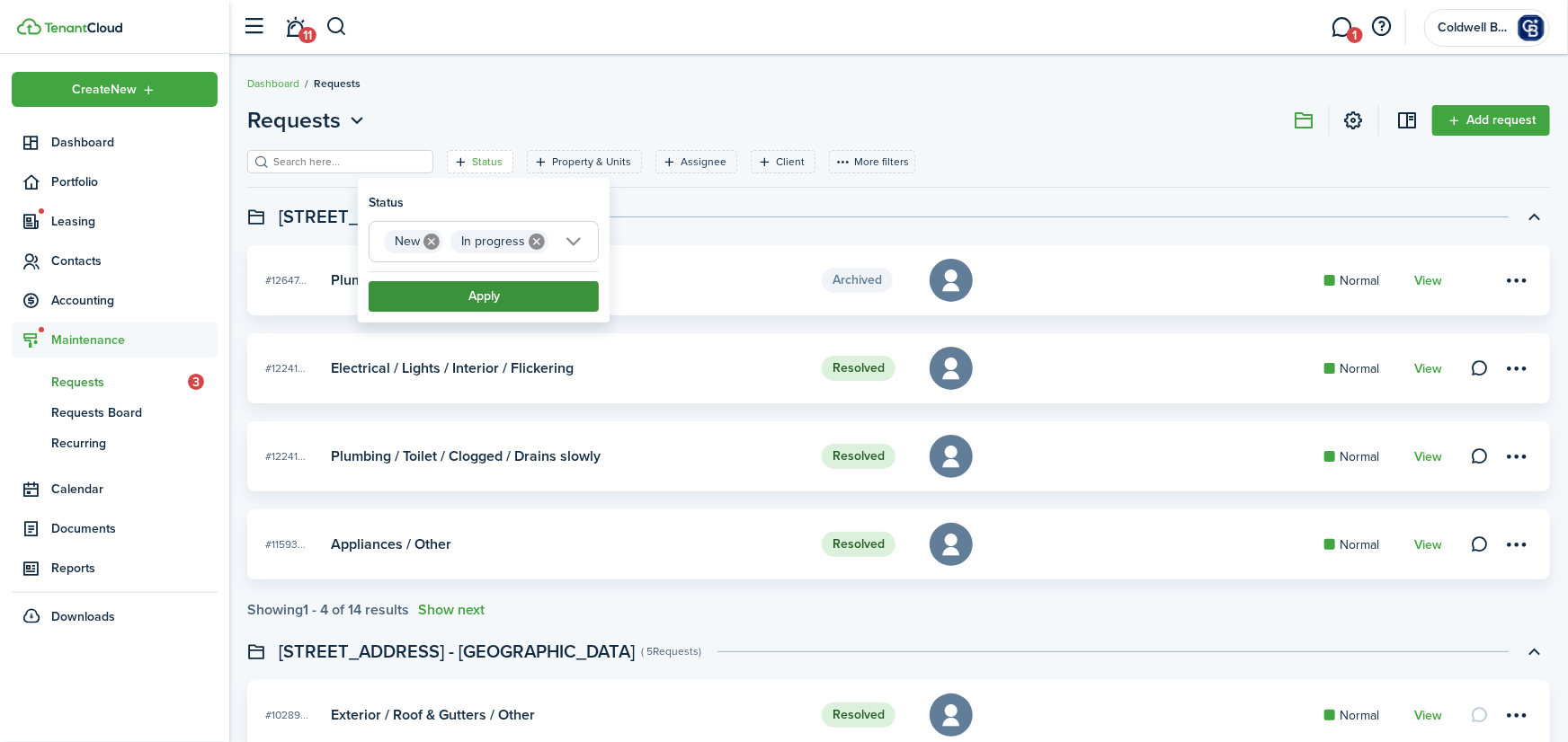
click at [499, 301] on button "Apply" at bounding box center [484, 297] width 230 height 31
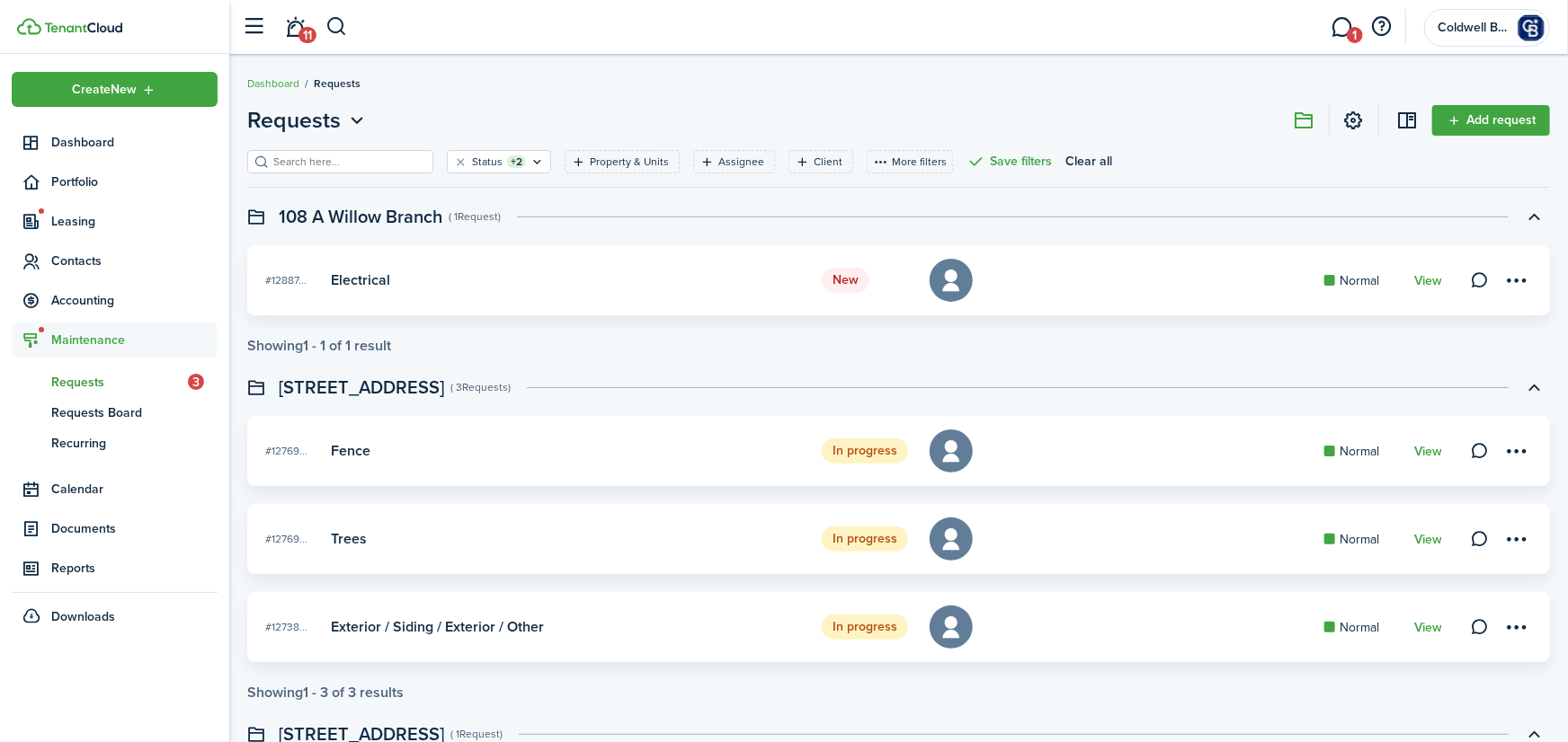
click at [1409, 278] on card "New #12887... Electrical Normal View" at bounding box center [898, 281] width 1303 height 70
click at [1424, 278] on link "View" at bounding box center [1428, 281] width 28 height 15
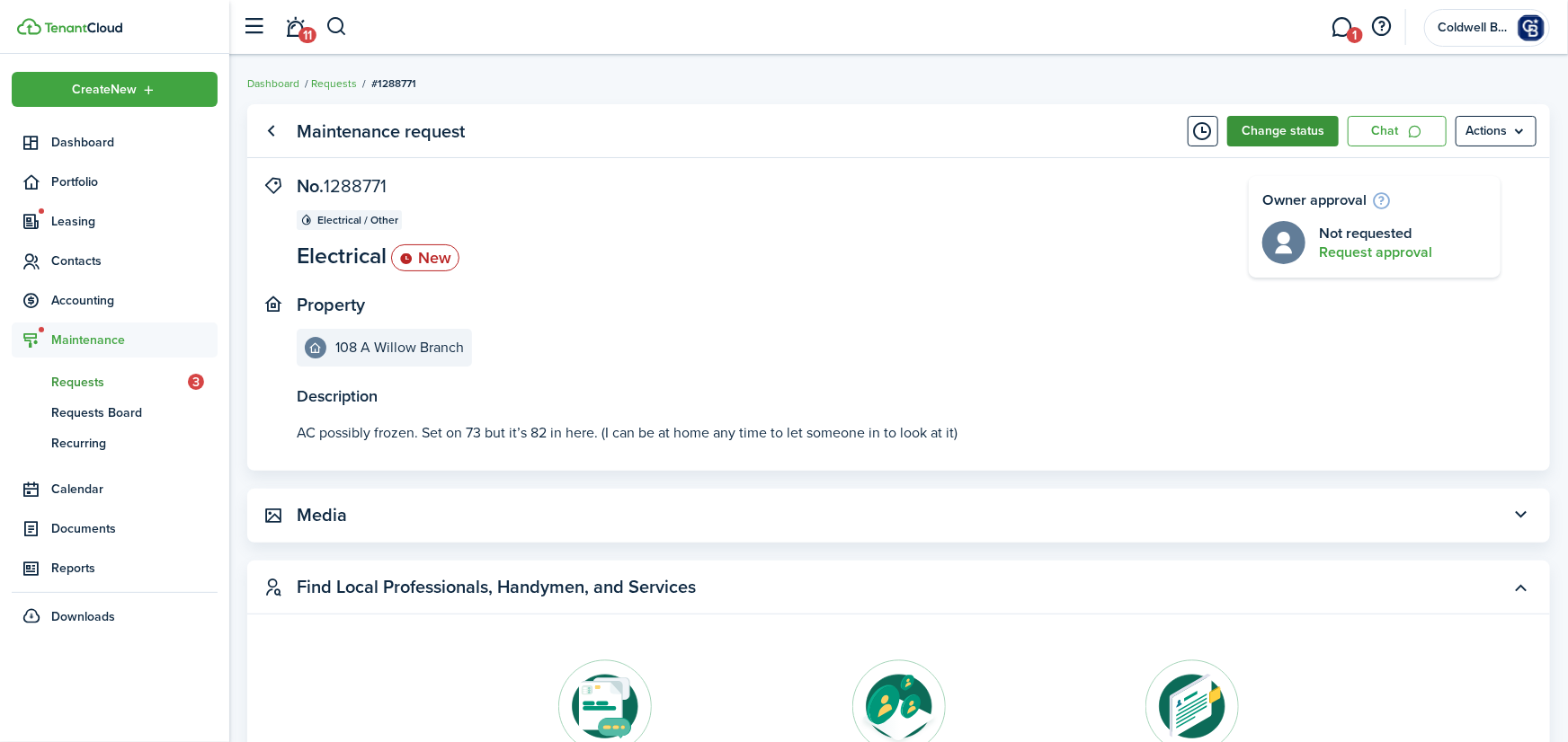
click at [1297, 127] on button "Change status" at bounding box center [1282, 132] width 111 height 31
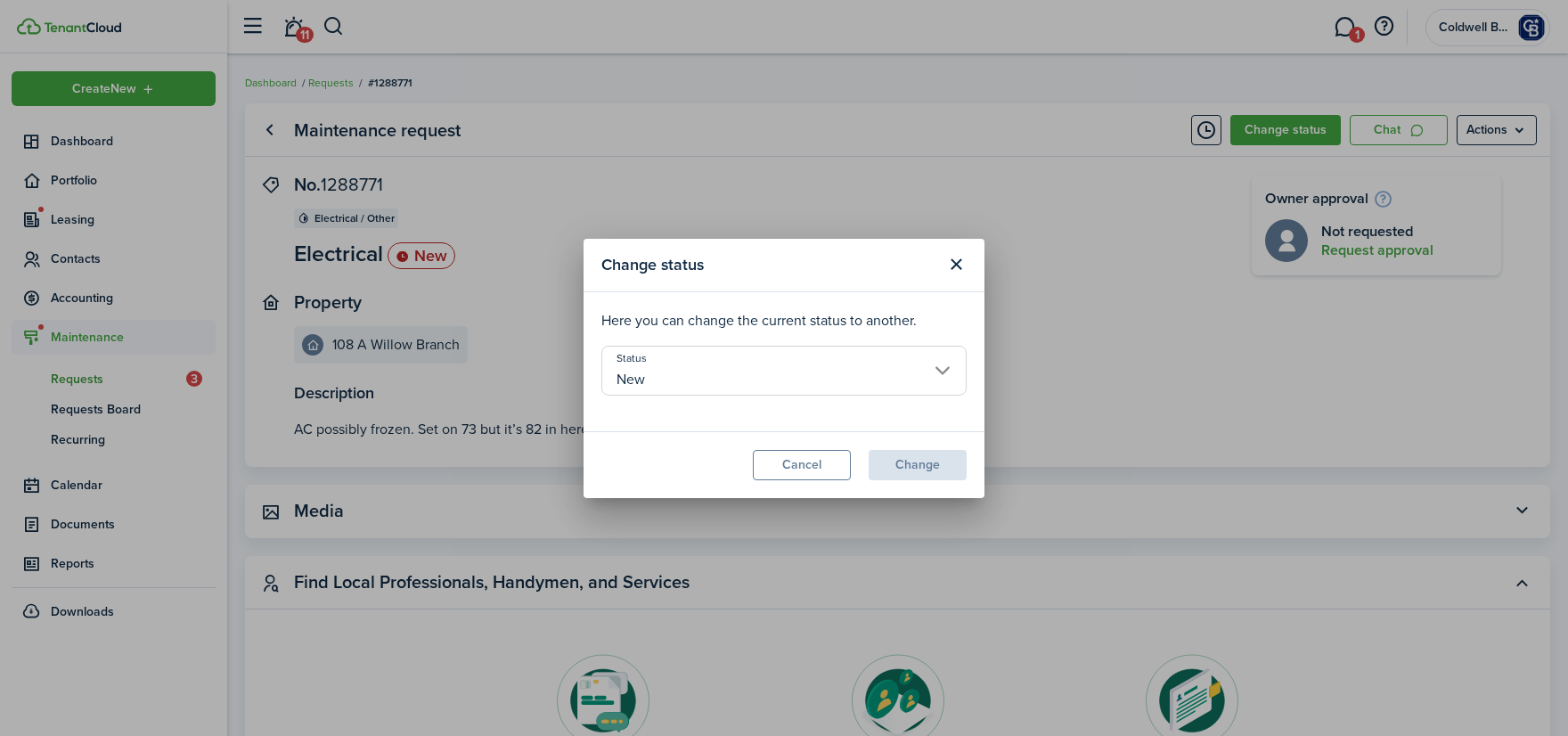
click at [694, 380] on input "New" at bounding box center [784, 370] width 365 height 50
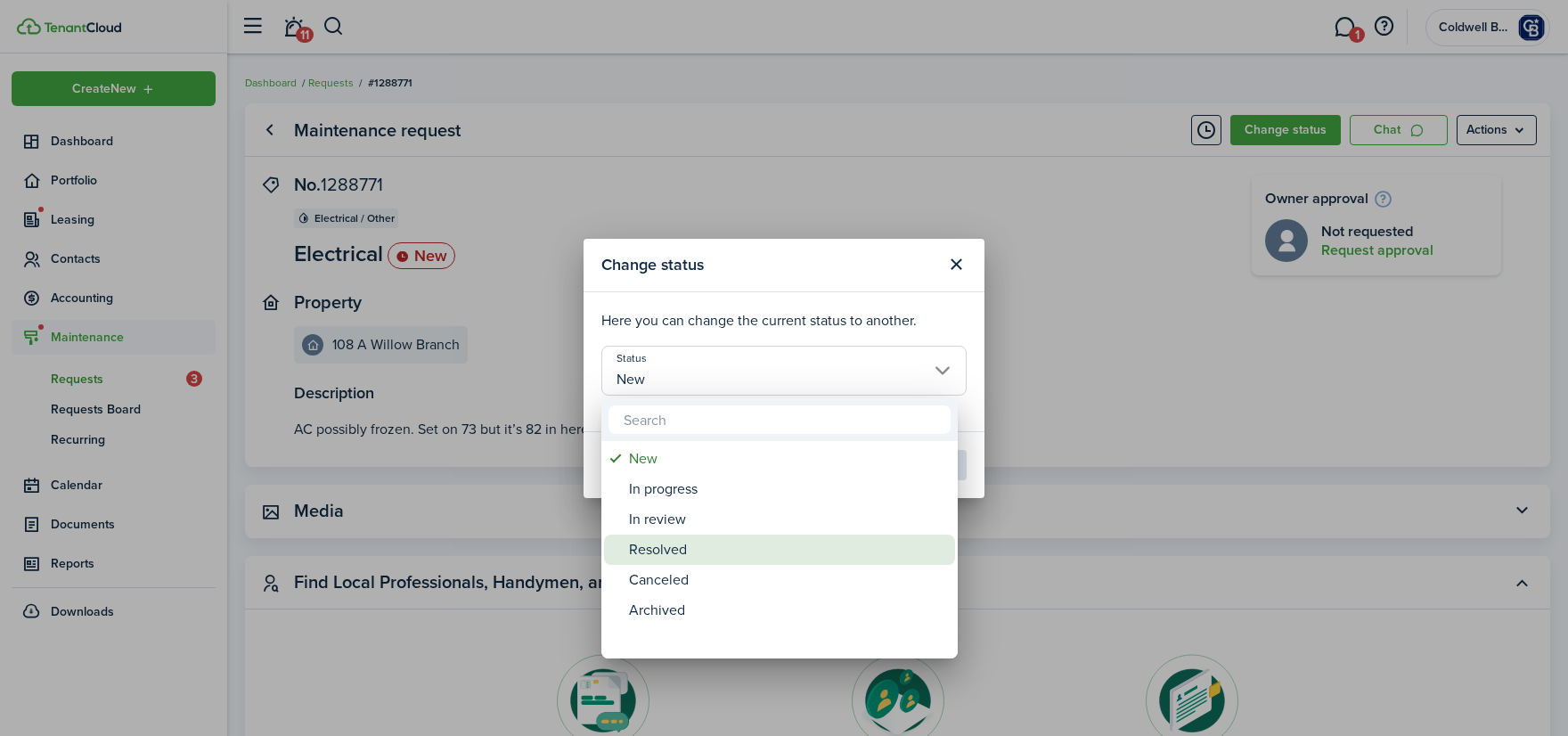
click at [673, 549] on div "Resolved" at bounding box center [786, 550] width 316 height 31
type input "Resolved"
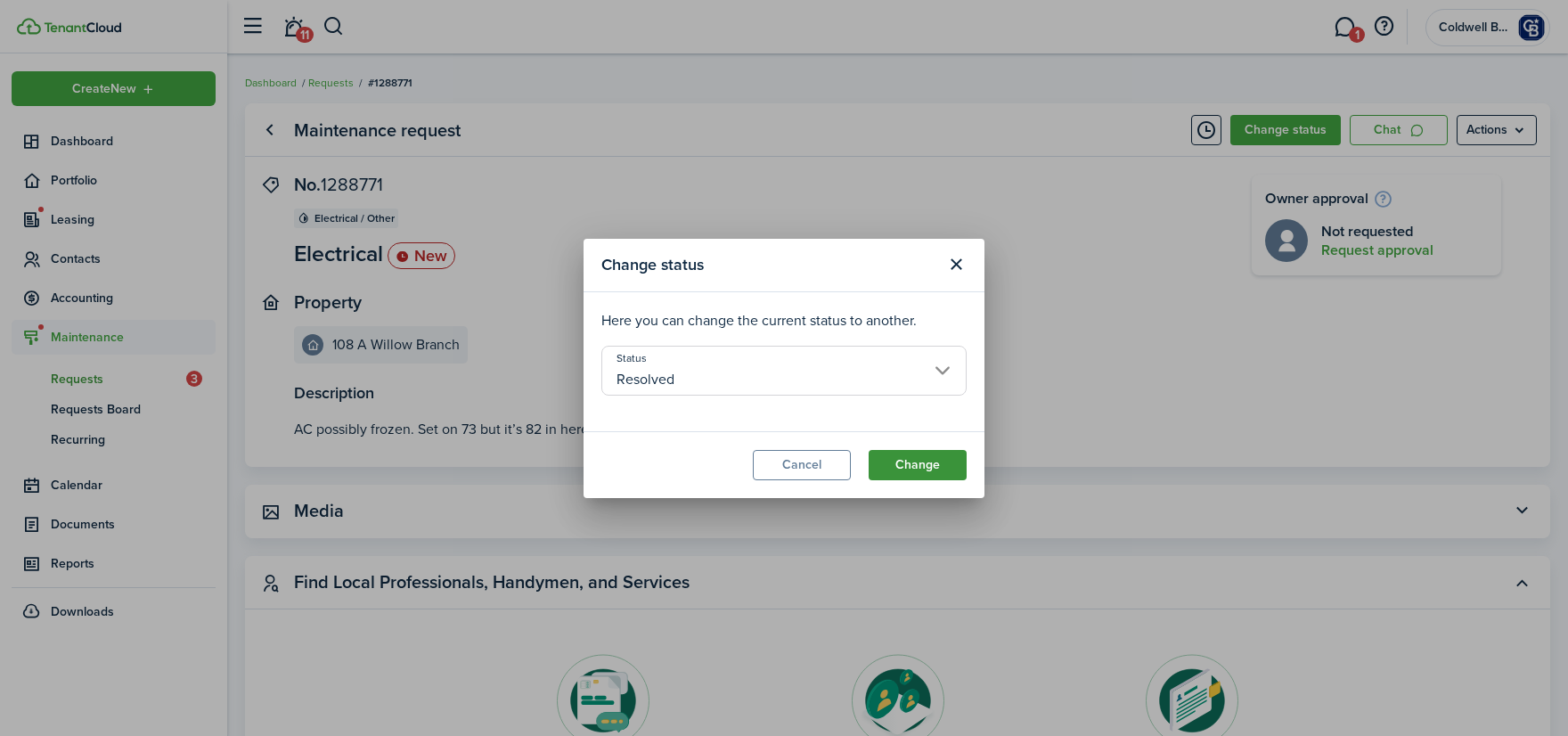
click at [915, 461] on button "Change" at bounding box center [918, 465] width 98 height 31
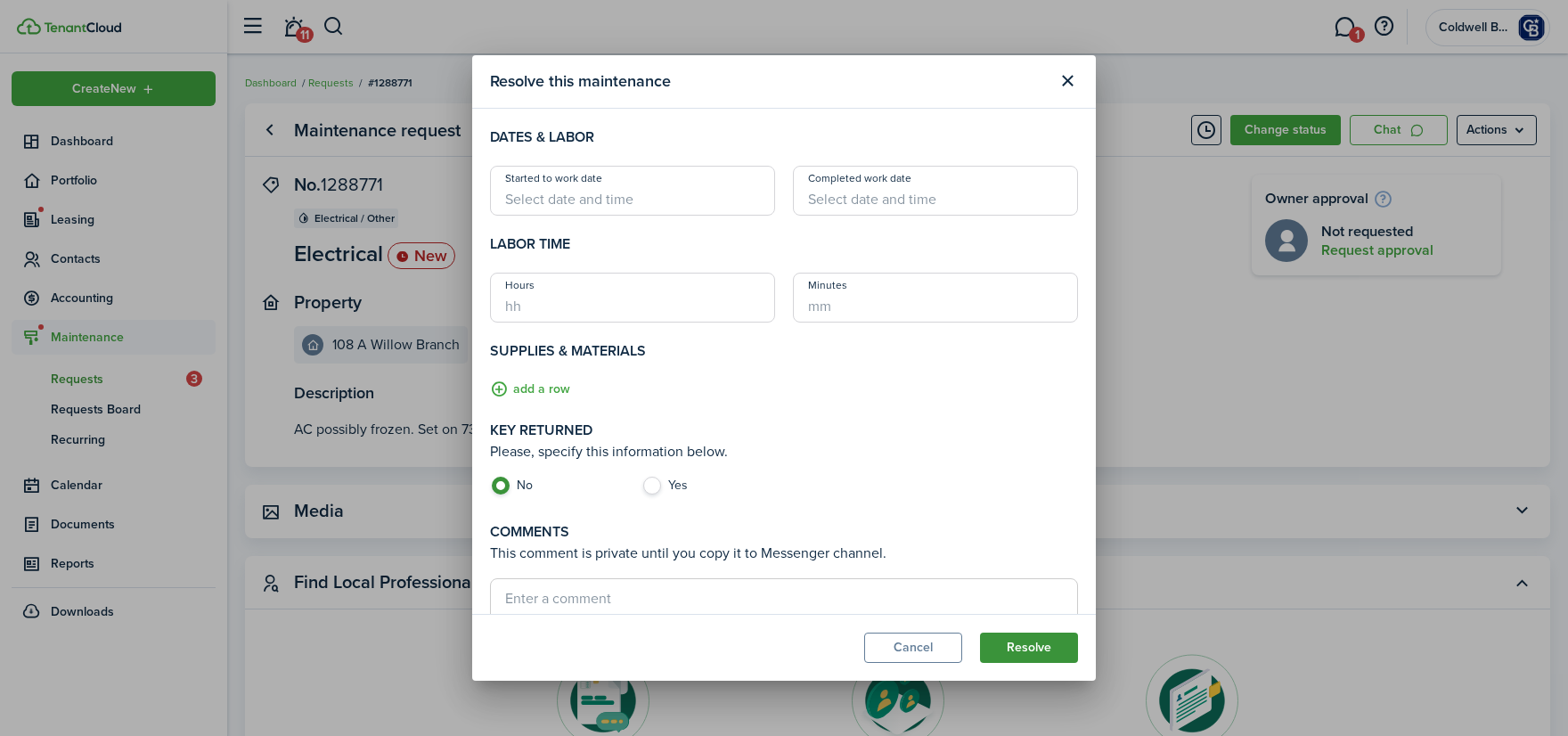
click at [1016, 641] on button "Resolve" at bounding box center [1029, 648] width 98 height 31
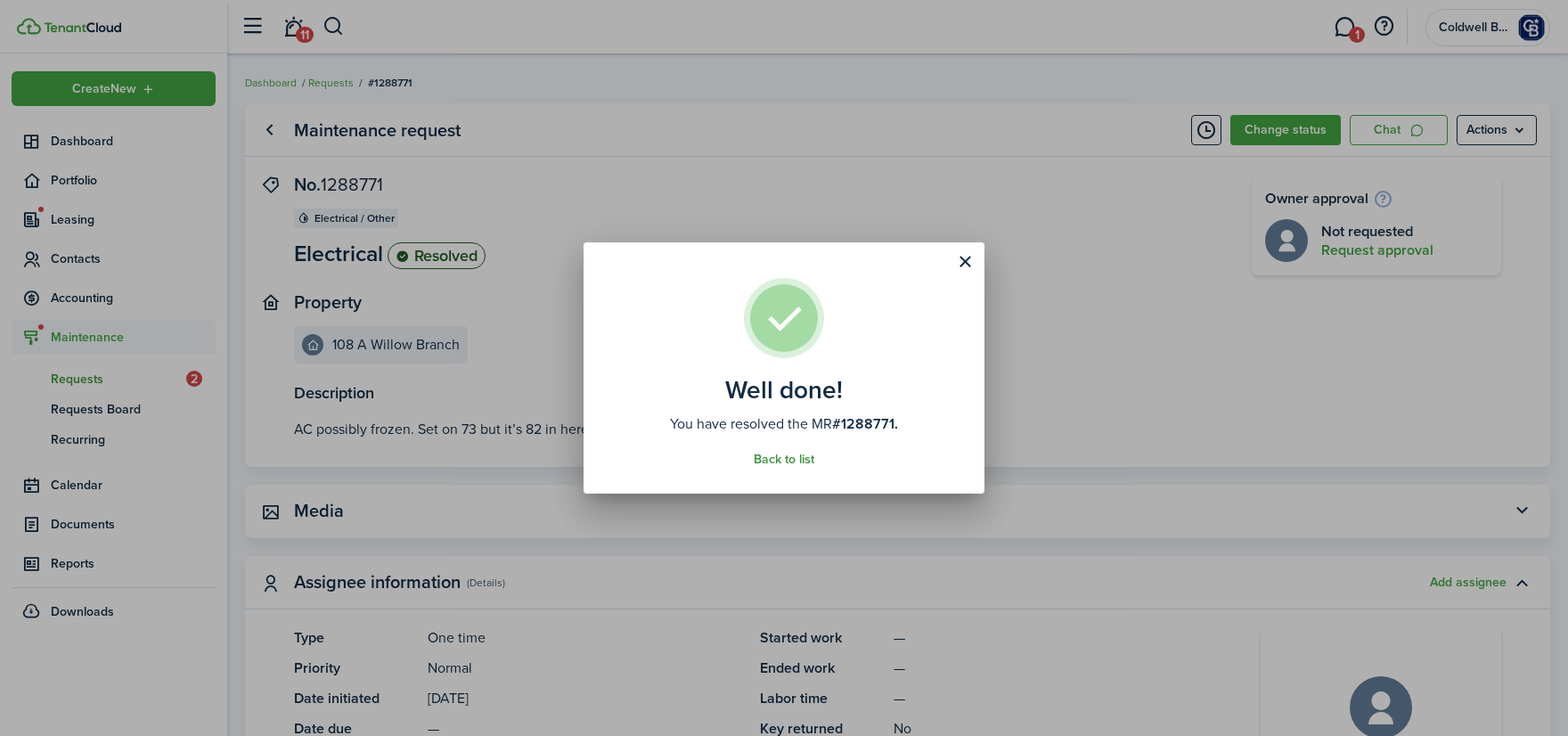
click at [790, 466] on link "Back to list" at bounding box center [784, 460] width 60 height 14
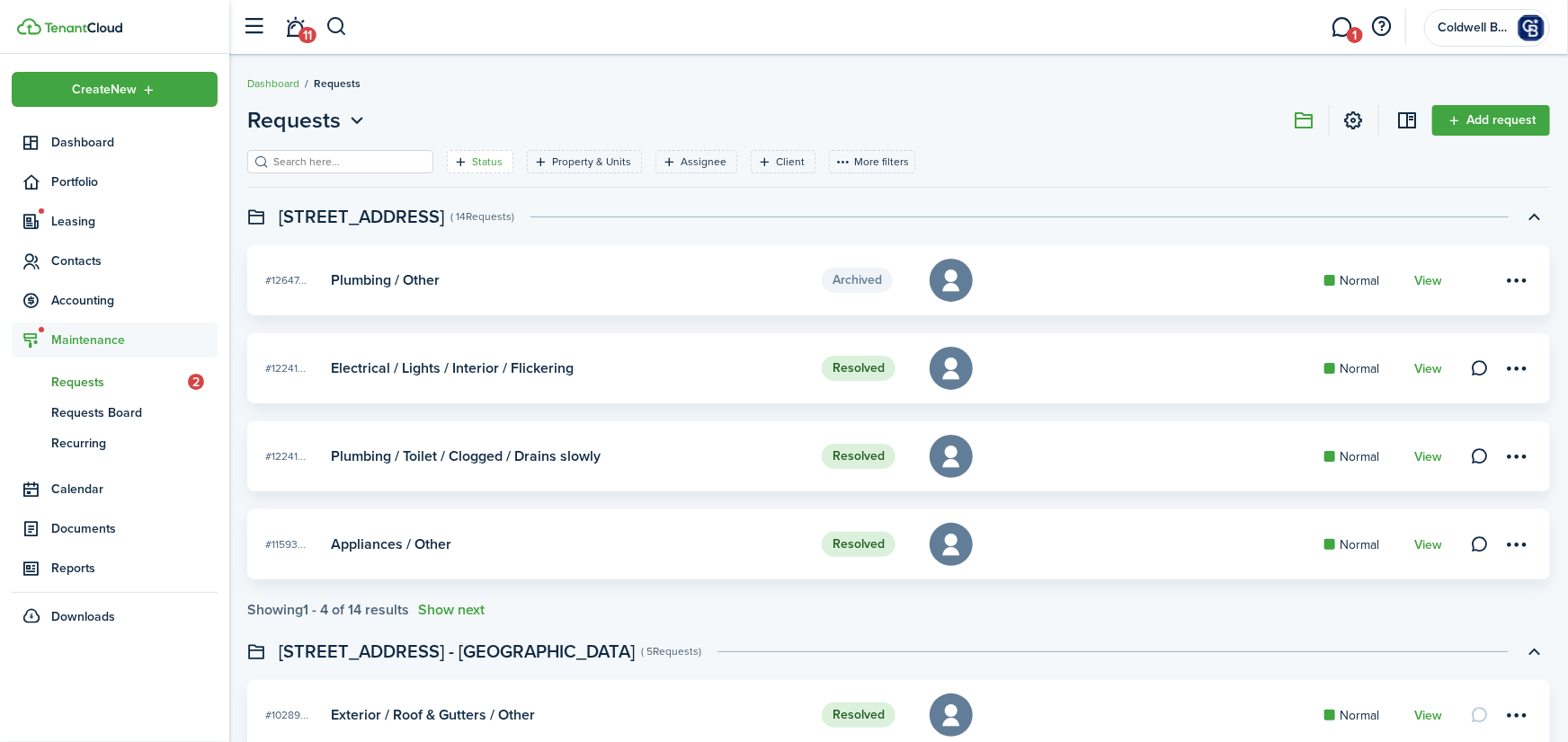
click at [507, 170] on div "Status" at bounding box center [490, 162] width 35 height 16
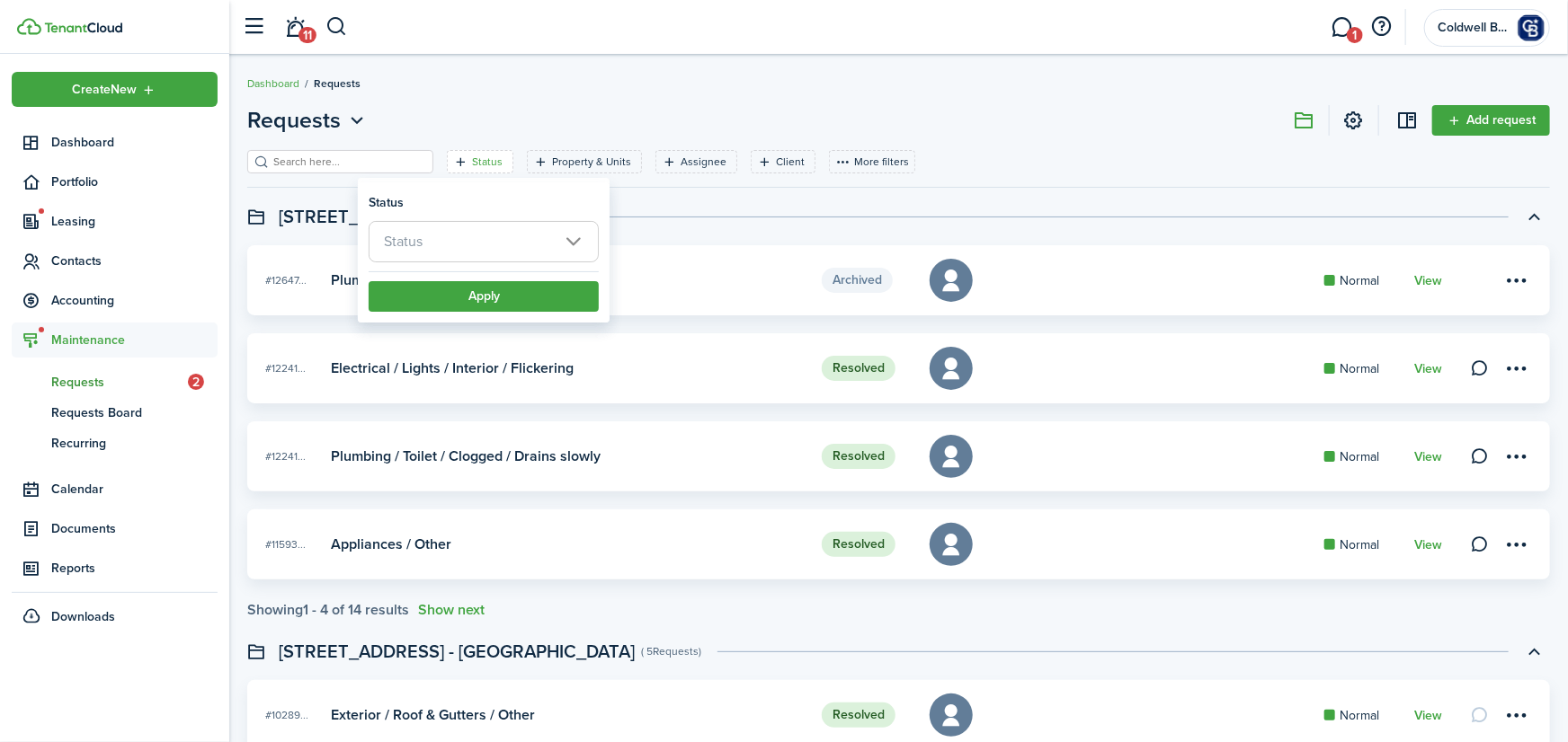
drag, startPoint x: 483, startPoint y: 259, endPoint x: 456, endPoint y: 252, distance: 27.9
click at [481, 259] on span "Status" at bounding box center [484, 241] width 228 height 40
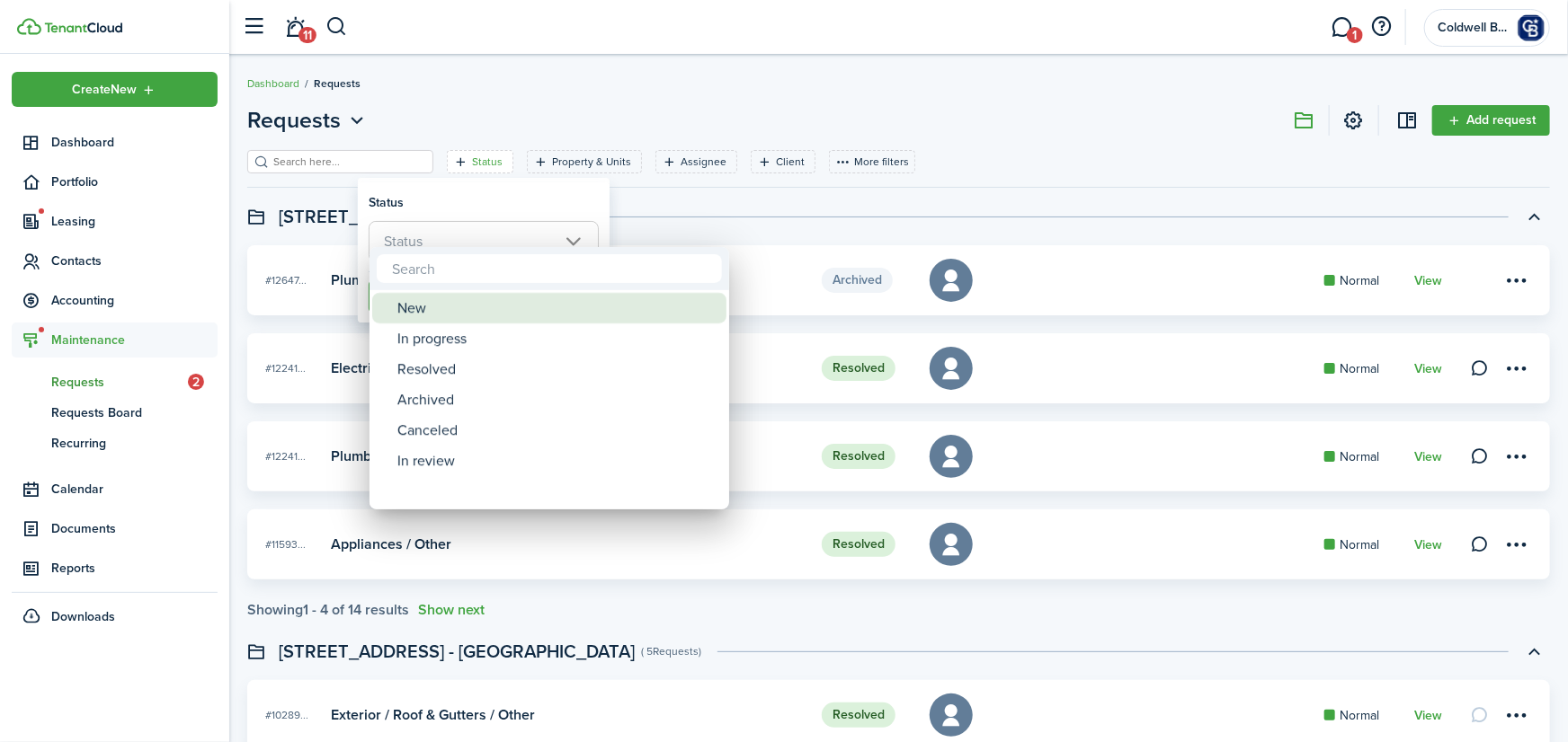
click at [423, 311] on div "New" at bounding box center [557, 309] width 318 height 31
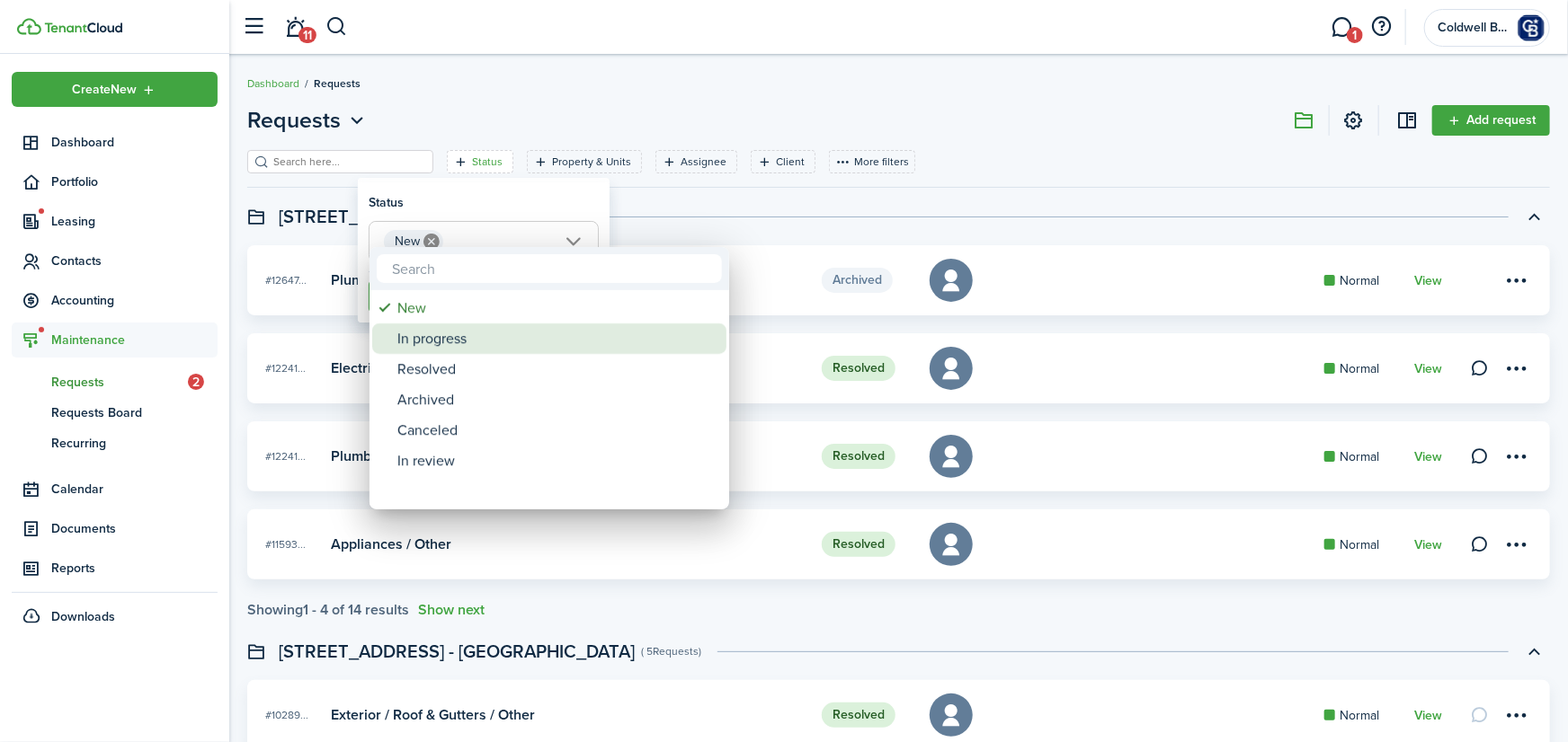
click at [429, 341] on div "In progress" at bounding box center [557, 339] width 318 height 31
type input "New, In progress"
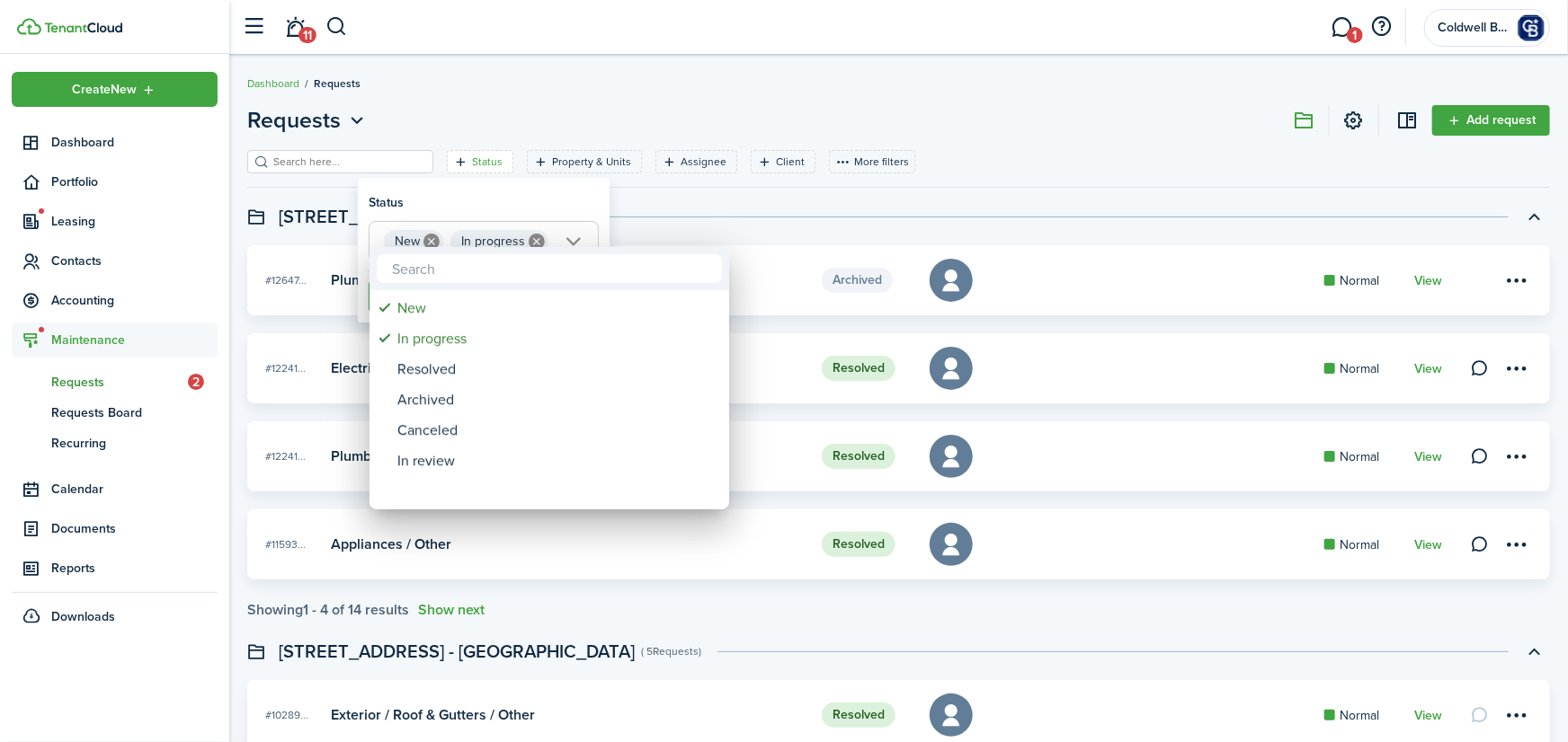
click at [510, 202] on div at bounding box center [783, 371] width 1855 height 1029
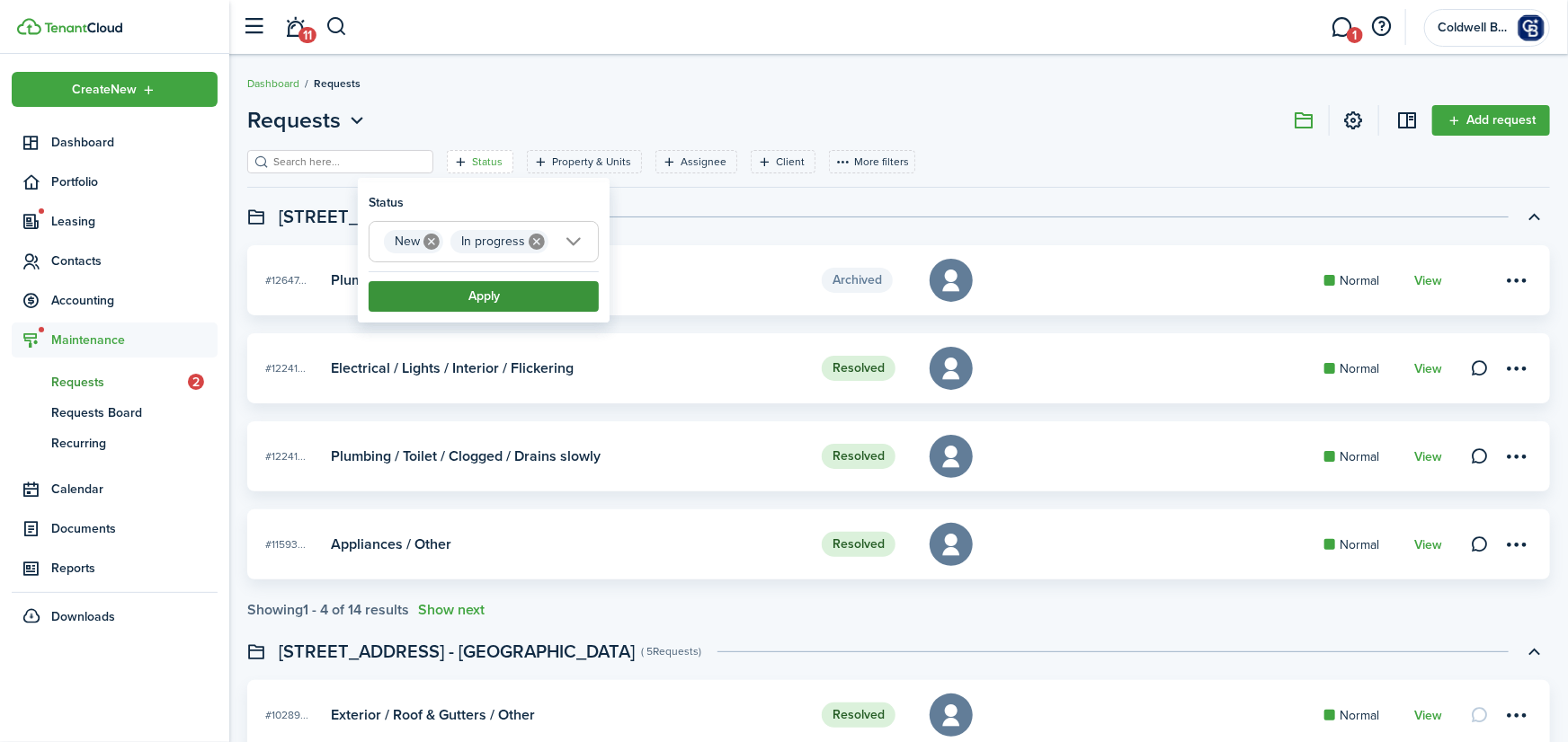
click at [509, 290] on button "Apply" at bounding box center [484, 297] width 230 height 31
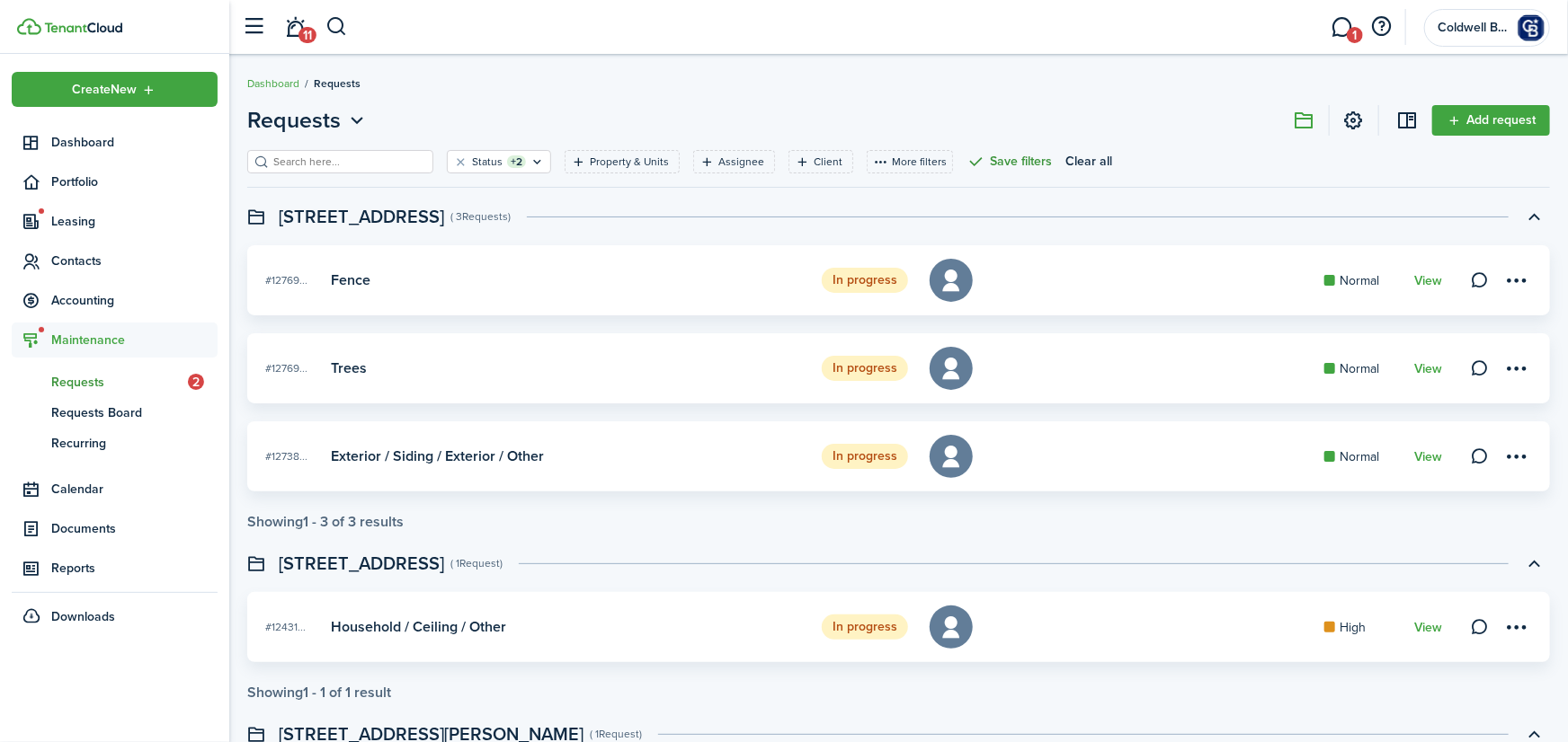
click at [1008, 157] on button "Save filters" at bounding box center [1010, 162] width 85 height 23
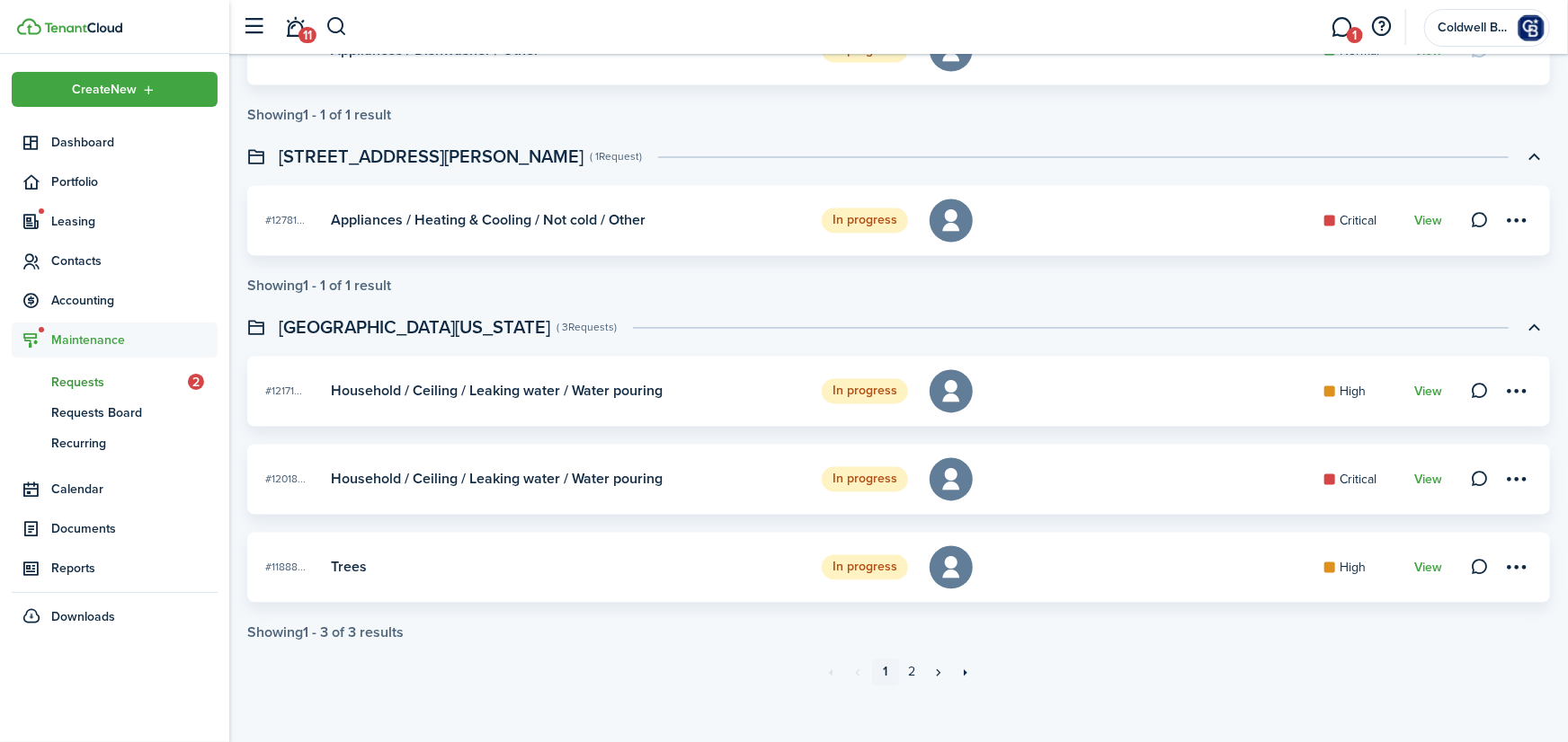
scroll to position [1789, 0]
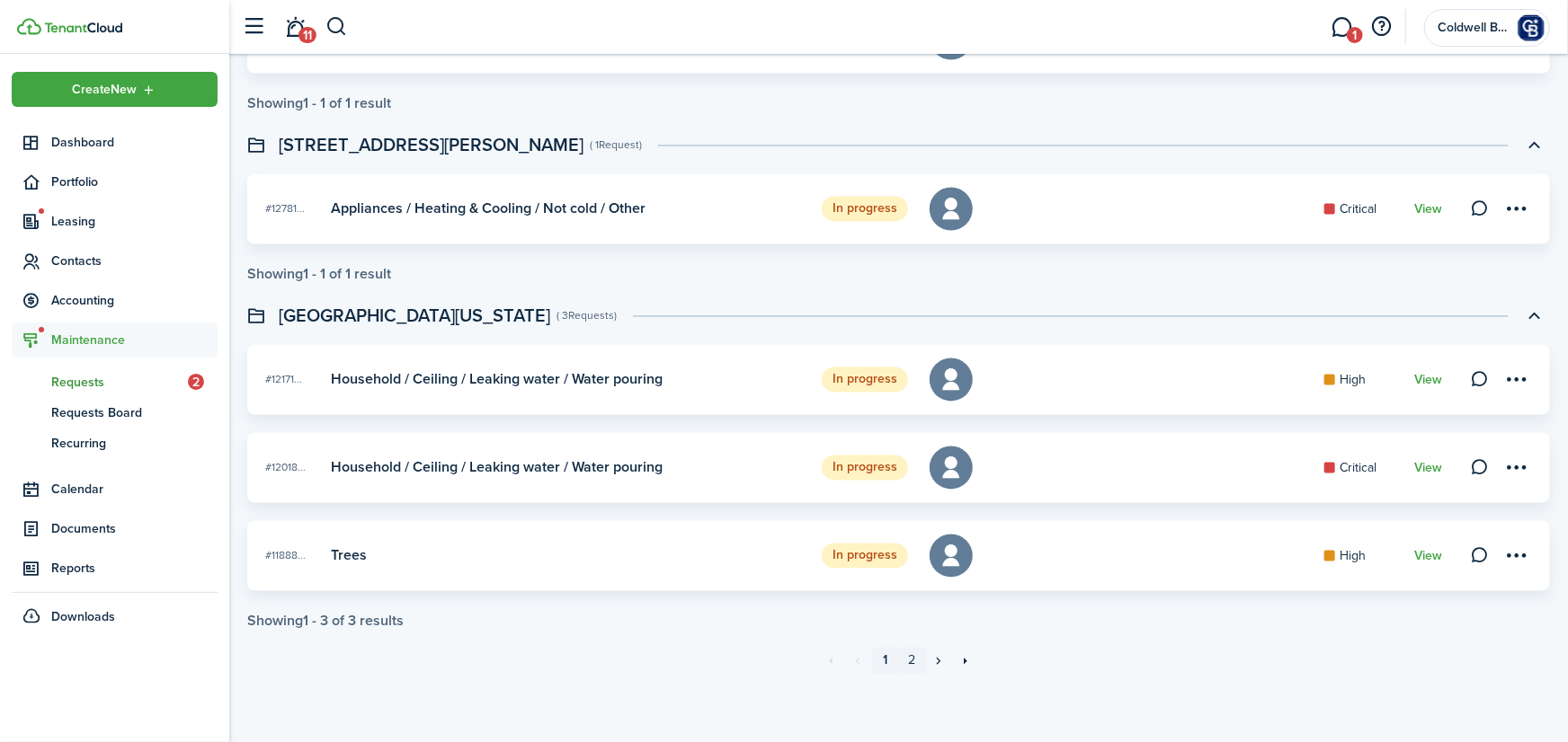
click at [912, 667] on link "2" at bounding box center [913, 662] width 27 height 27
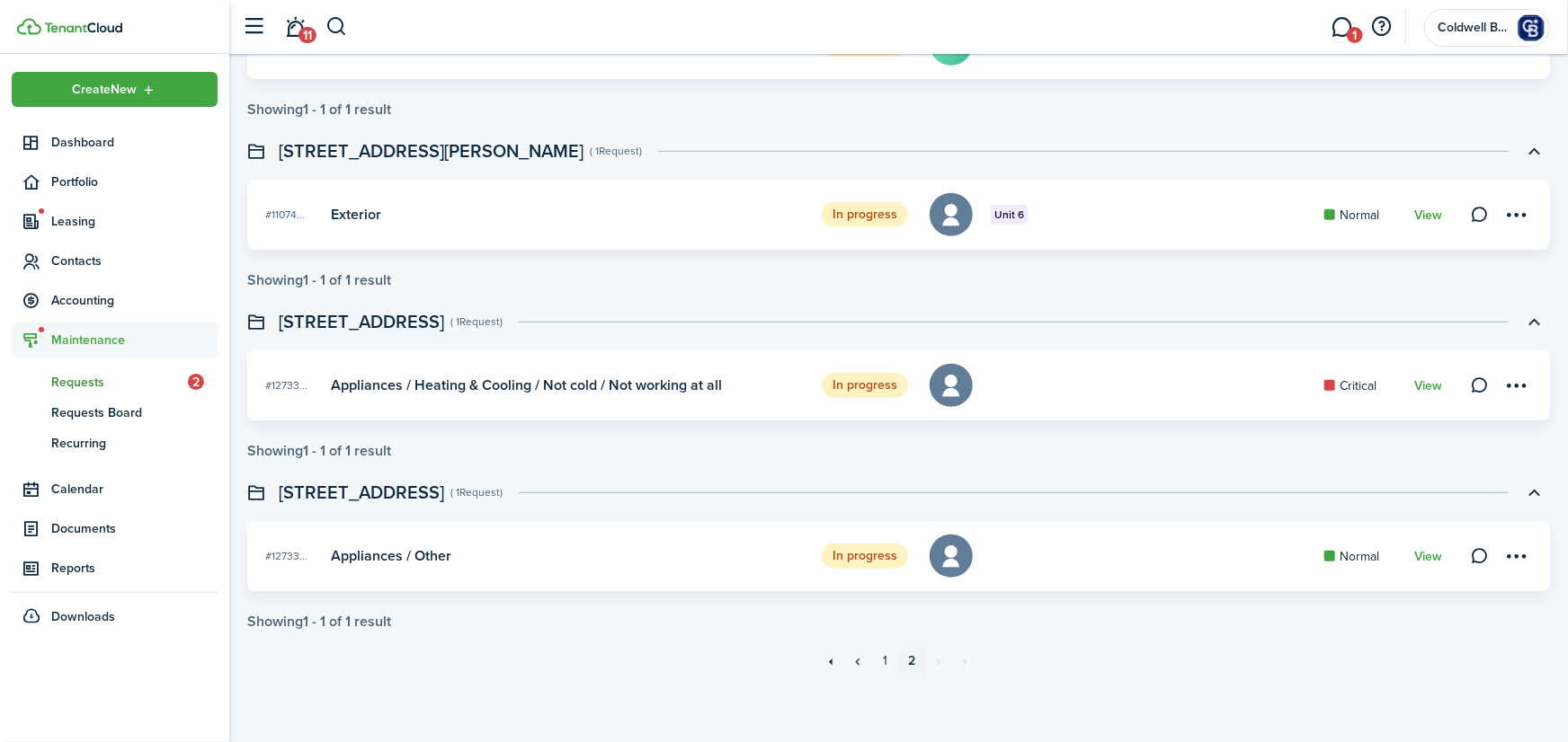
scroll to position [479, 0]
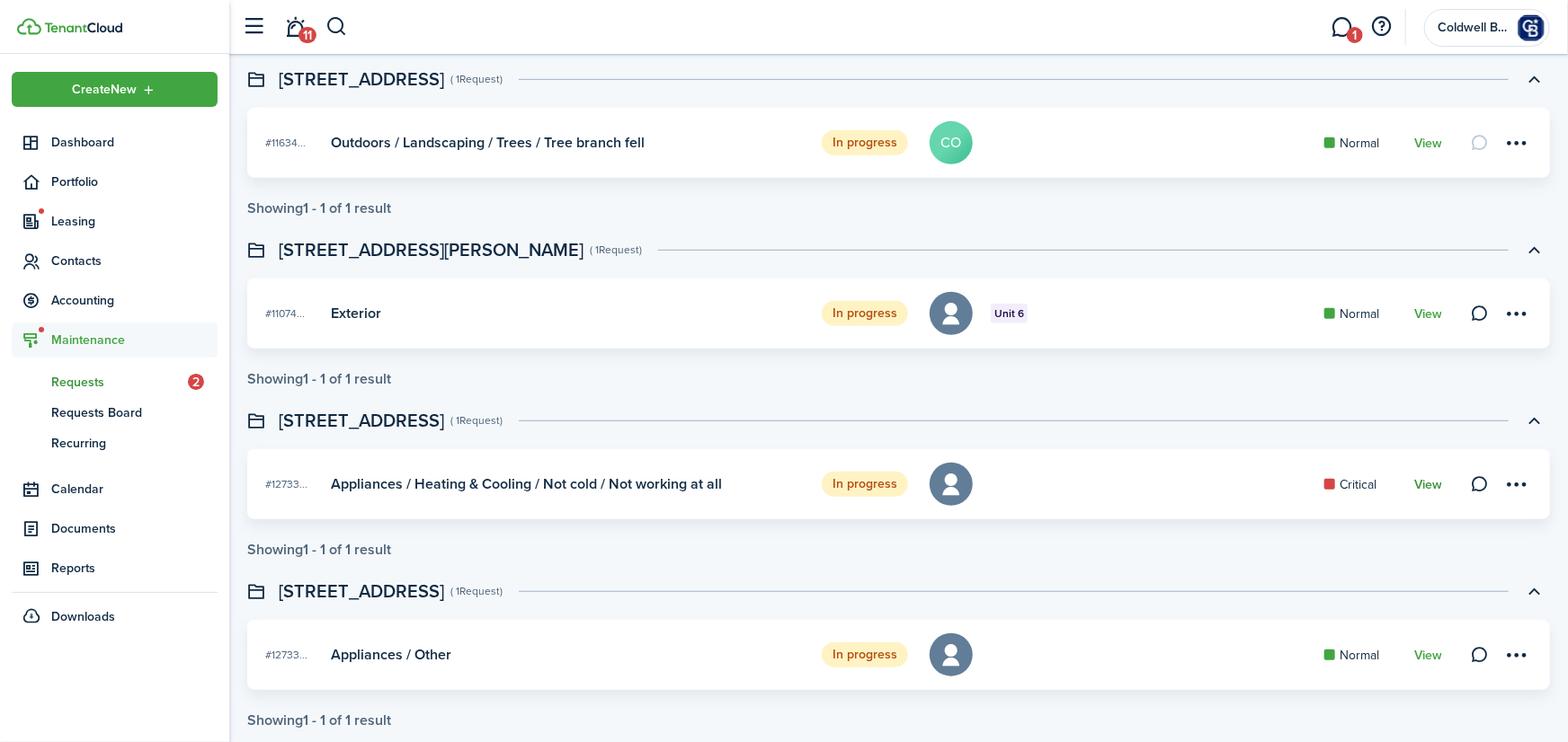
click at [1432, 482] on link "View" at bounding box center [1428, 485] width 28 height 15
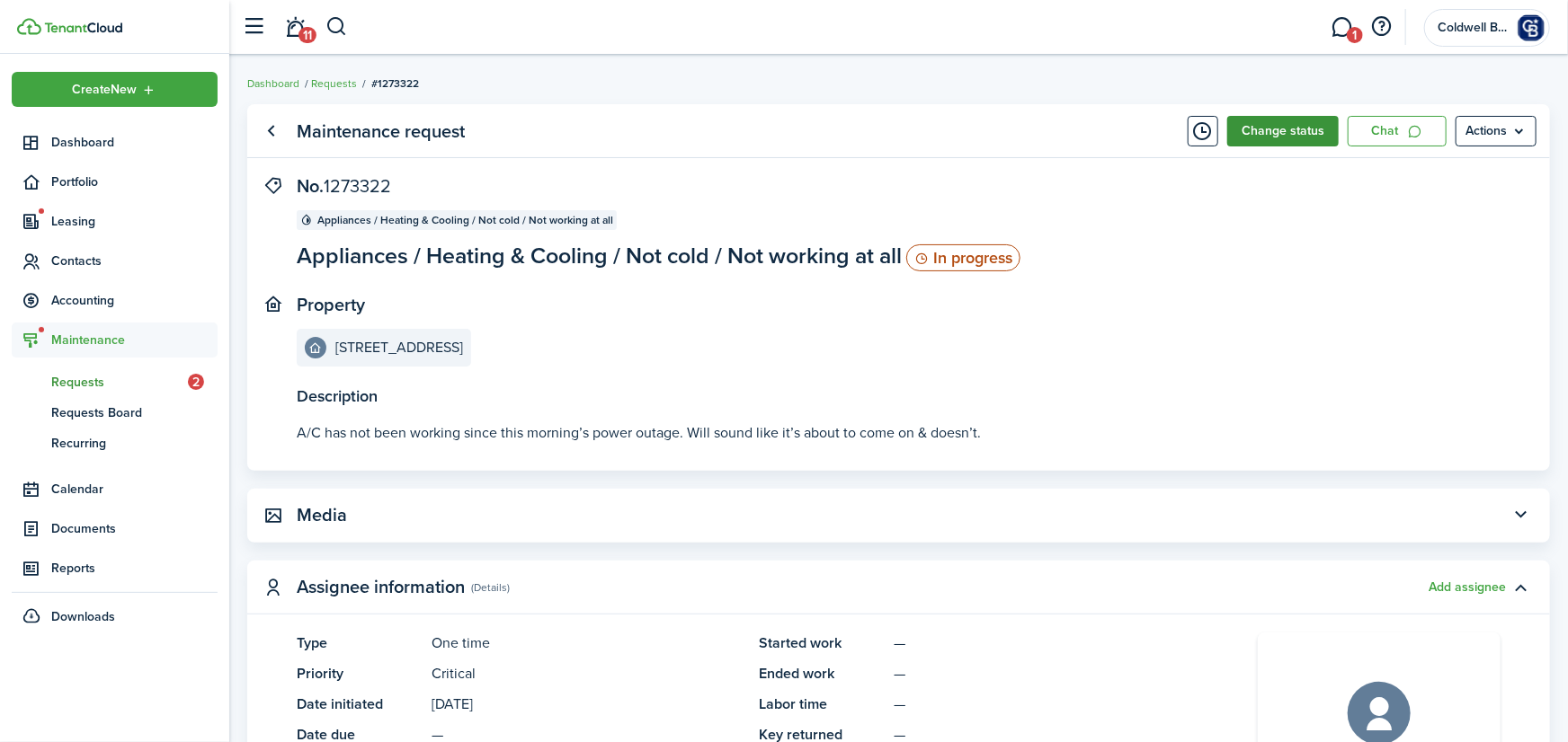
click at [1282, 139] on button "Change status" at bounding box center [1282, 132] width 111 height 31
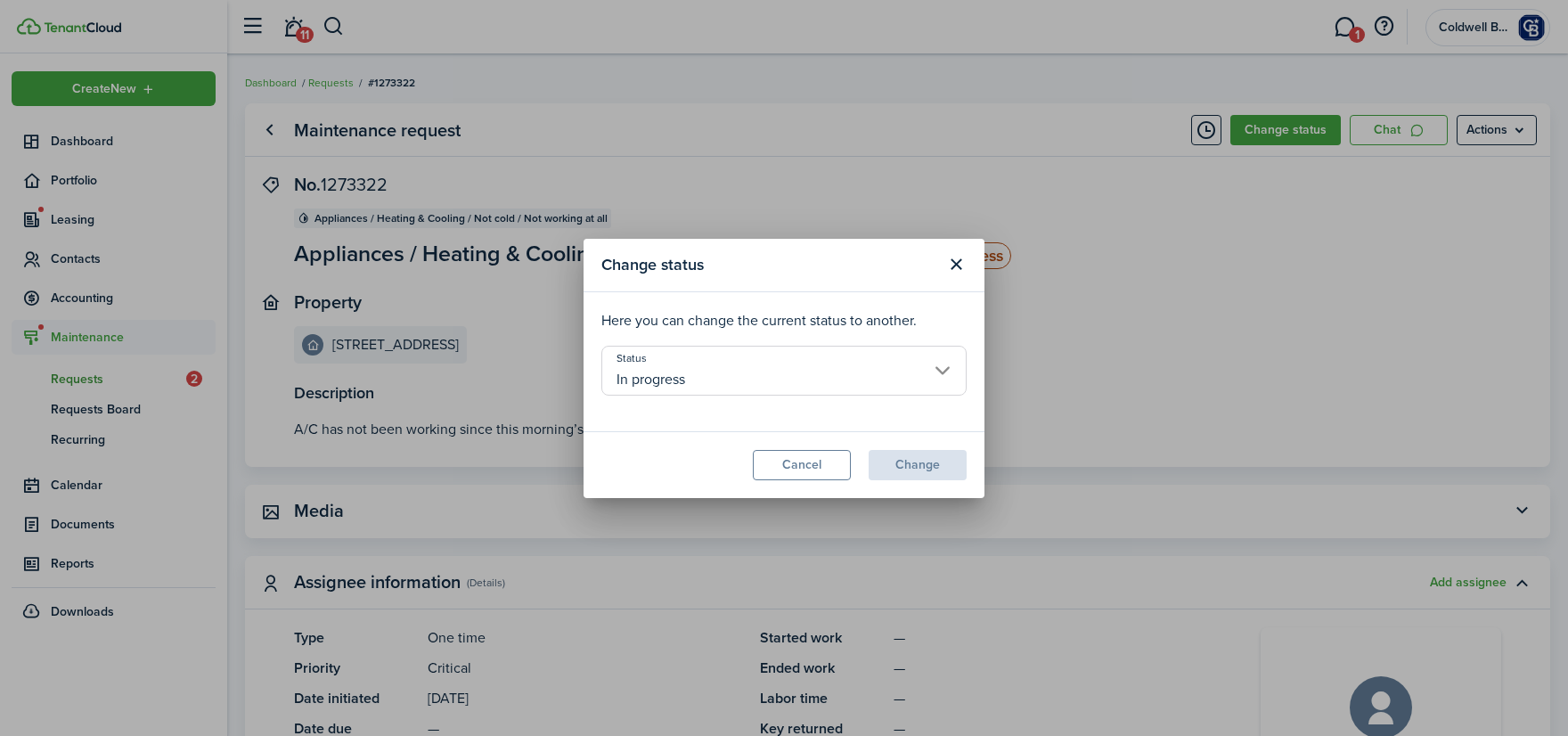
click at [749, 368] on input "In progress" at bounding box center [784, 370] width 365 height 50
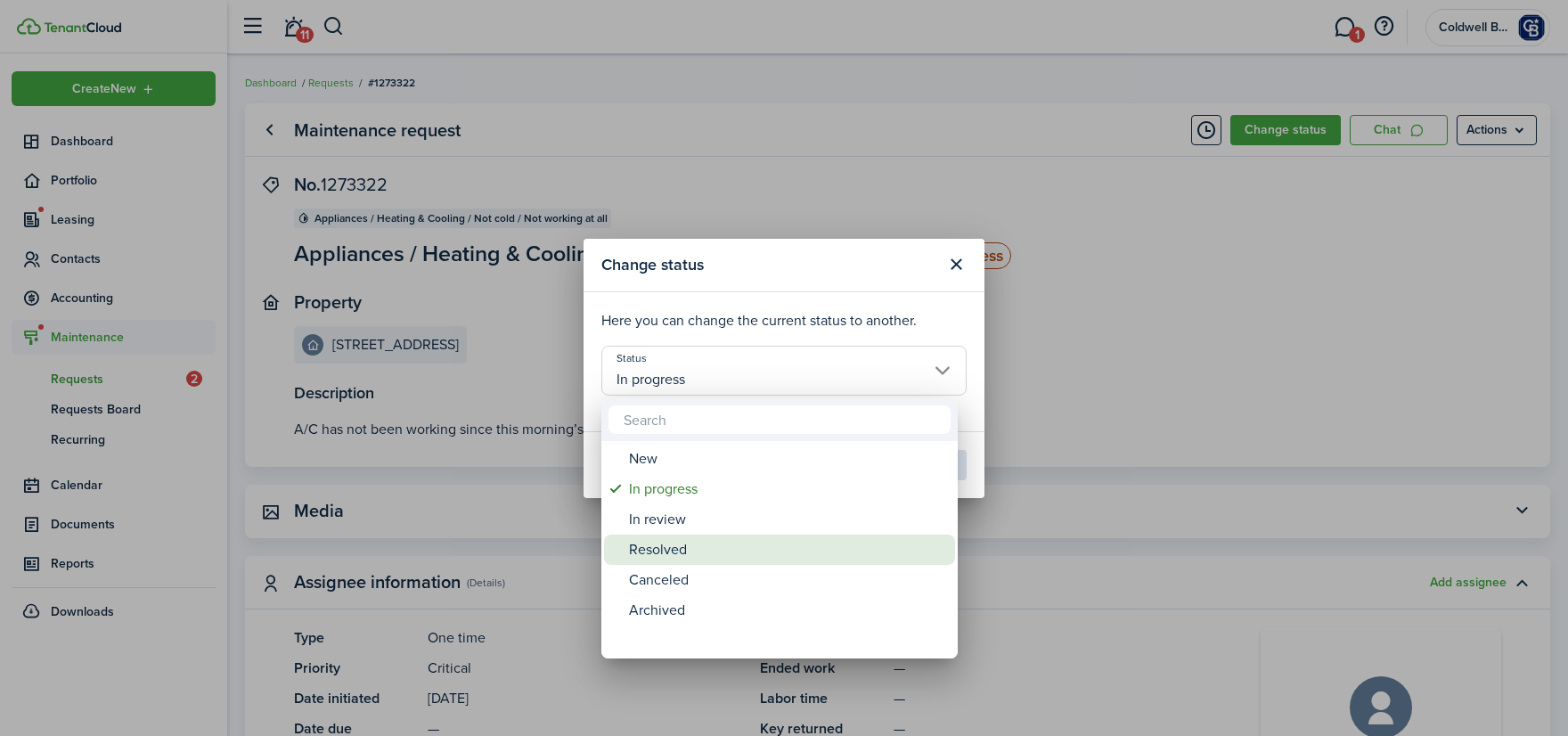
click at [671, 552] on div "Resolved" at bounding box center [786, 550] width 316 height 31
type input "Resolved"
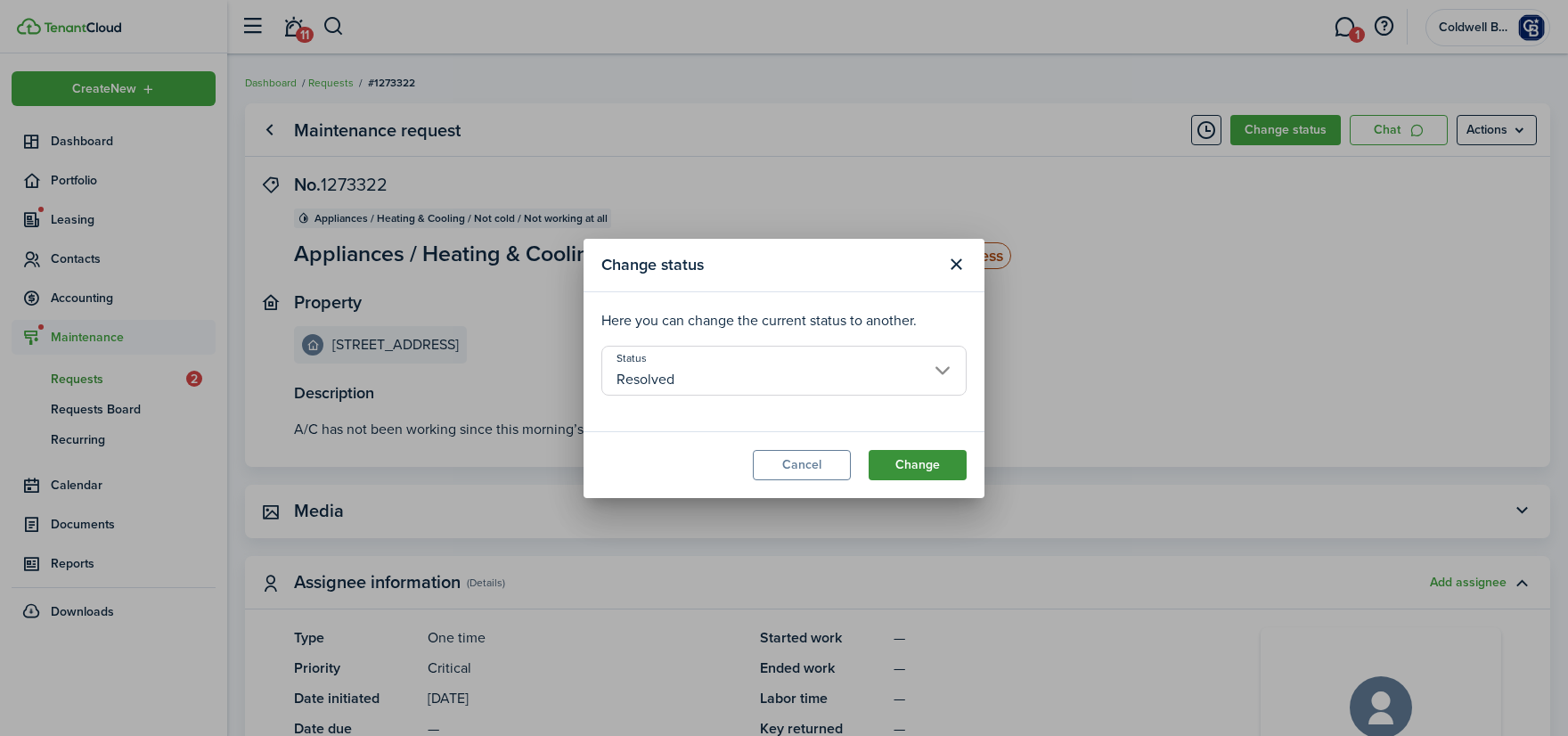
click at [921, 459] on button "Change" at bounding box center [918, 465] width 98 height 31
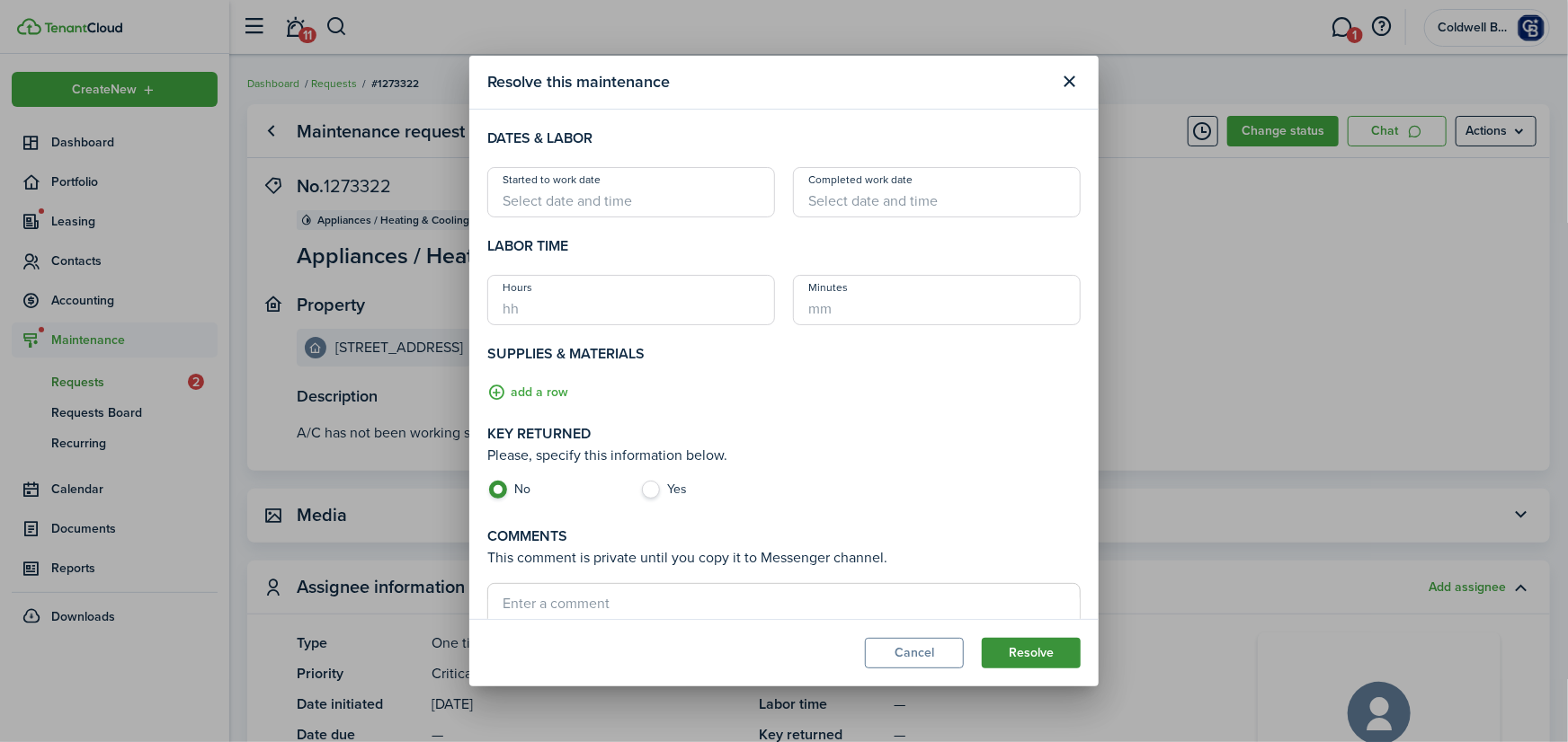
click at [1046, 638] on button "Resolve" at bounding box center [1031, 653] width 99 height 31
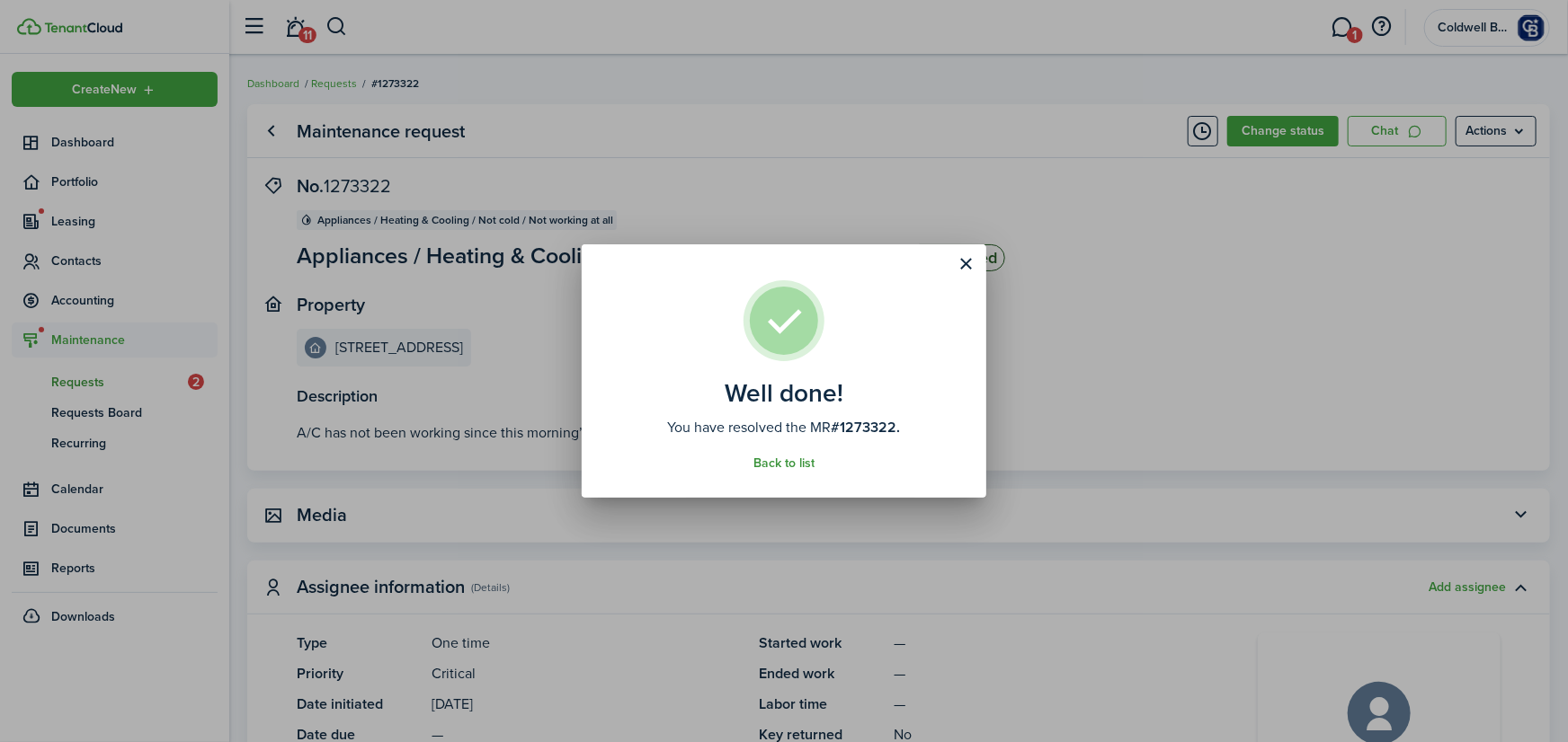
click at [787, 461] on link "Back to list" at bounding box center [783, 463] width 61 height 15
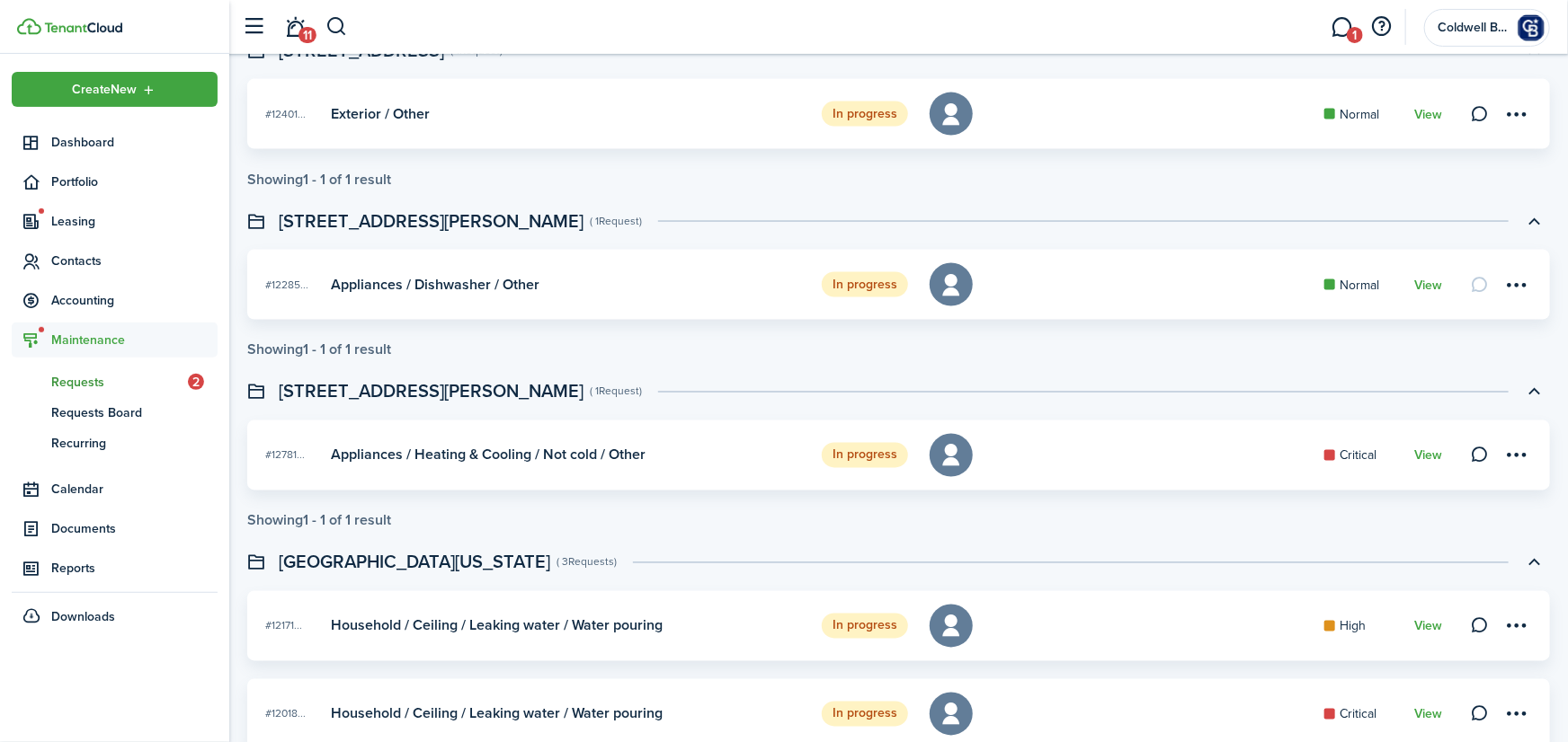
scroll to position [1779, 0]
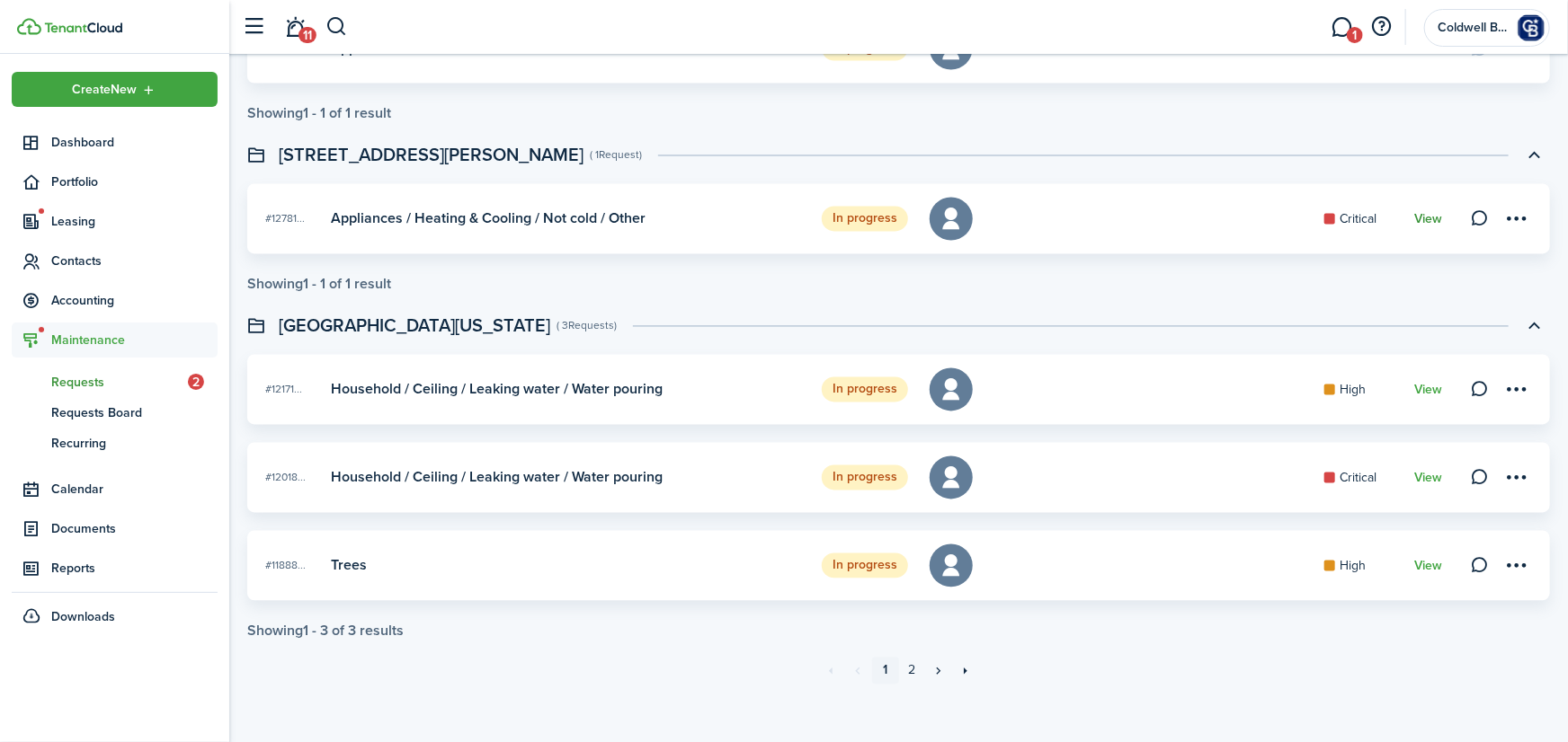
click at [1429, 218] on link "View" at bounding box center [1428, 220] width 28 height 15
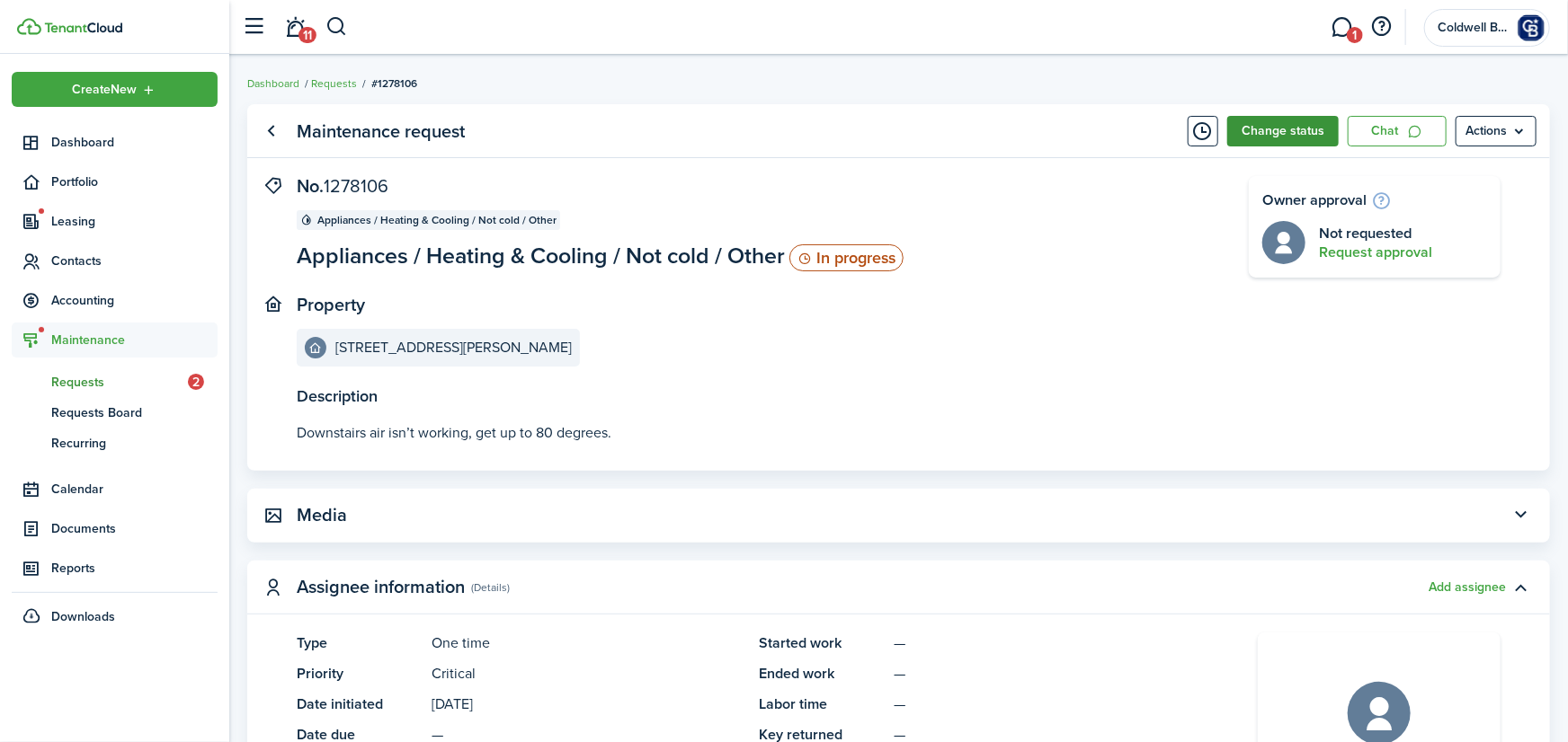
click at [1260, 129] on button "Change status" at bounding box center [1282, 132] width 111 height 31
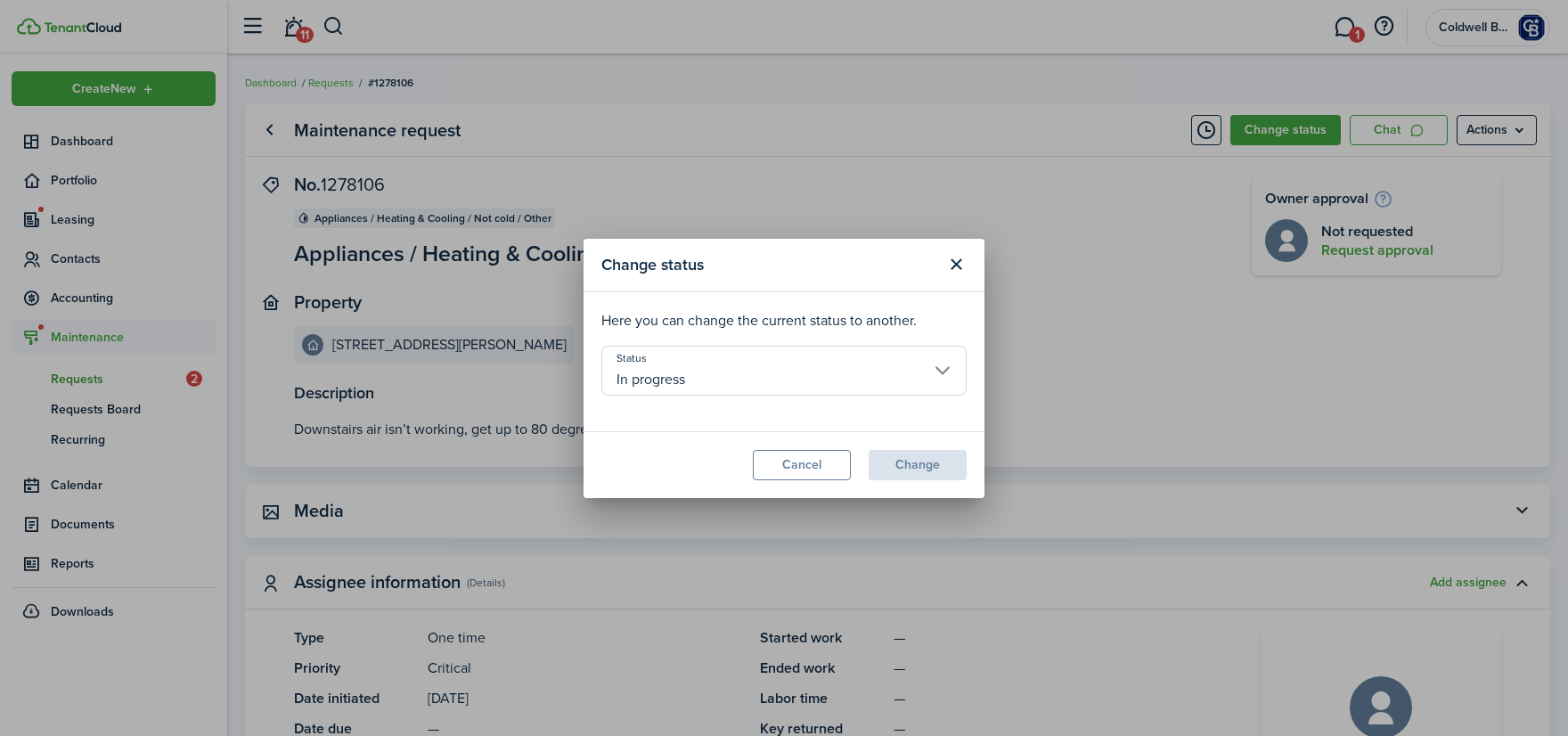
click at [834, 384] on input "In progress" at bounding box center [784, 370] width 365 height 50
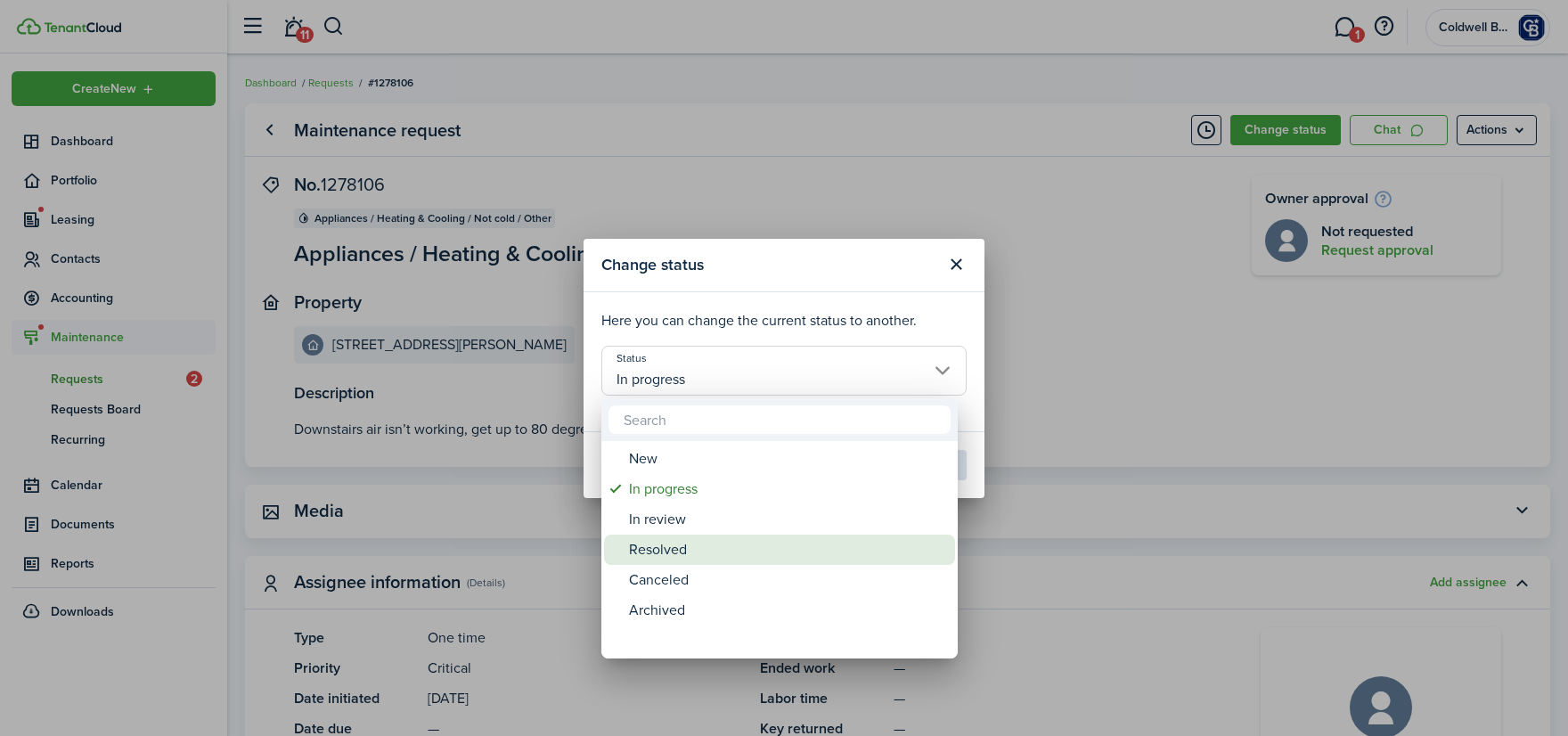
click at [667, 550] on div "Resolved" at bounding box center [786, 550] width 316 height 31
type input "Resolved"
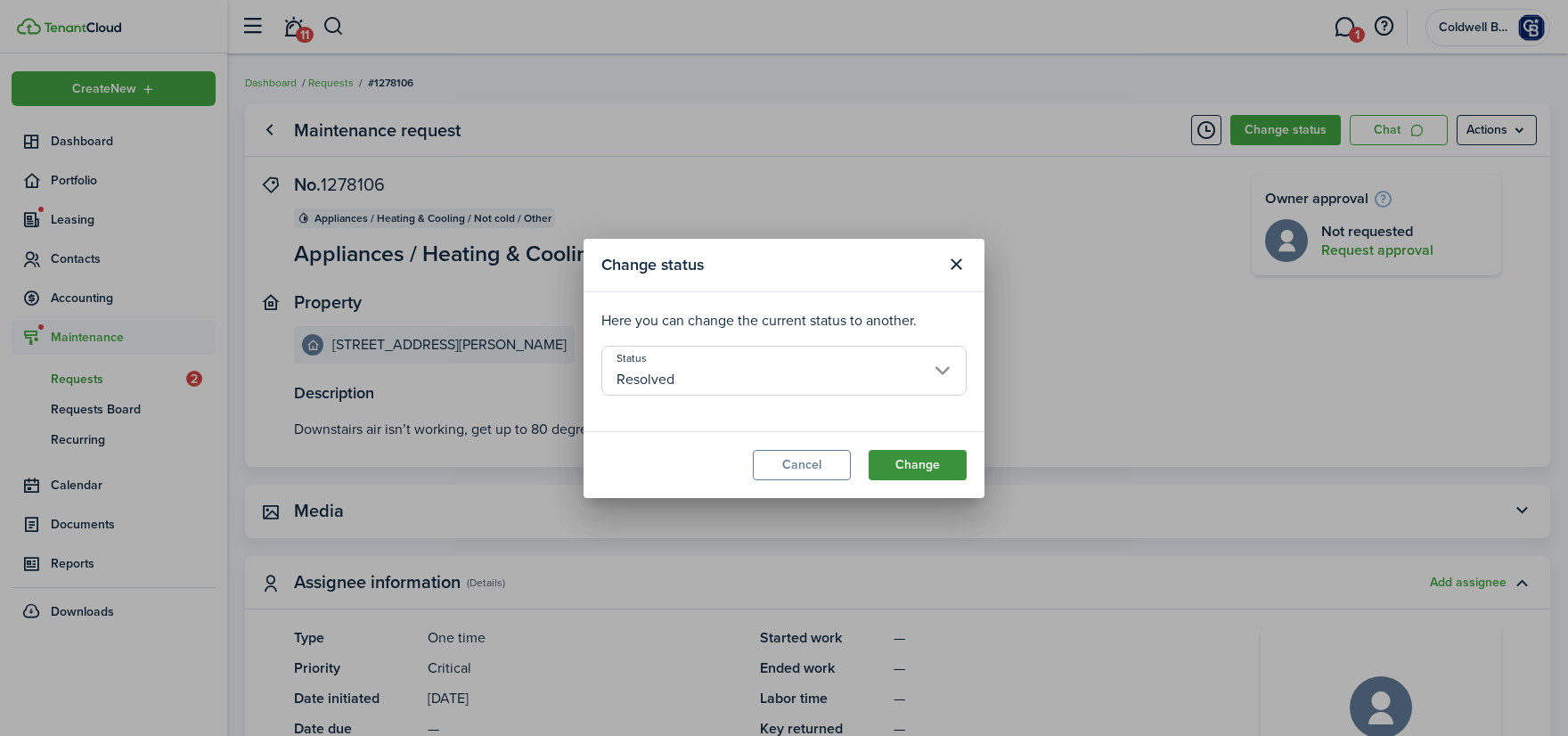
click at [917, 463] on button "Change" at bounding box center [918, 465] width 98 height 31
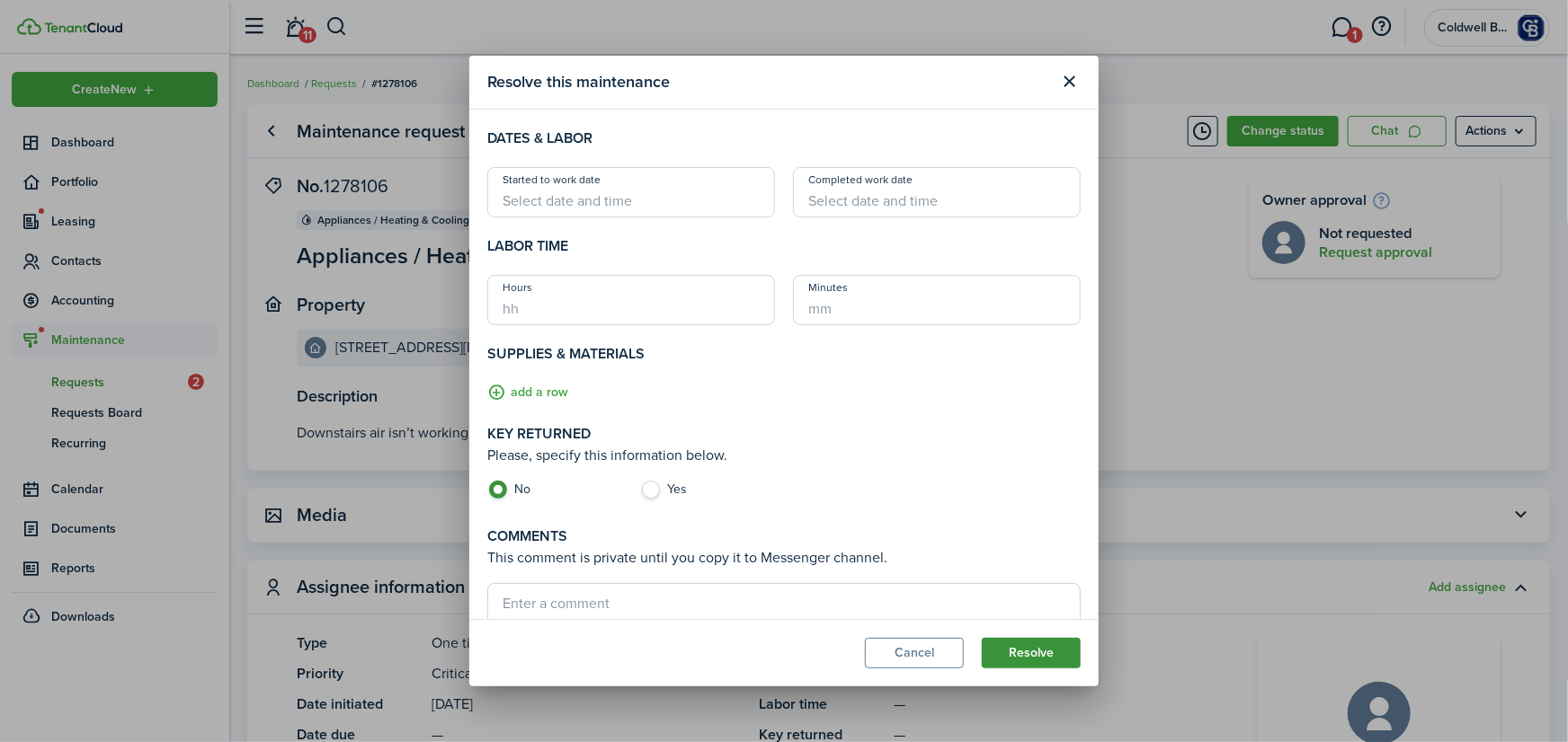
drag, startPoint x: 1053, startPoint y: 650, endPoint x: 1034, endPoint y: 650, distance: 19.0
click at [1051, 650] on button "Resolve" at bounding box center [1031, 653] width 99 height 31
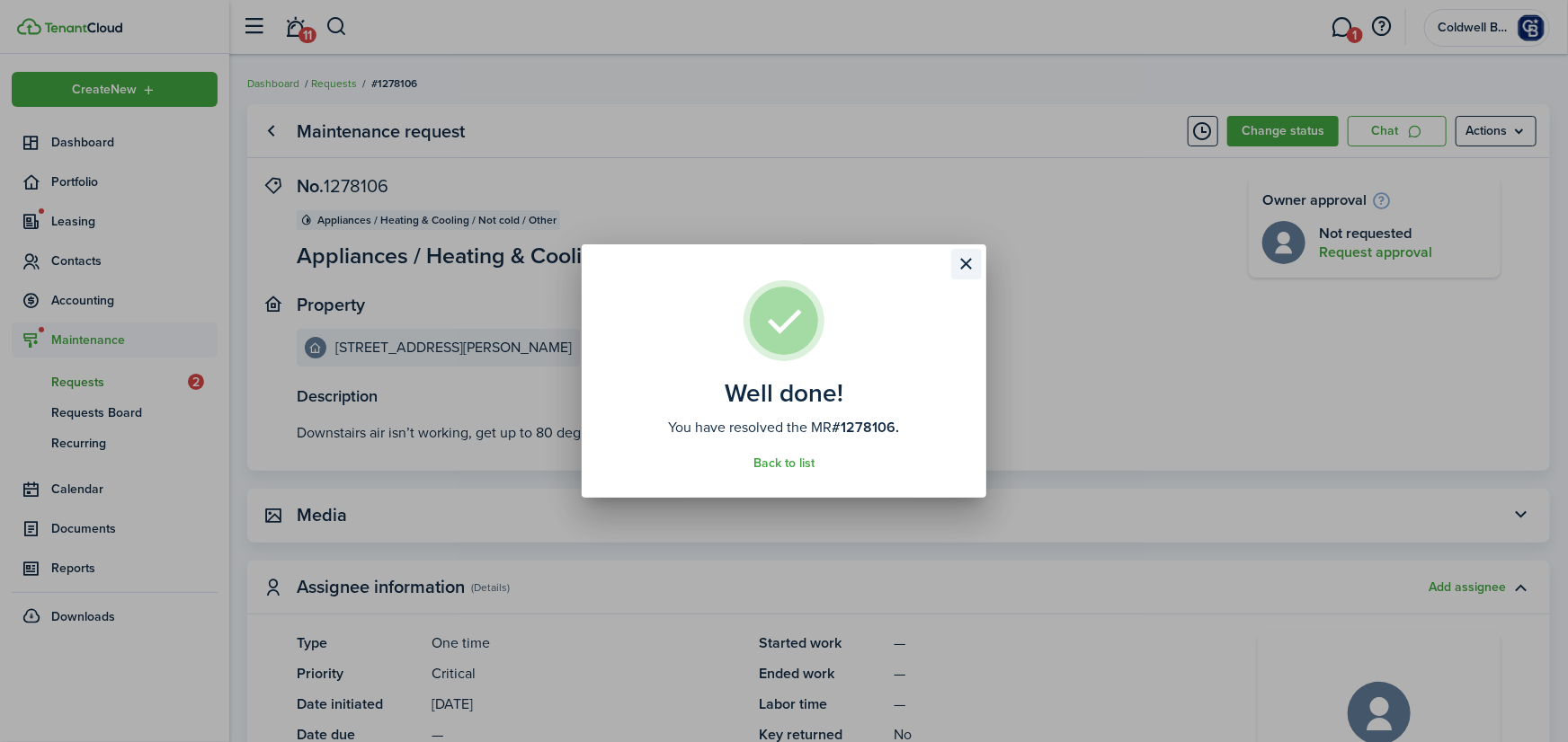
click at [958, 265] on button "Close modal" at bounding box center [967, 264] width 31 height 31
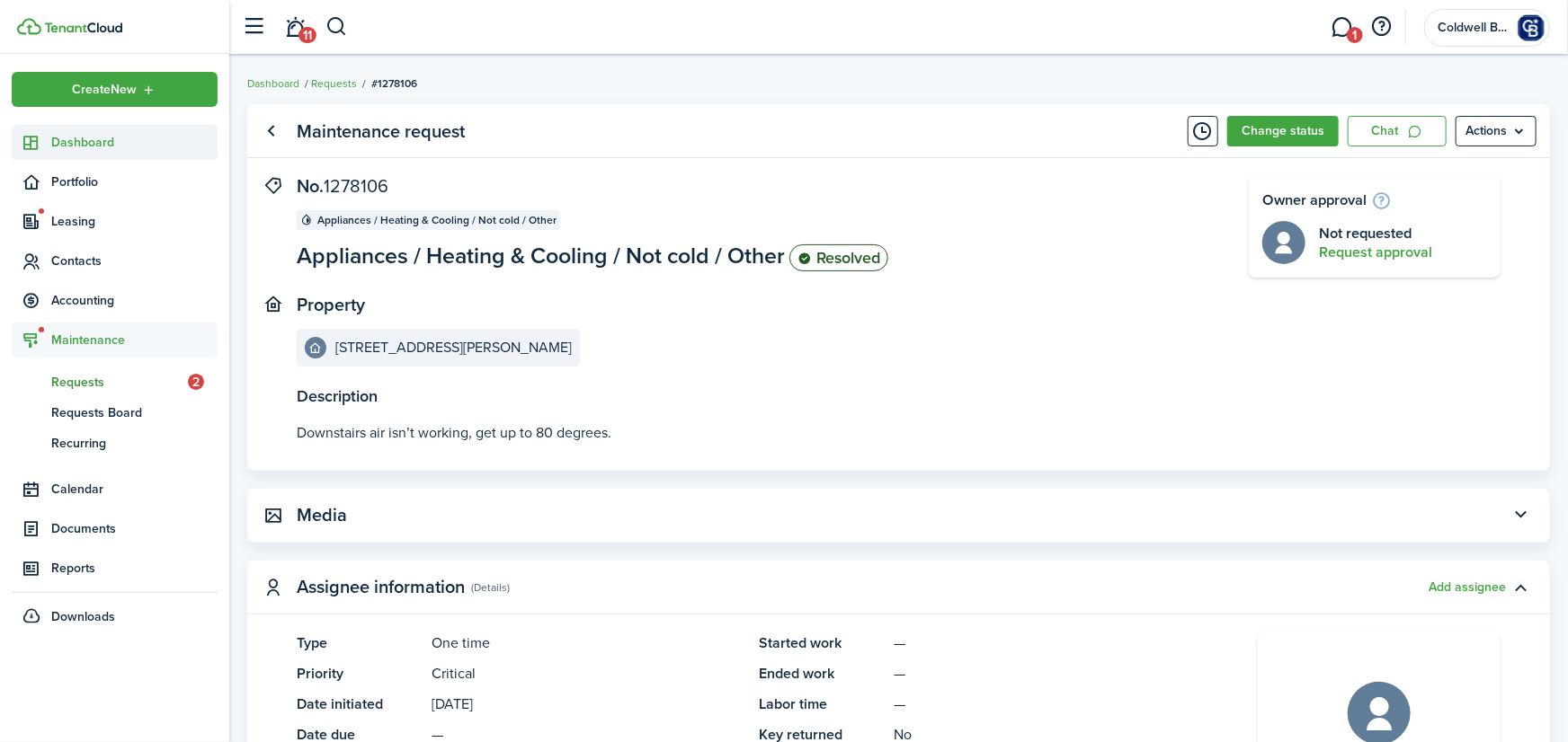
click at [93, 144] on span "Dashboard" at bounding box center [135, 142] width 166 height 19
